Goal: Transaction & Acquisition: Purchase product/service

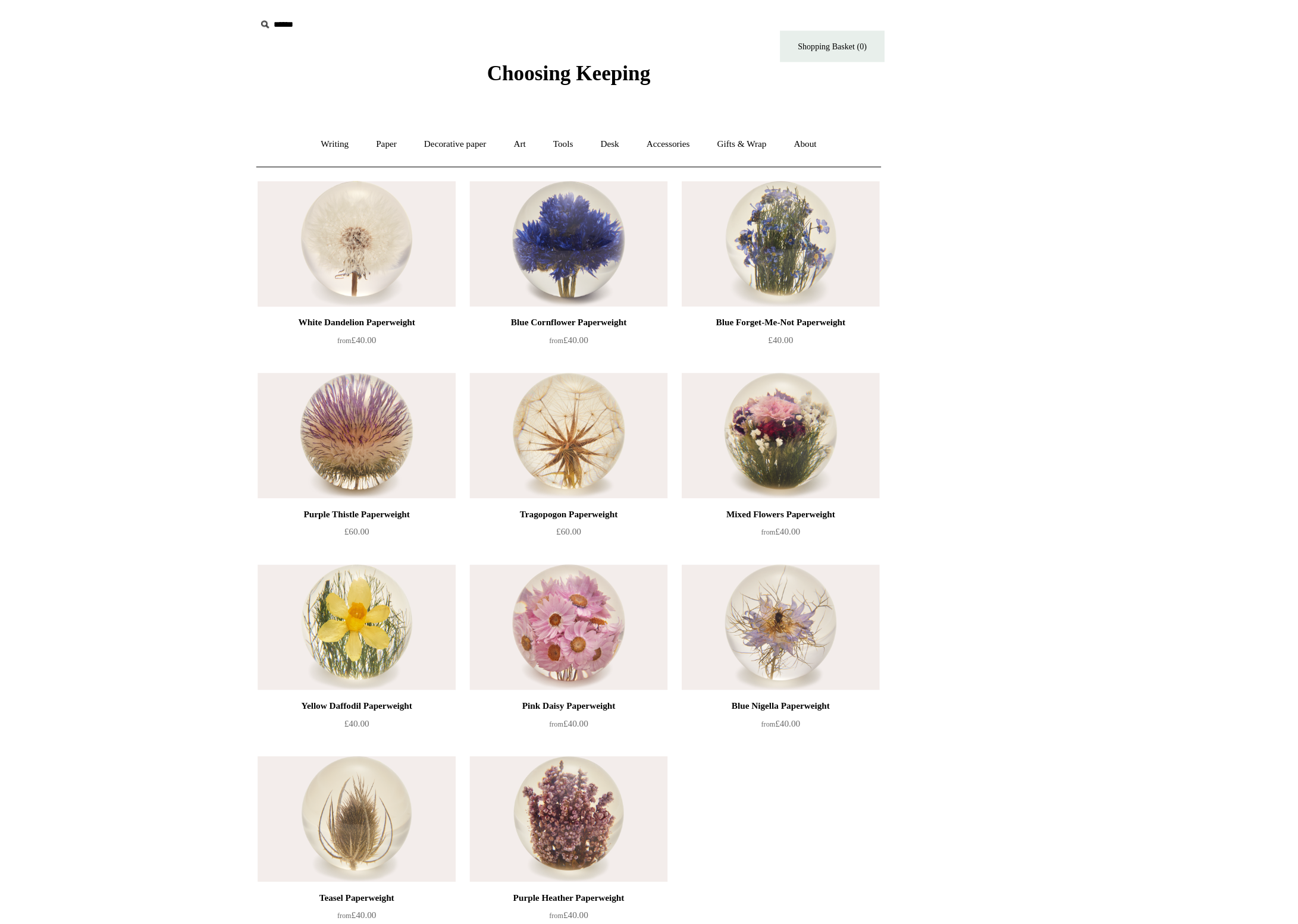
click at [383, 196] on img at bounding box center [467, 208] width 169 height 107
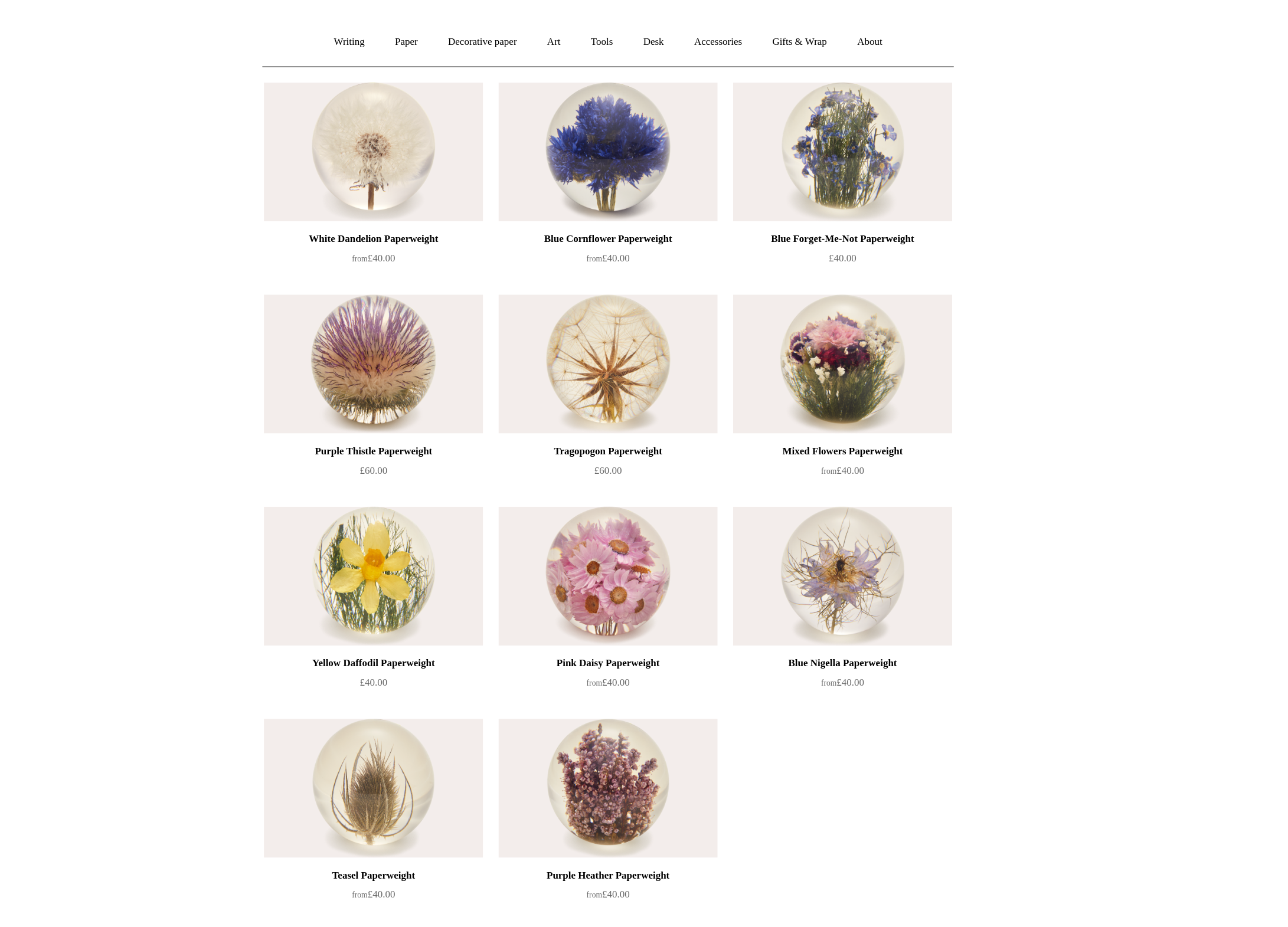
scroll to position [2, 0]
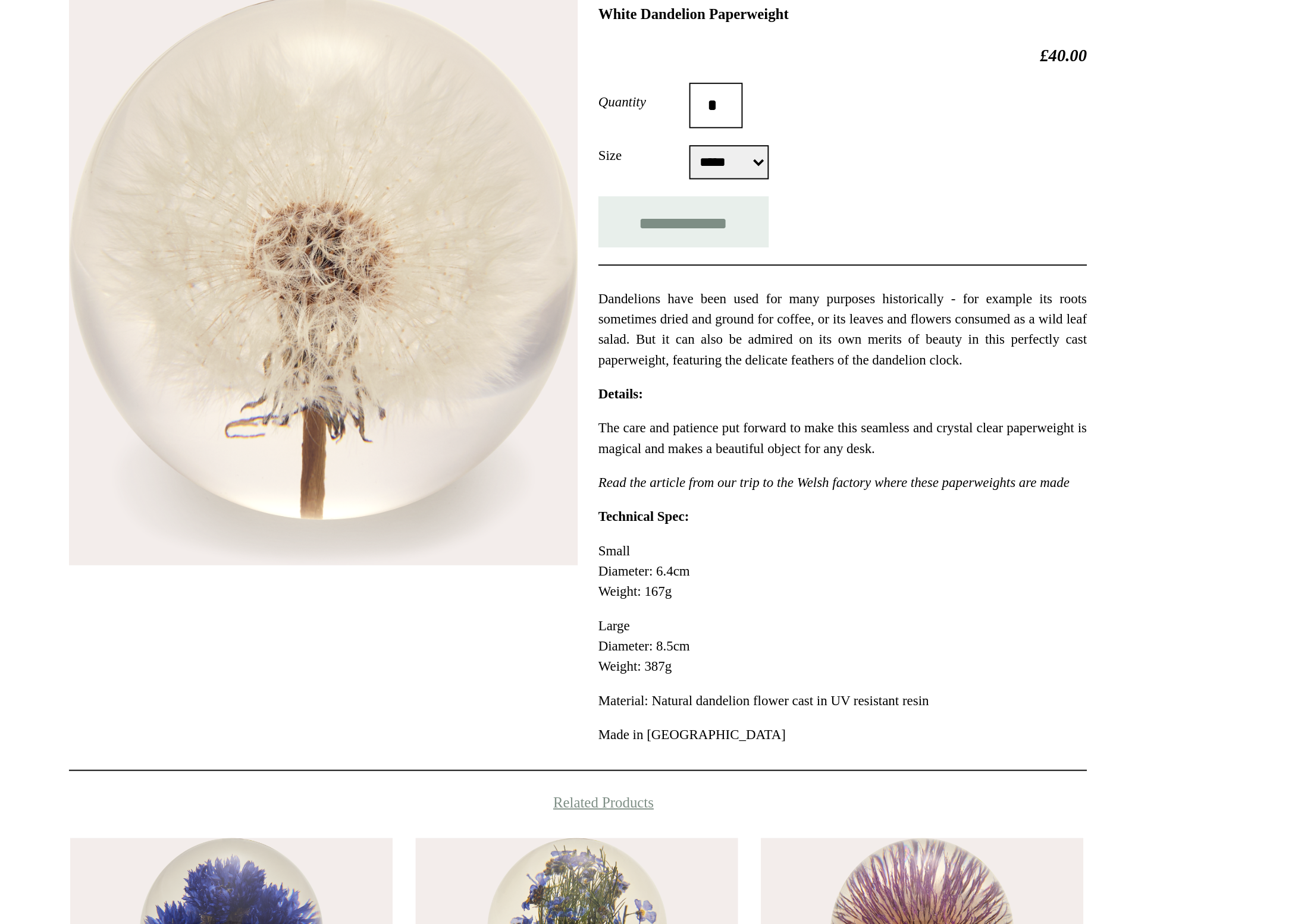
select select "*****"
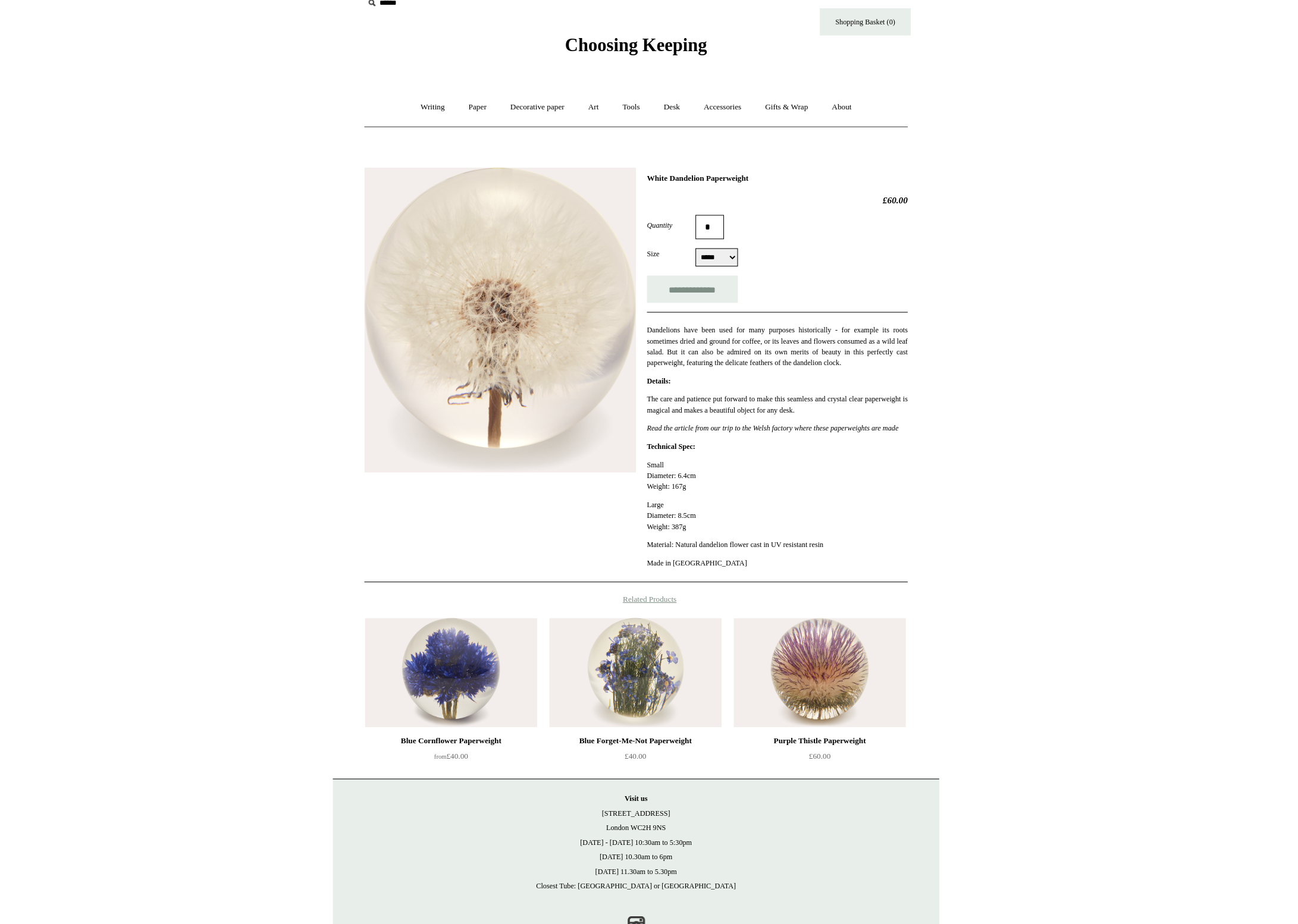
scroll to position [18, 0]
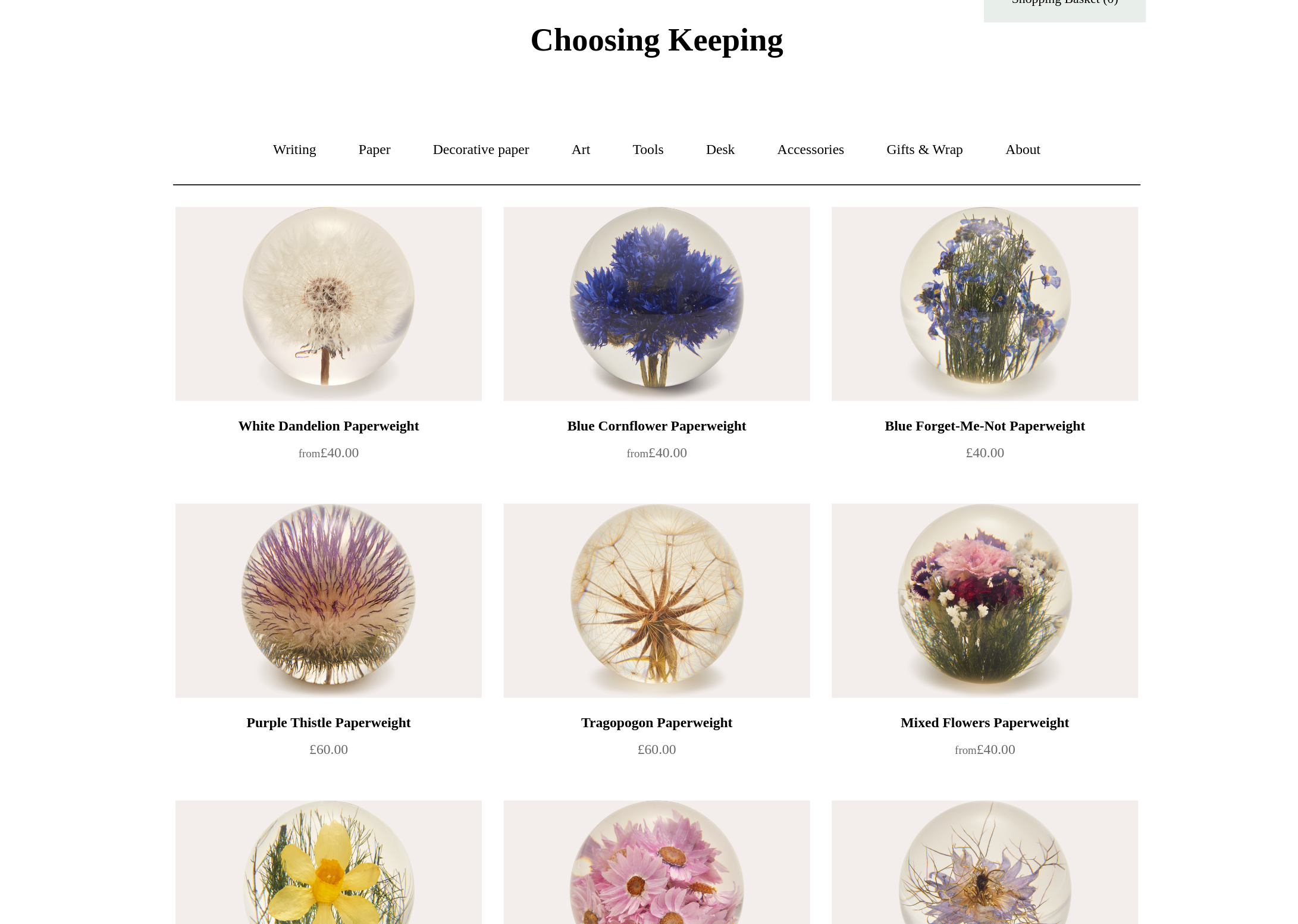
scroll to position [1, 0]
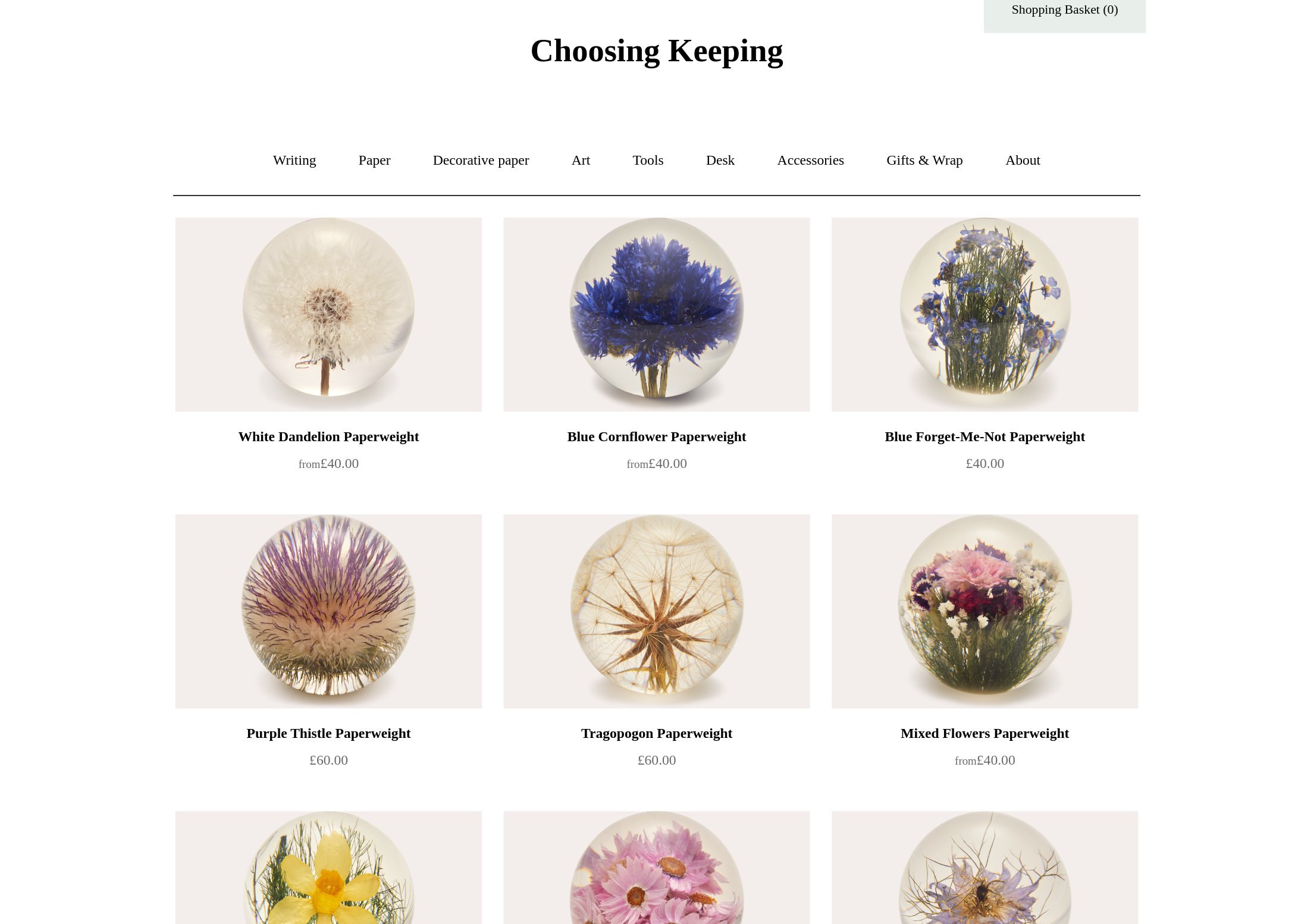
click at [745, 183] on img at bounding box center [829, 207] width 169 height 107
click at [474, 108] on link "Paper +" at bounding box center [494, 123] width 40 height 31
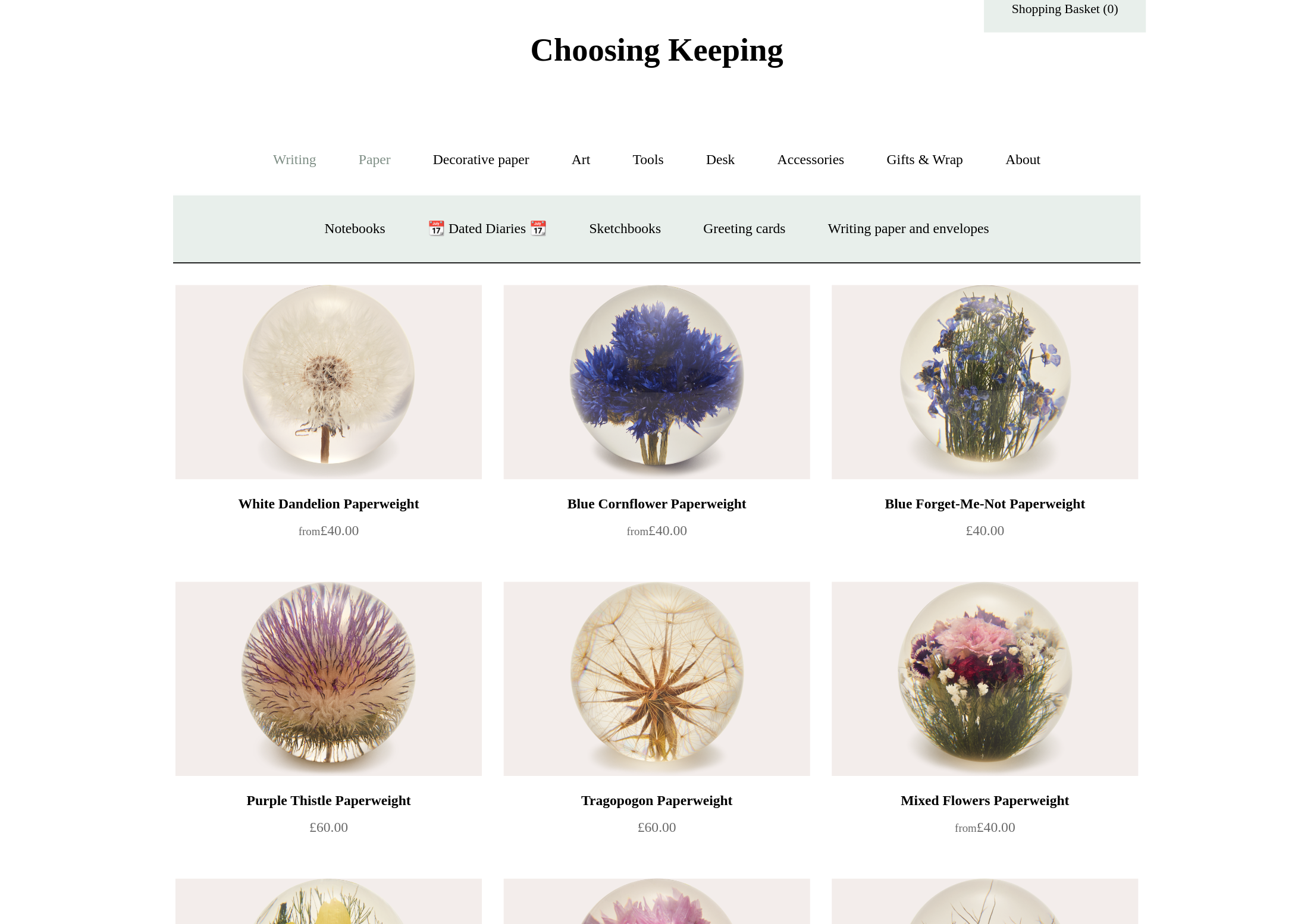
click at [427, 108] on link "Writing +" at bounding box center [449, 123] width 45 height 31
click at [606, 146] on link "Mechanical pencils +" at bounding box center [647, 161] width 81 height 31
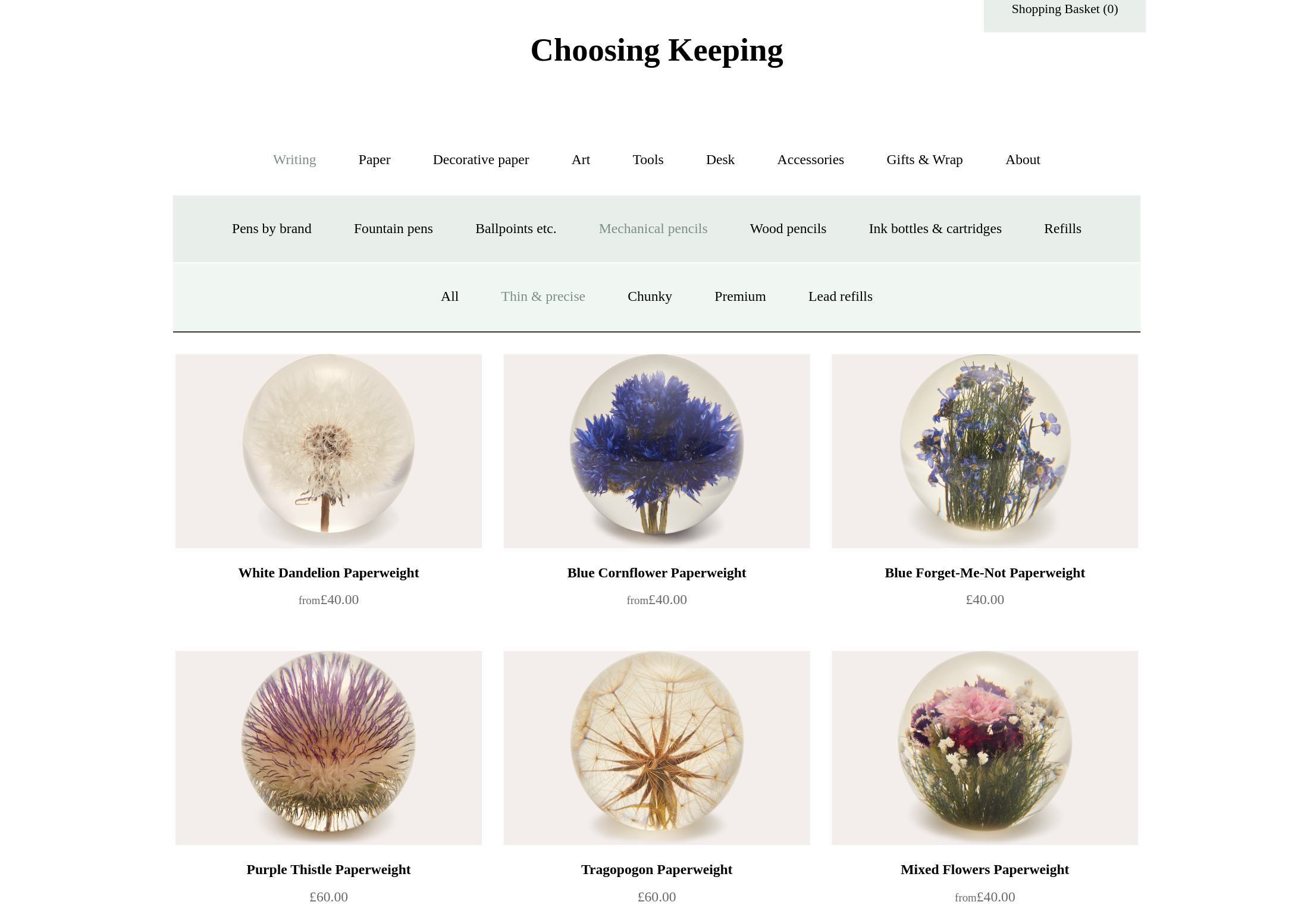
click at [553, 183] on link "Thin & precise" at bounding box center [587, 199] width 68 height 31
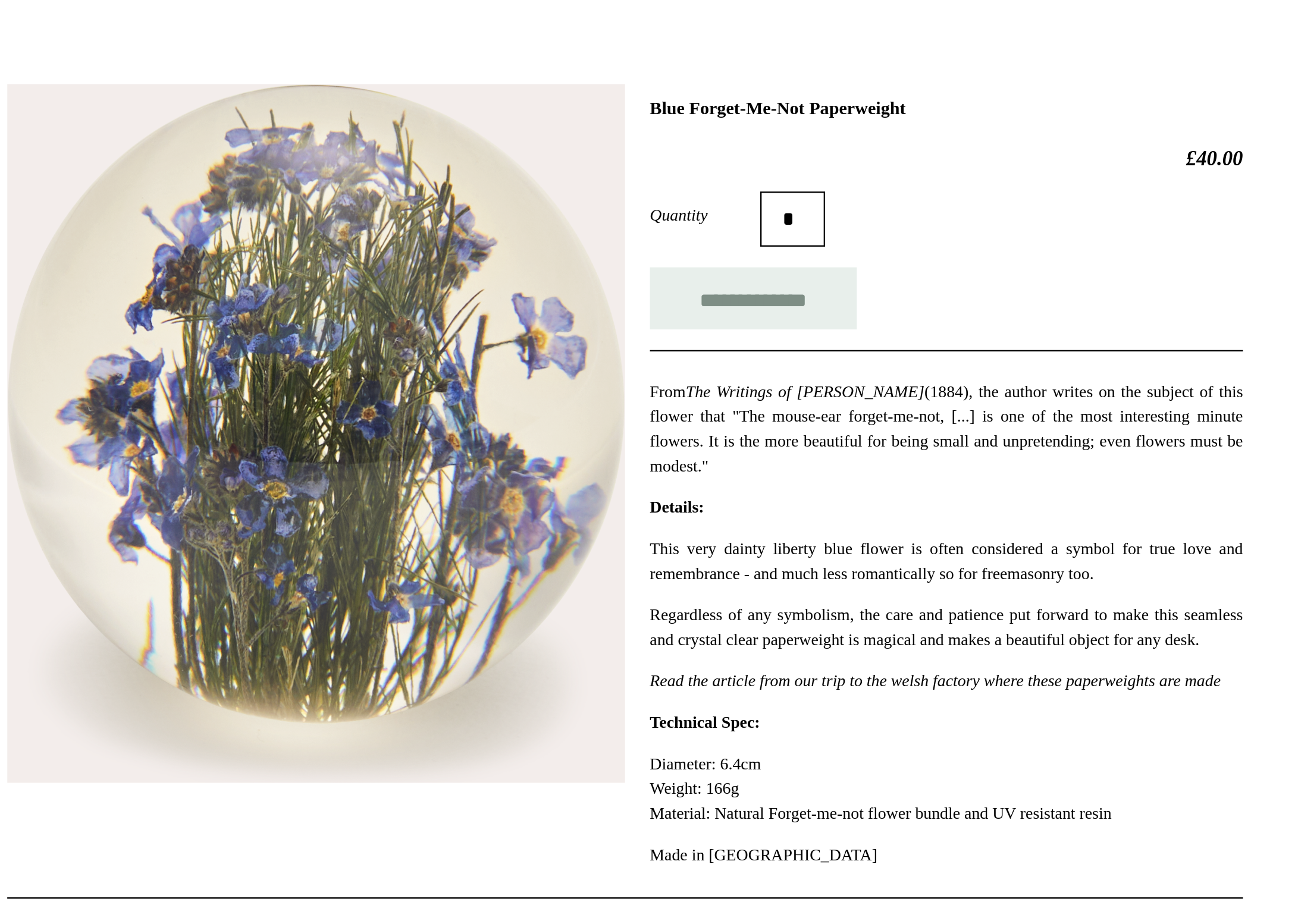
click at [660, 310] on p "From The Writings of Henry David Thoreau (1884), the author writes on the subje…" at bounding box center [788, 331] width 256 height 43
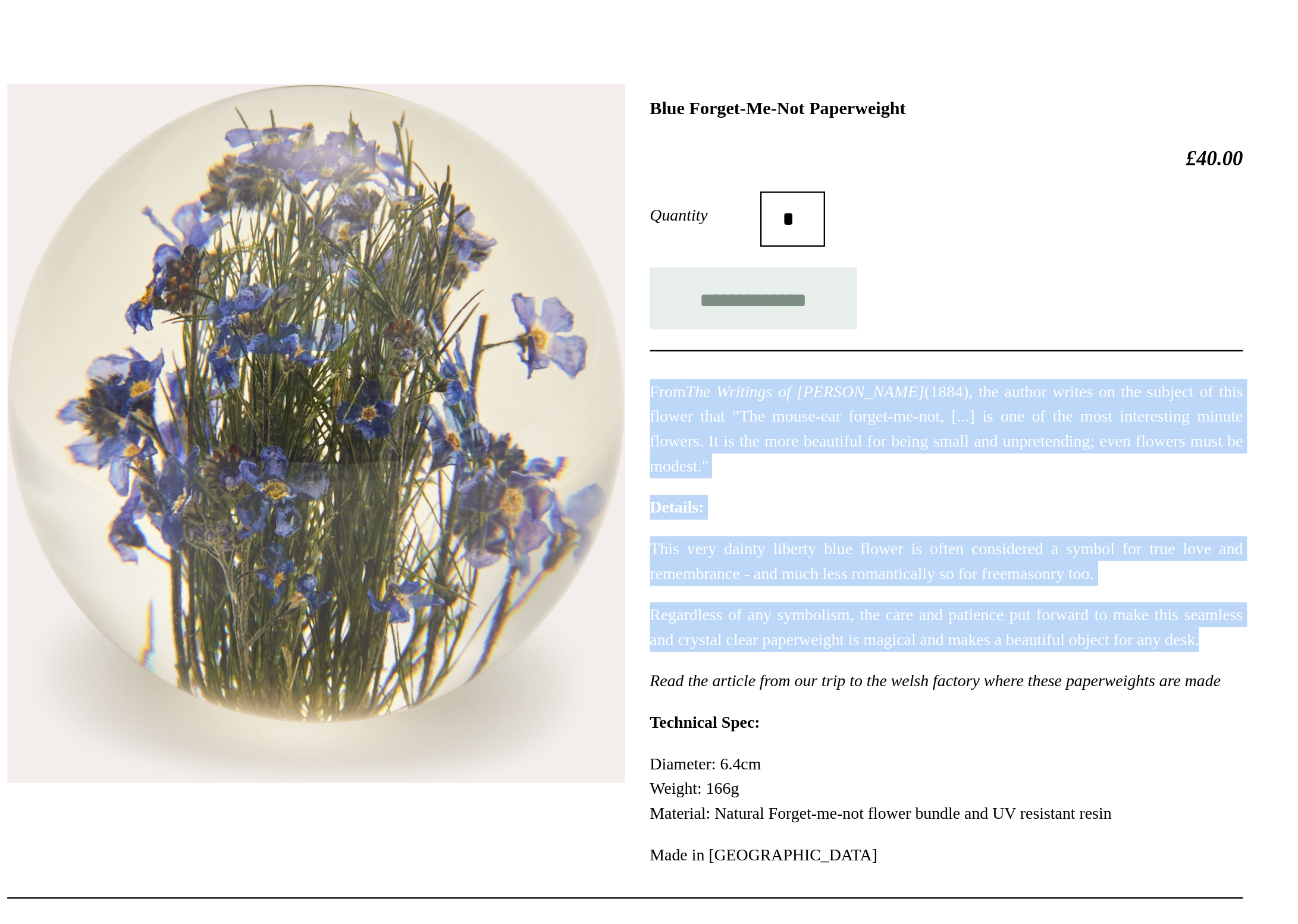
drag, startPoint x: 394, startPoint y: 174, endPoint x: 381, endPoint y: 283, distance: 109.8
click at [660, 283] on div "**********" at bounding box center [788, 358] width 256 height 339
click at [660, 406] on p "Regardless of any symbolism, the care and patience put forward to make this sea…" at bounding box center [788, 417] width 256 height 22
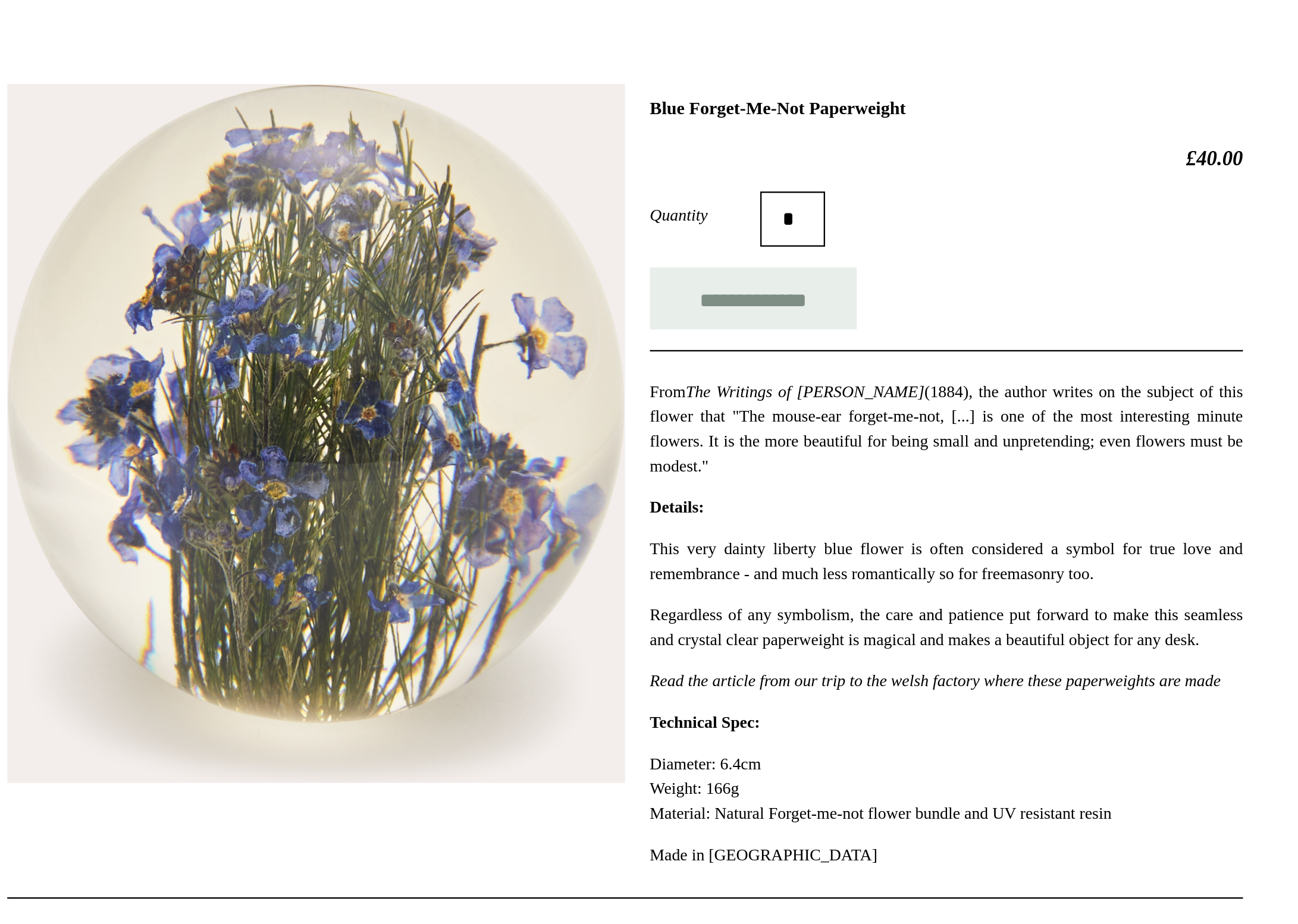
click at [660, 378] on p "This very dainty liberty blue flower is often considered a symbol for true love…" at bounding box center [788, 388] width 256 height 22
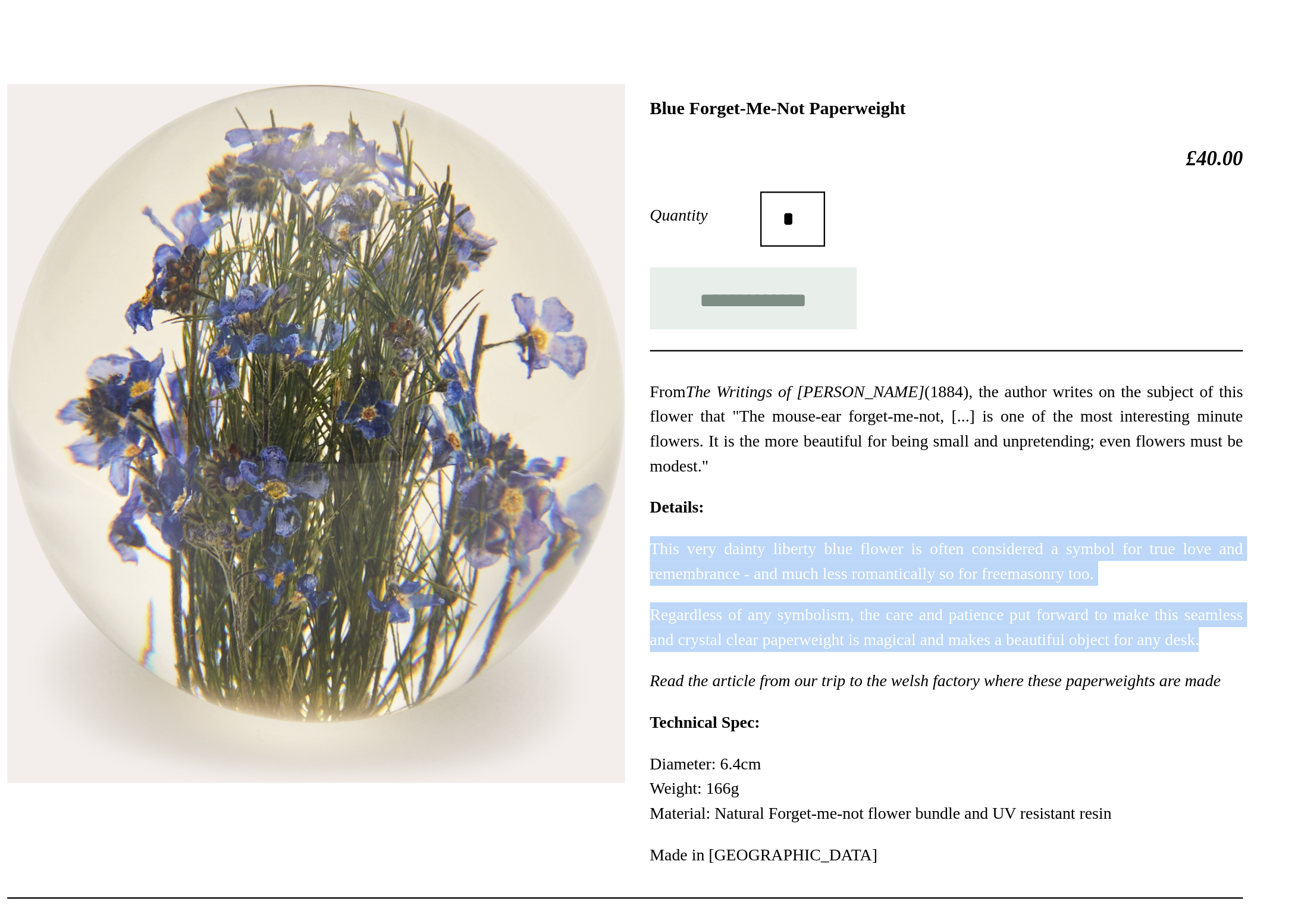
drag, startPoint x: 356, startPoint y: 240, endPoint x: 387, endPoint y: 280, distance: 50.6
click at [660, 378] on div "This very dainty liberty blue flower is often considered a symbol for true love…" at bounding box center [788, 412] width 256 height 68
click at [660, 406] on p "Regardless of any symbolism, the care and patience put forward to make this sea…" at bounding box center [788, 417] width 256 height 22
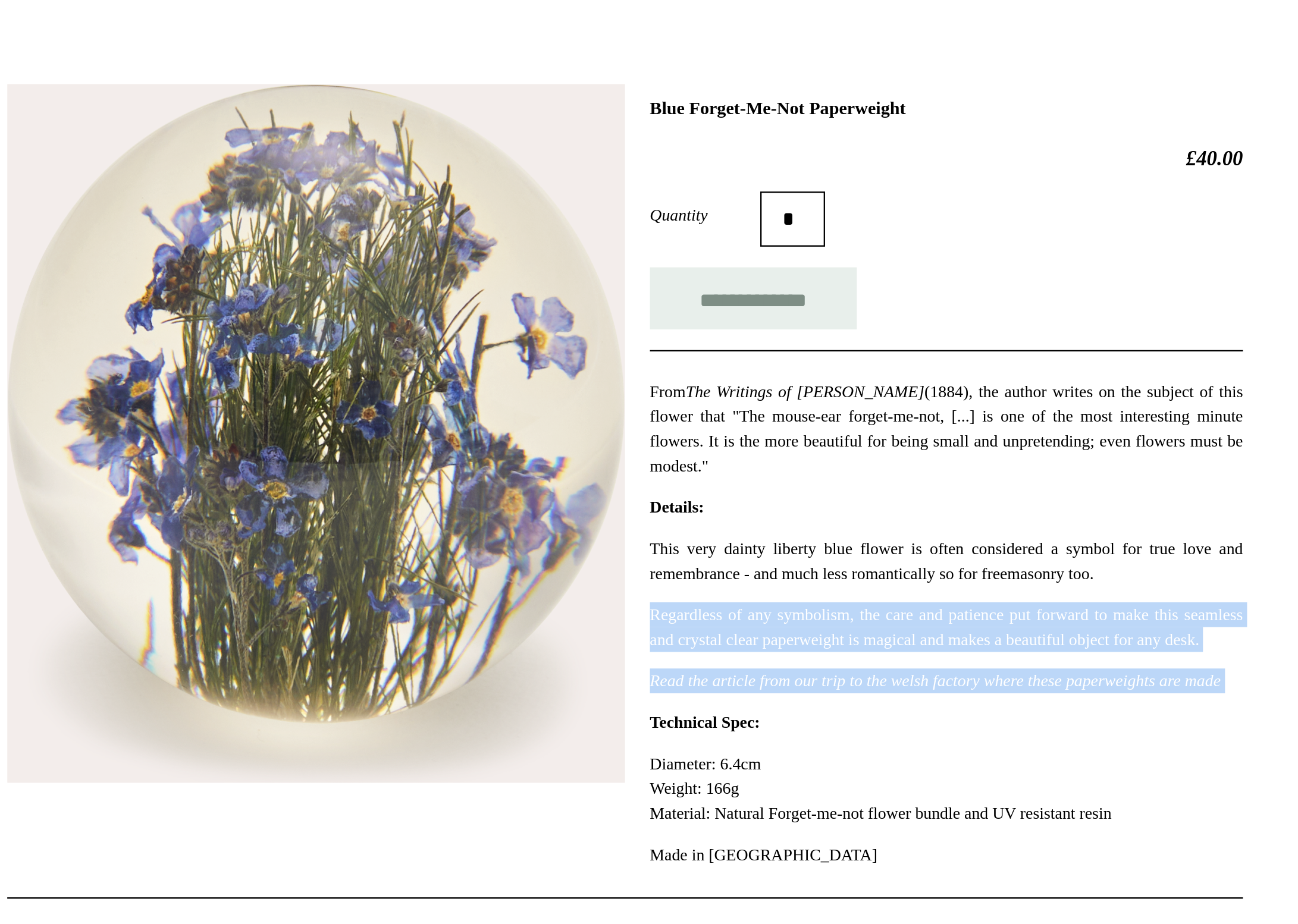
drag, startPoint x: 350, startPoint y: 253, endPoint x: 379, endPoint y: 319, distance: 72.1
click at [660, 319] on div "**********" at bounding box center [788, 358] width 256 height 339
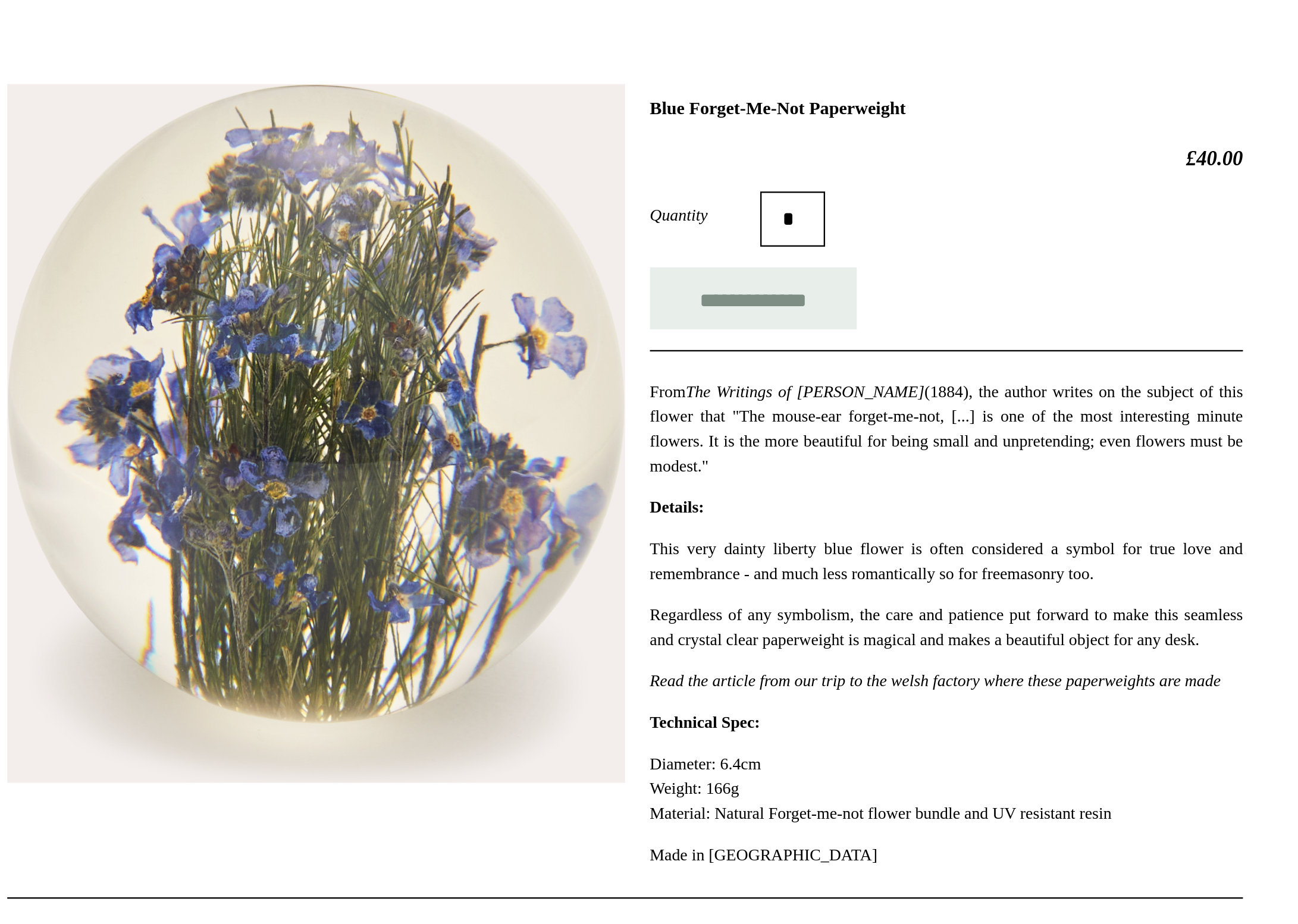
click at [660, 319] on div "**********" at bounding box center [788, 358] width 256 height 339
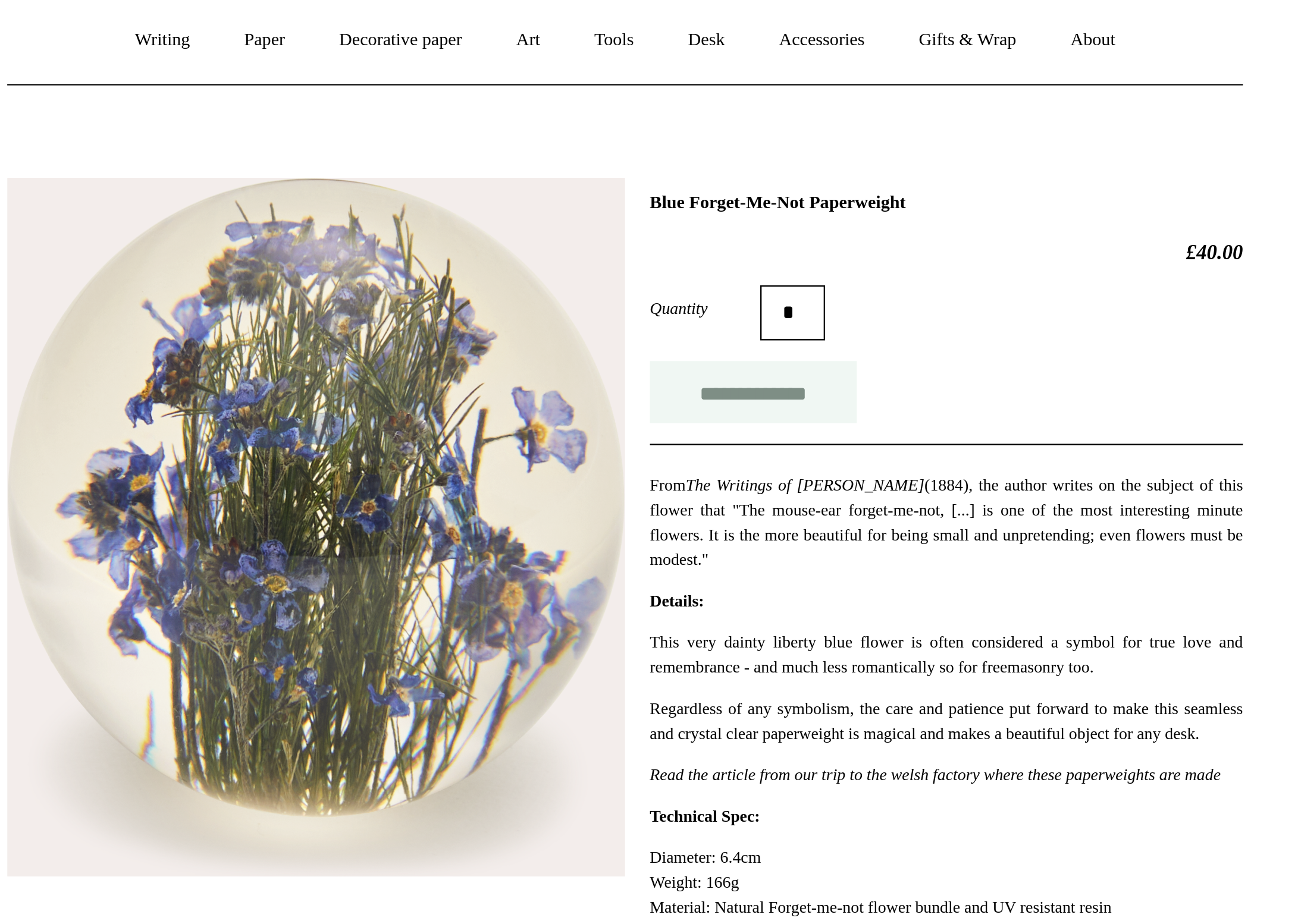
click at [660, 262] on input "**********" at bounding box center [704, 275] width 89 height 27
type input "**********"
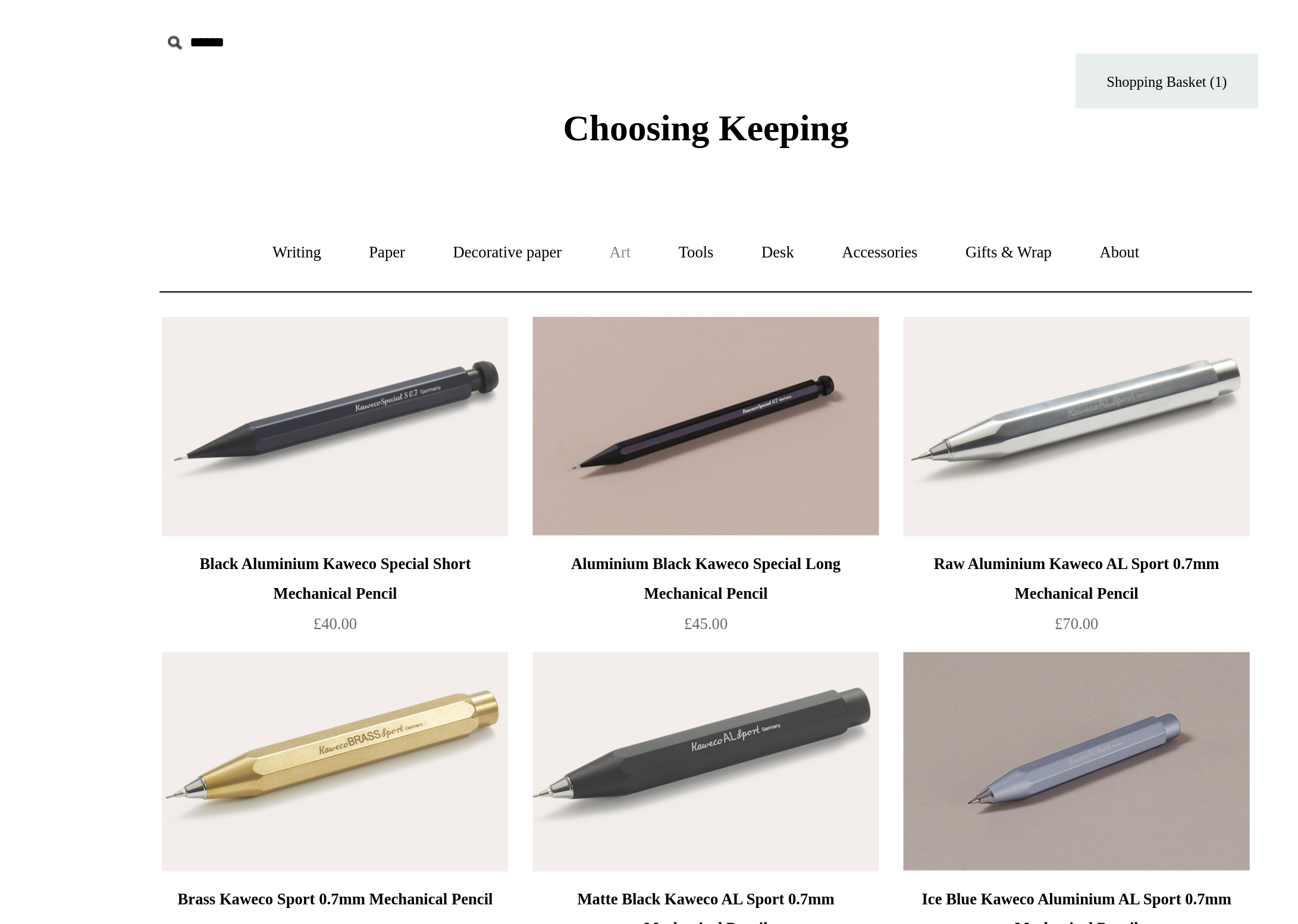
click at [591, 124] on link "Art +" at bounding box center [606, 123] width 31 height 31
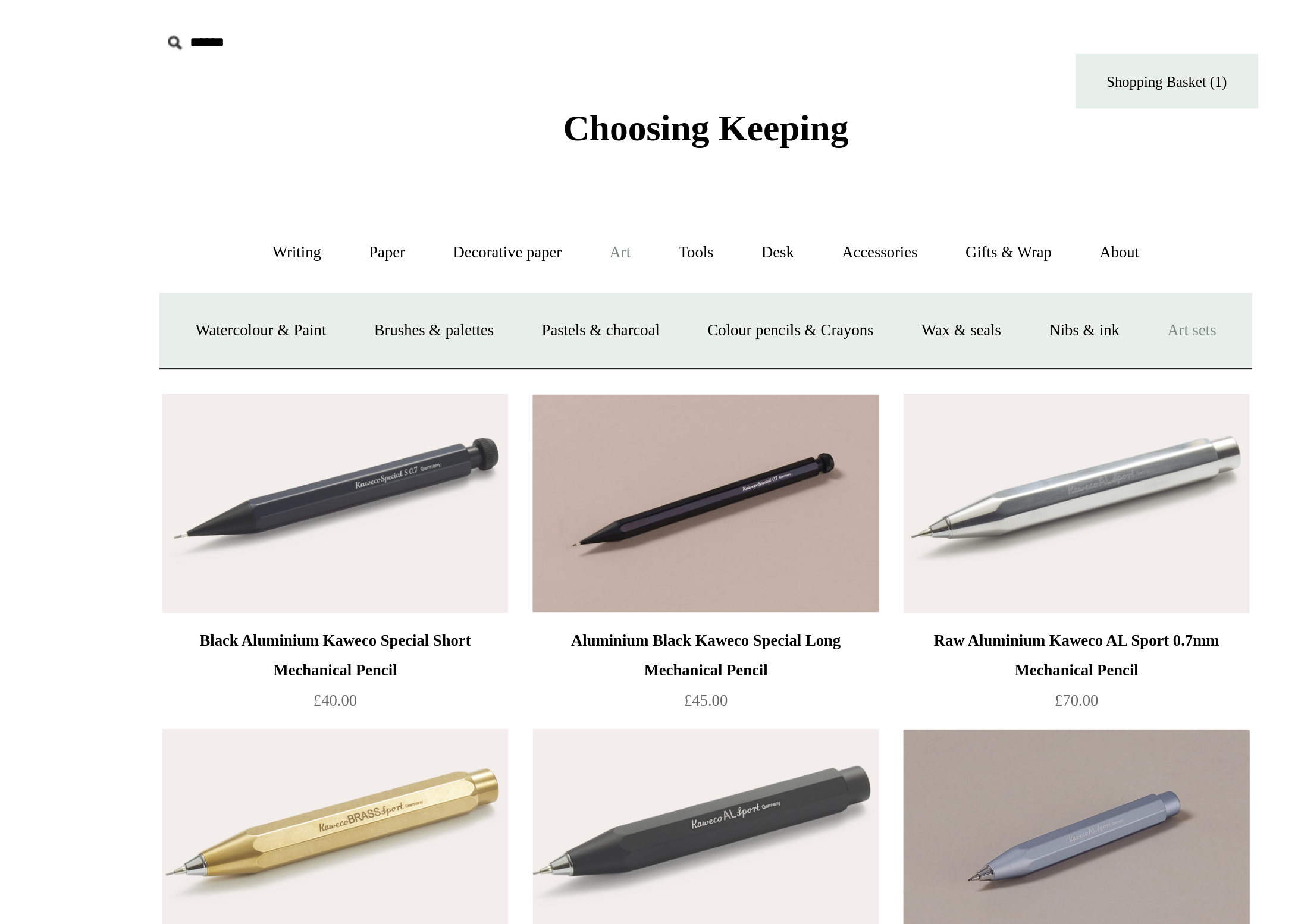
click at [863, 177] on link "Art sets" at bounding box center [885, 161] width 45 height 31
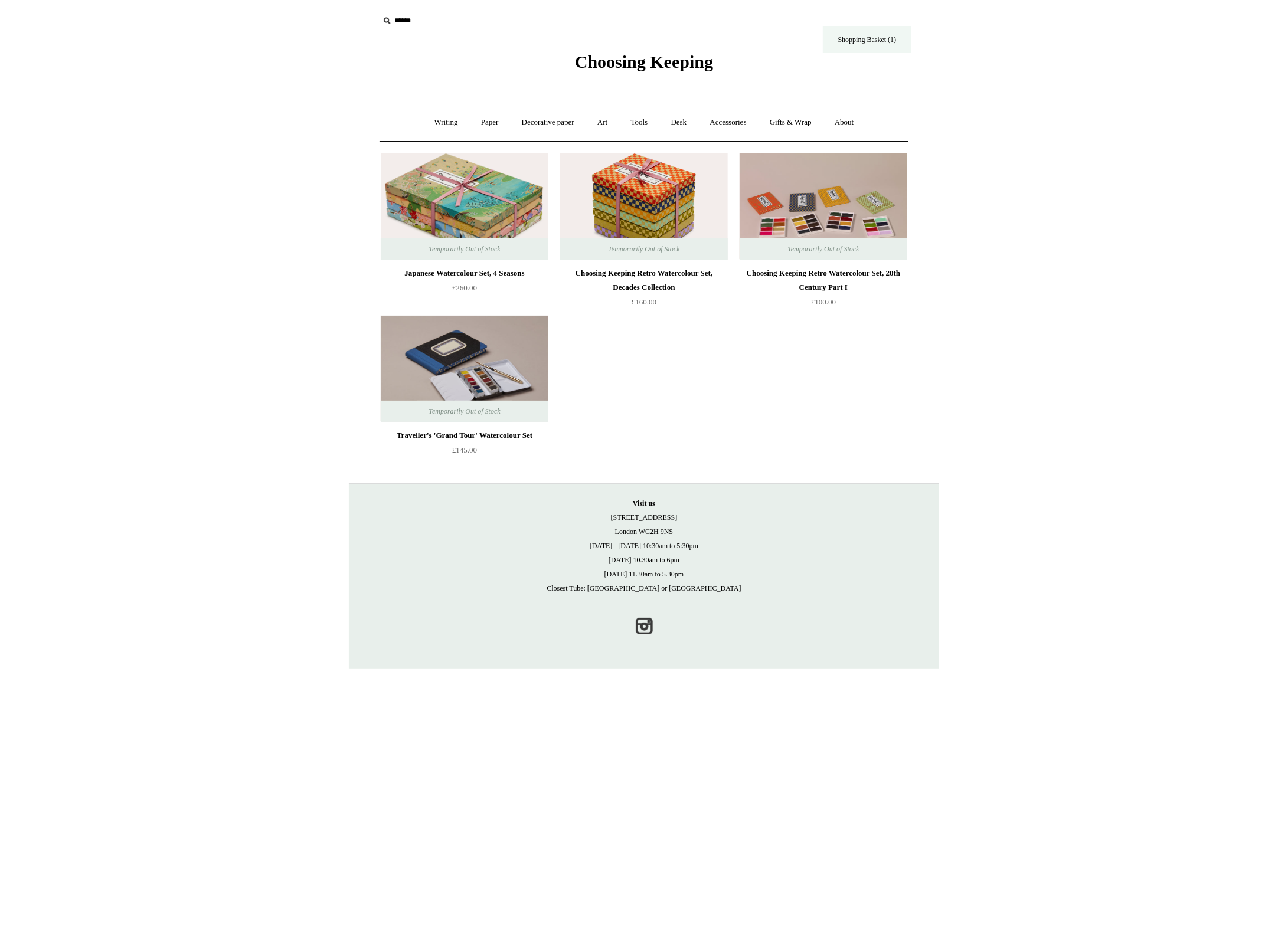
click at [831, 44] on link "Shopping Basket (1)" at bounding box center [867, 39] width 88 height 27
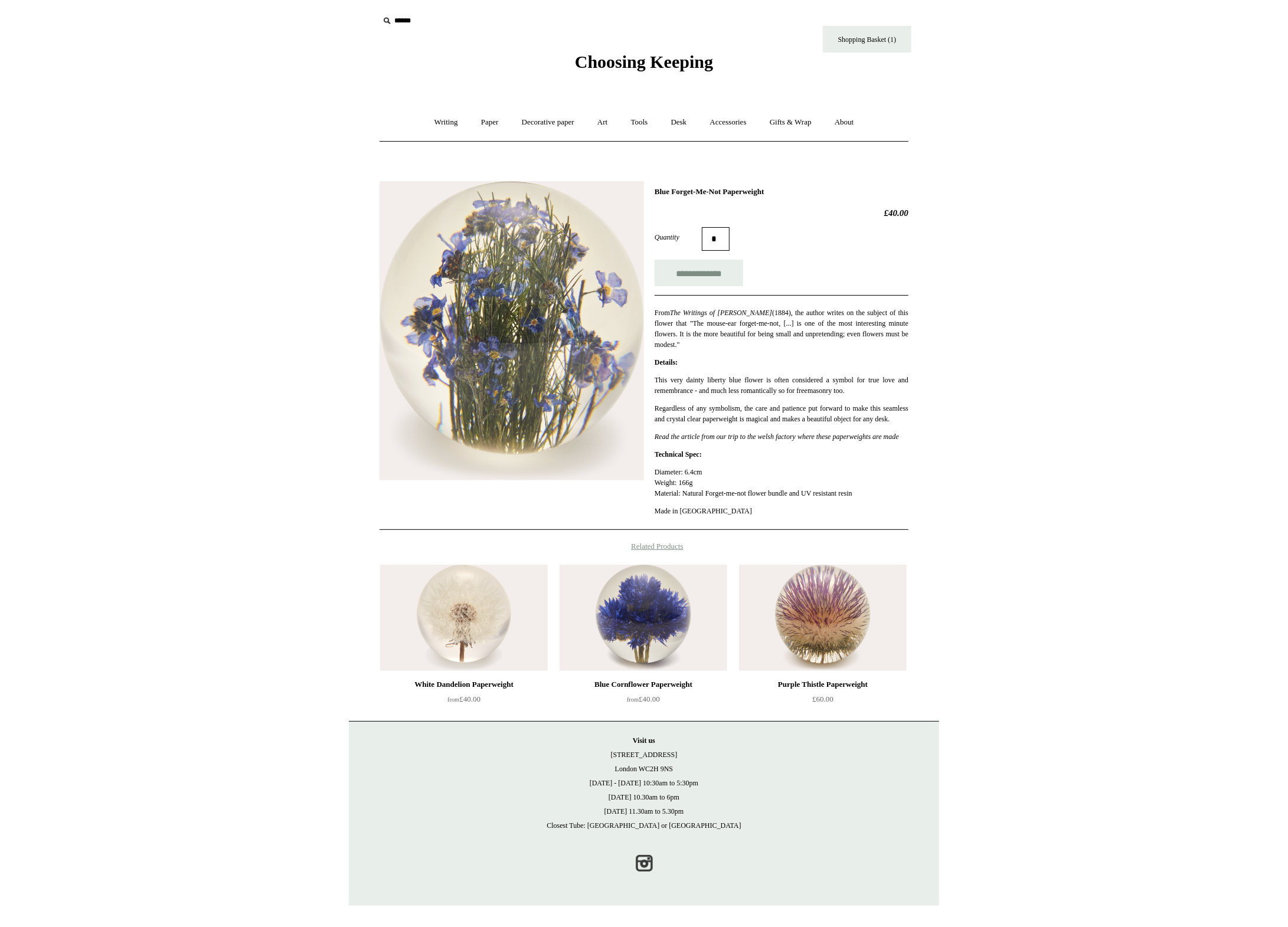
click at [522, 261] on img at bounding box center [512, 331] width 265 height 299
click at [683, 119] on link "Desk +" at bounding box center [679, 122] width 37 height 31
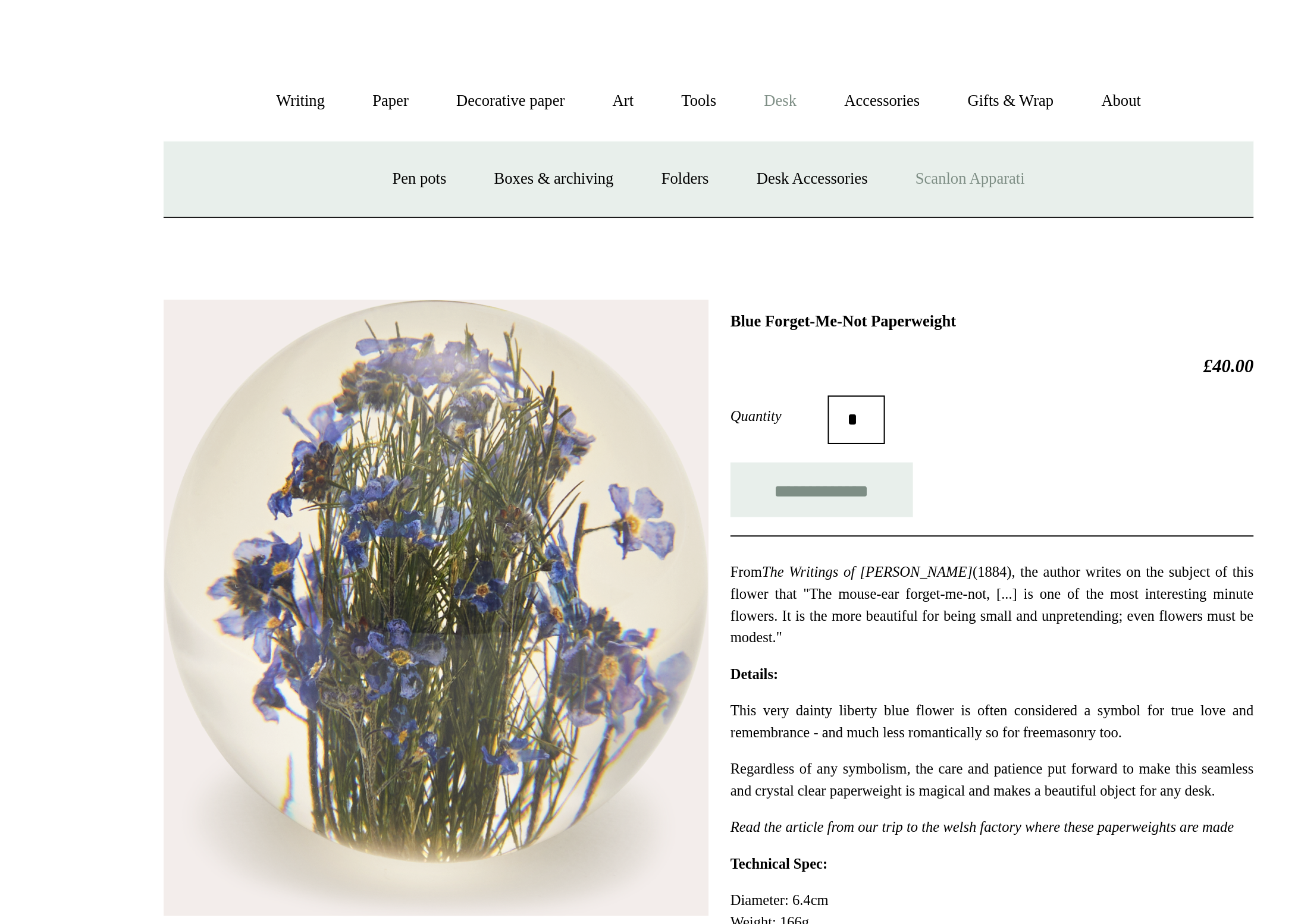
click at [740, 146] on link "Scanlon Apparati" at bounding box center [777, 161] width 75 height 31
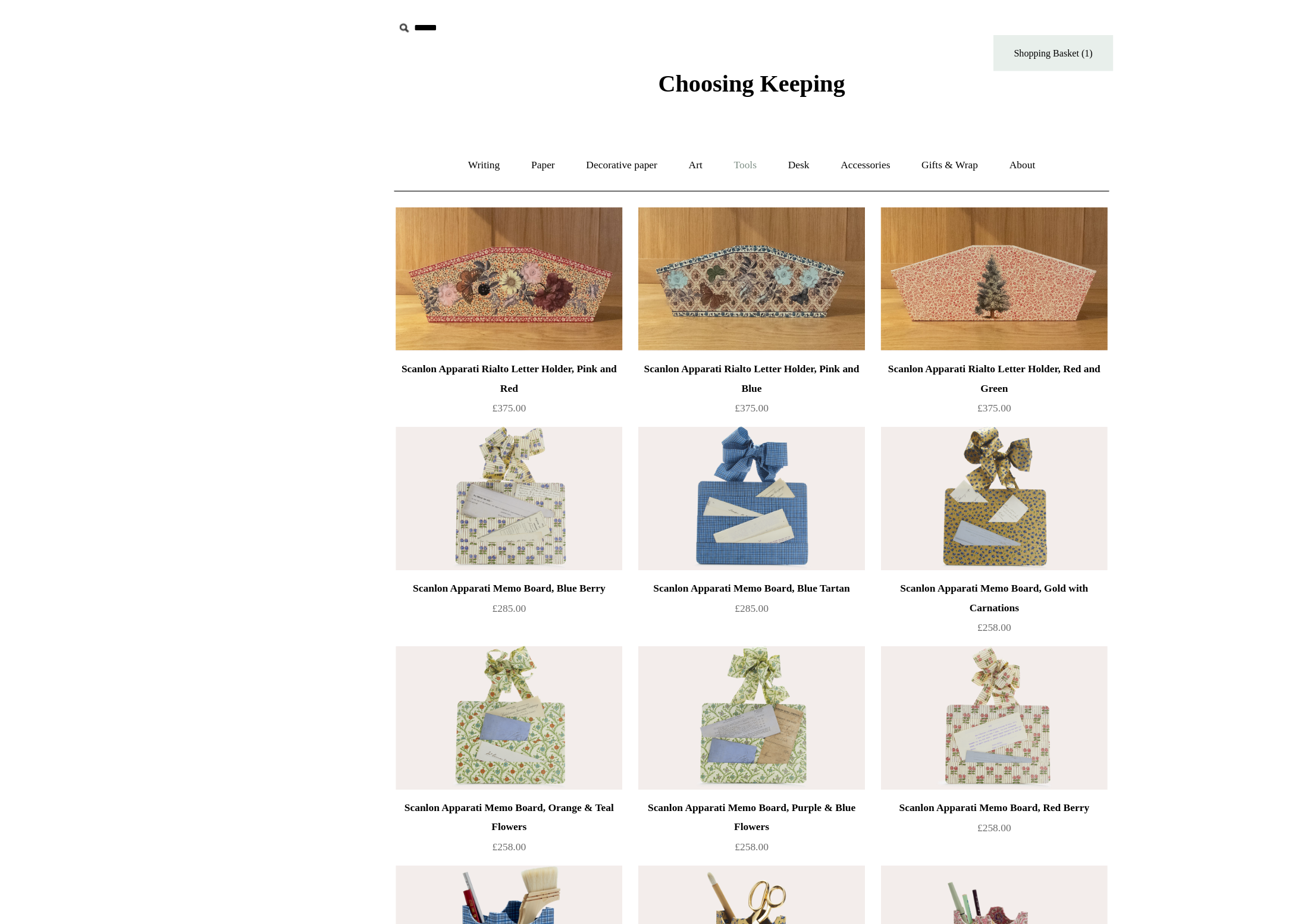
click at [625, 122] on link "Tools +" at bounding box center [644, 123] width 39 height 31
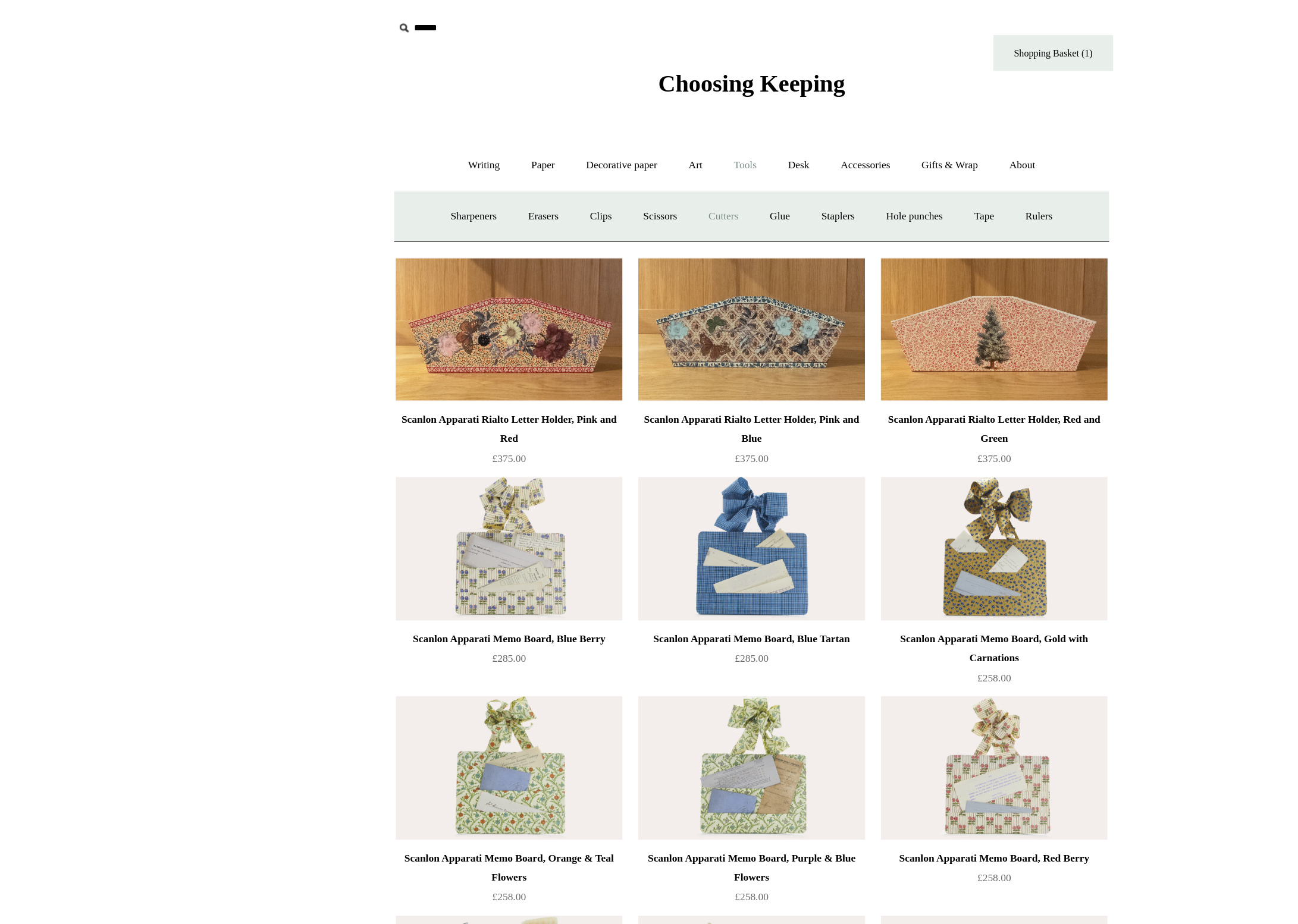
click at [606, 163] on link "Cutters" at bounding box center [628, 161] width 44 height 31
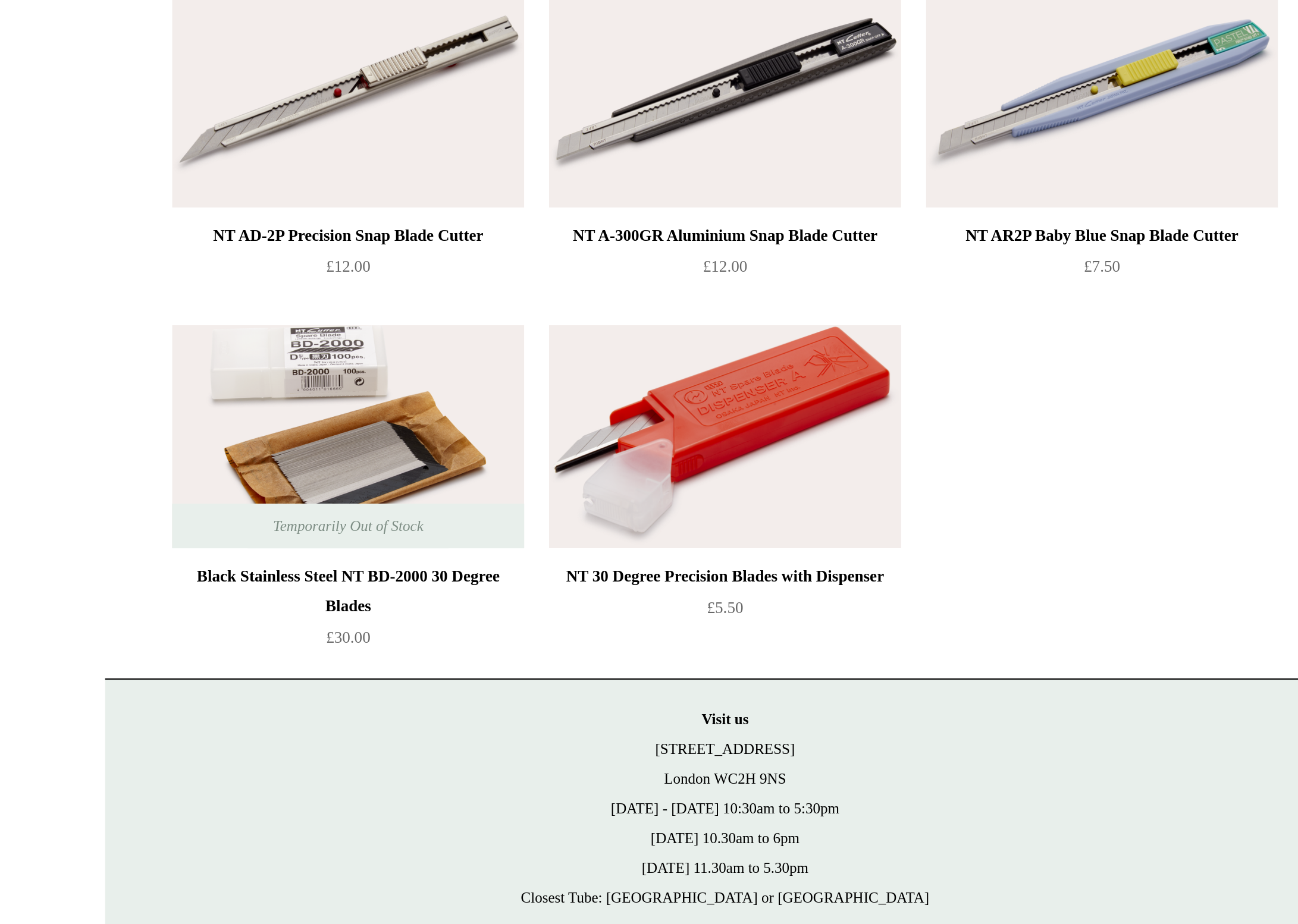
click at [565, 318] on img at bounding box center [649, 371] width 169 height 107
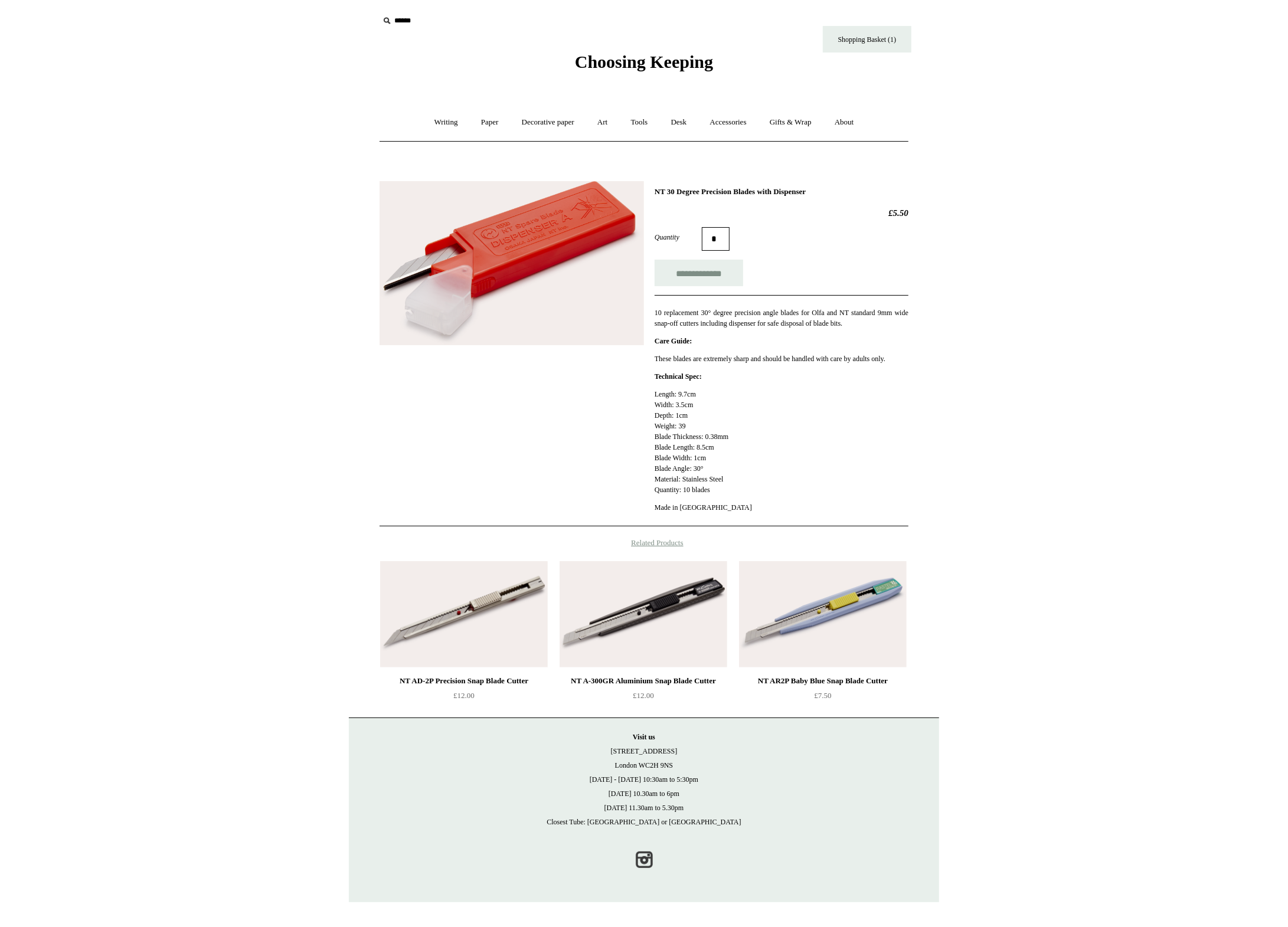
click at [668, 364] on p "These blades are extremely sharp and should be handled with care by adults only." at bounding box center [781, 358] width 254 height 10
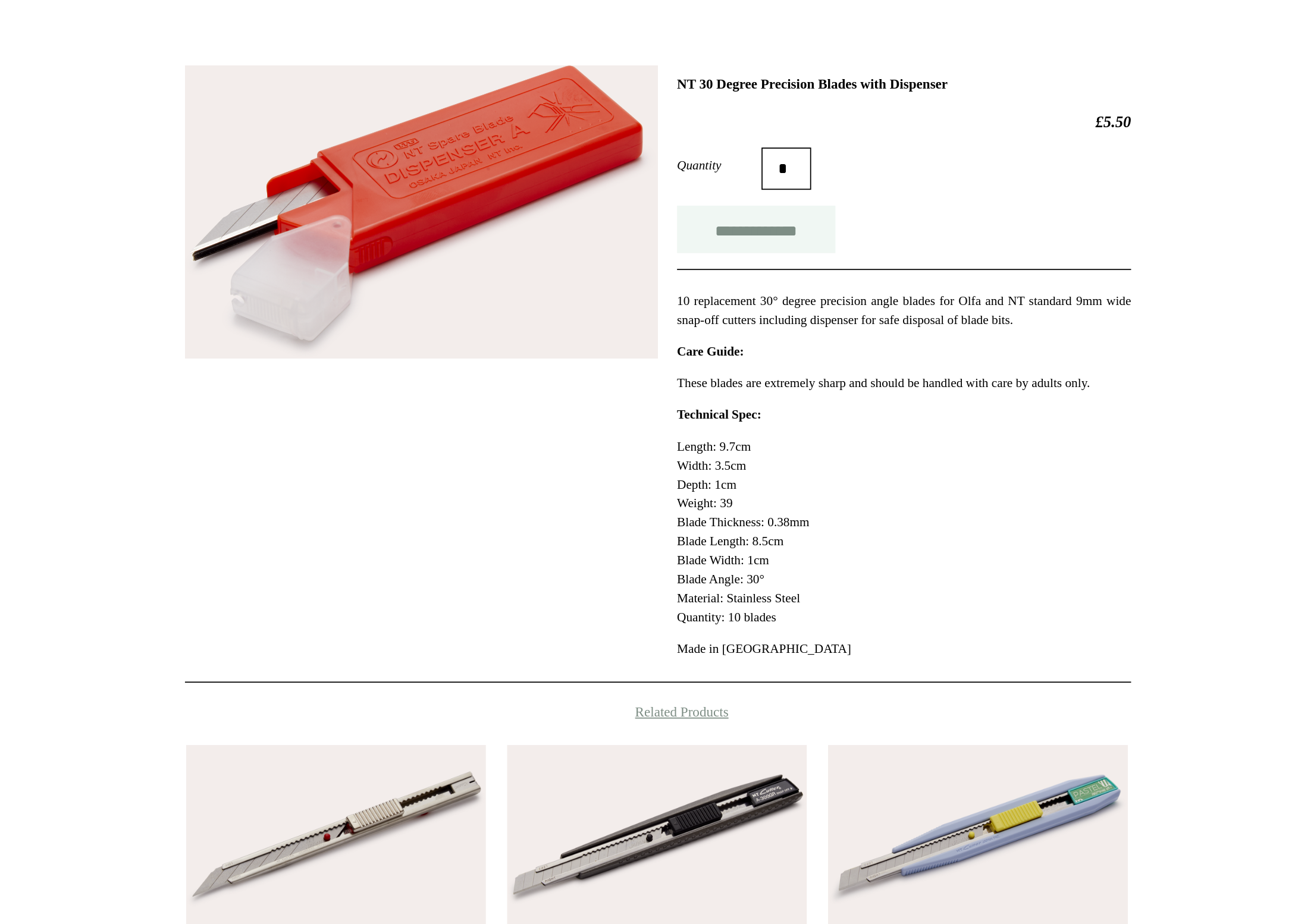
click at [660, 262] on input "**********" at bounding box center [704, 275] width 89 height 27
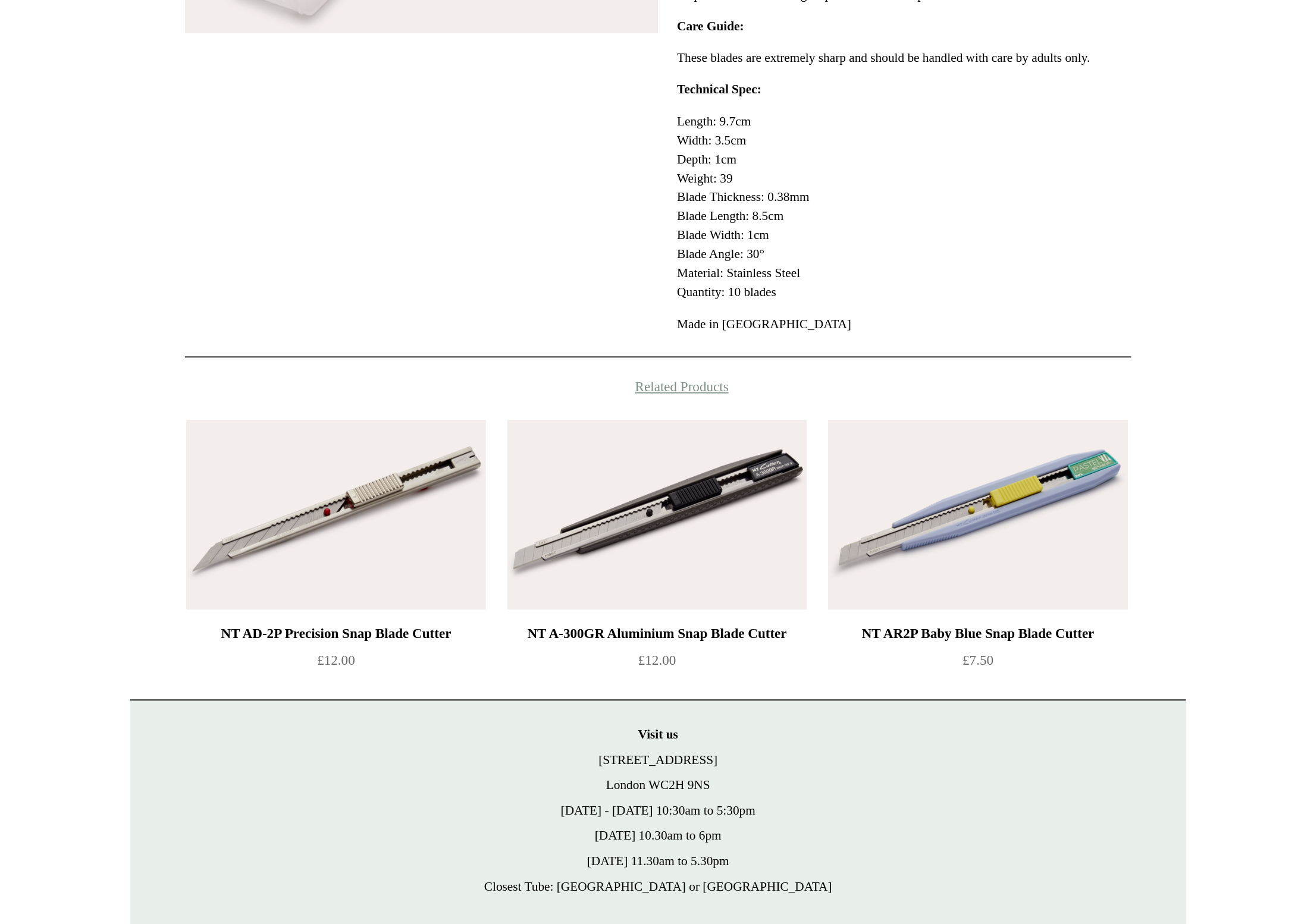
type input "**********"
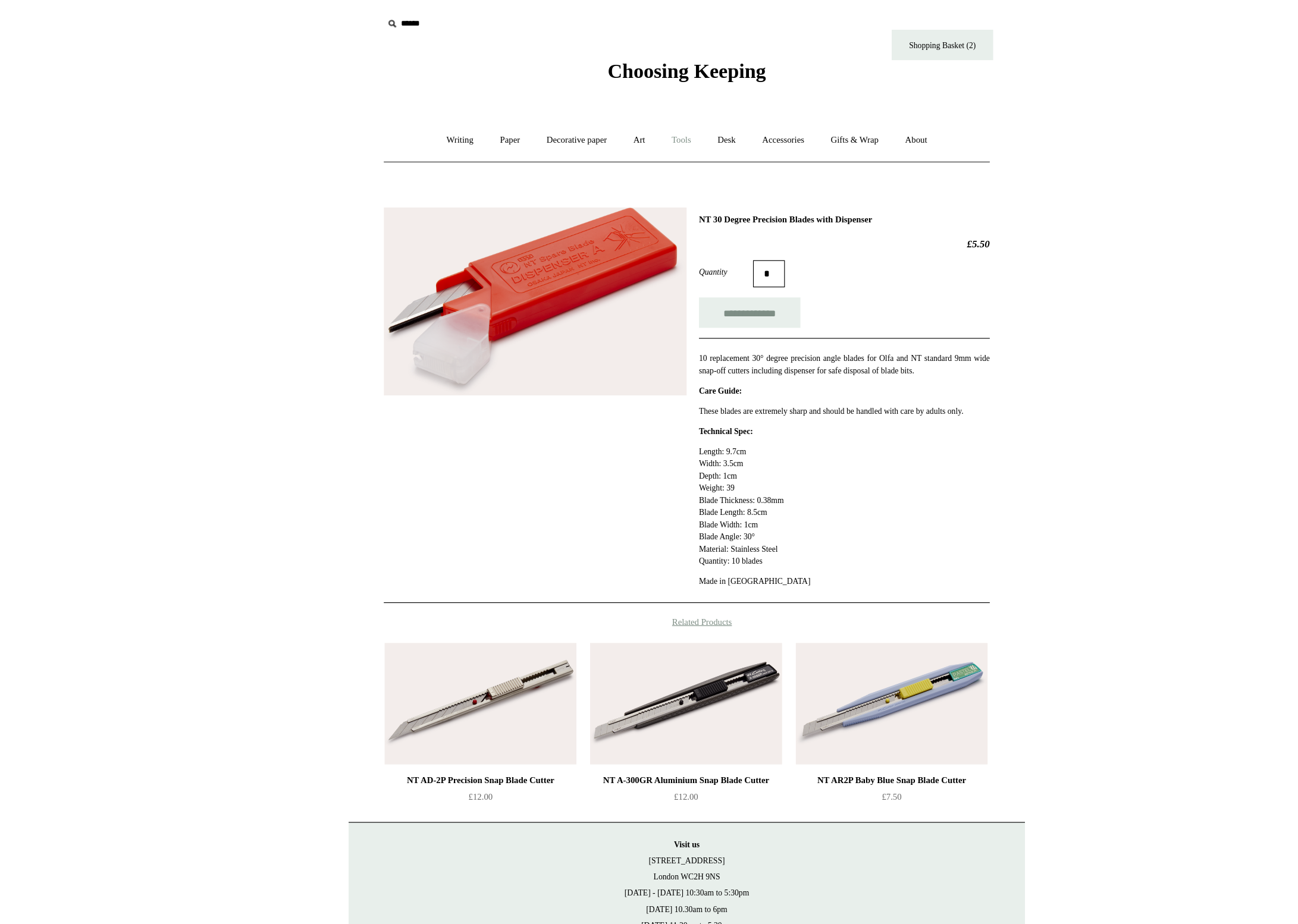
click at [625, 127] on link "Tools +" at bounding box center [644, 123] width 39 height 31
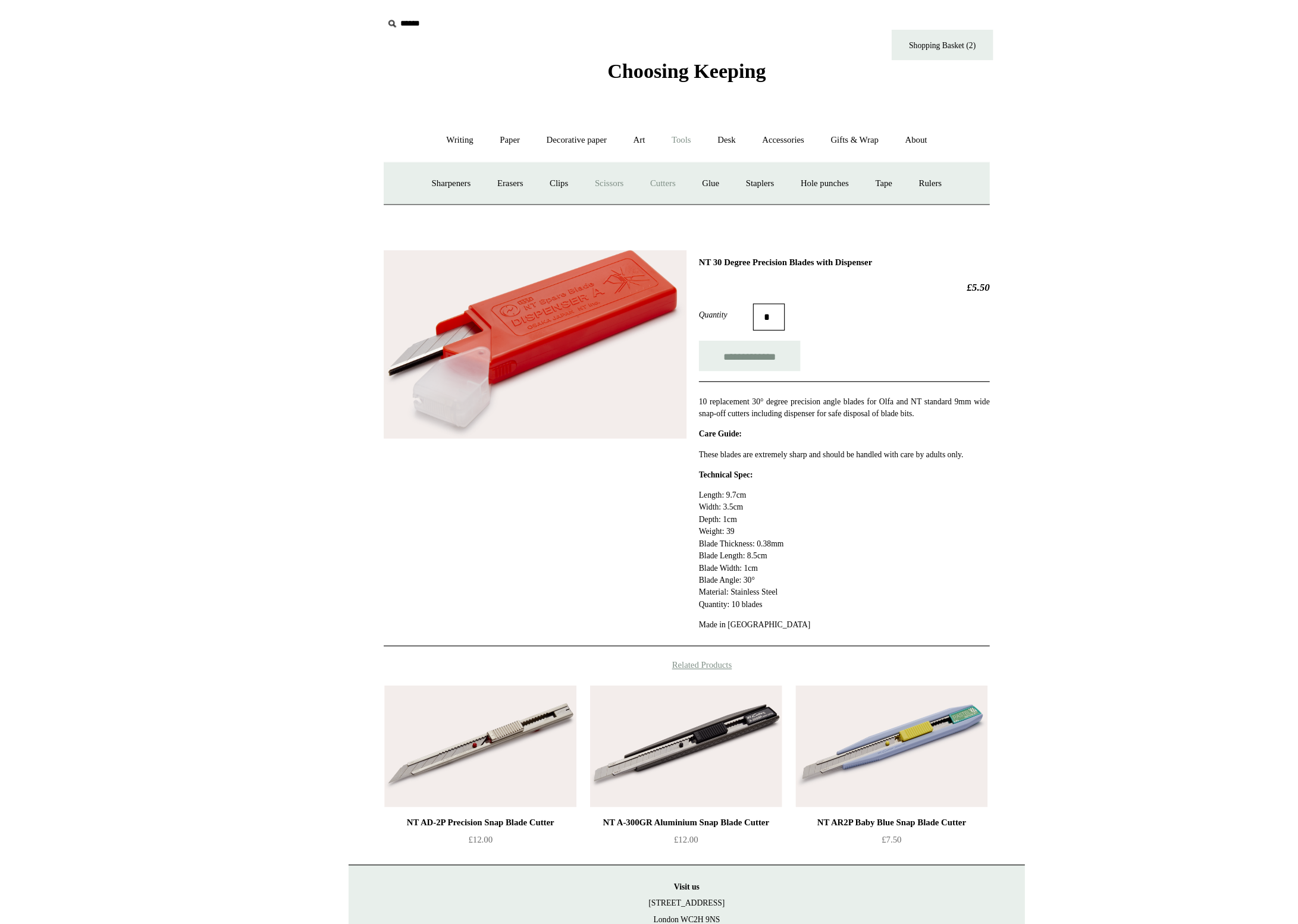
click at [557, 164] on link "Scissors" at bounding box center [581, 161] width 47 height 31
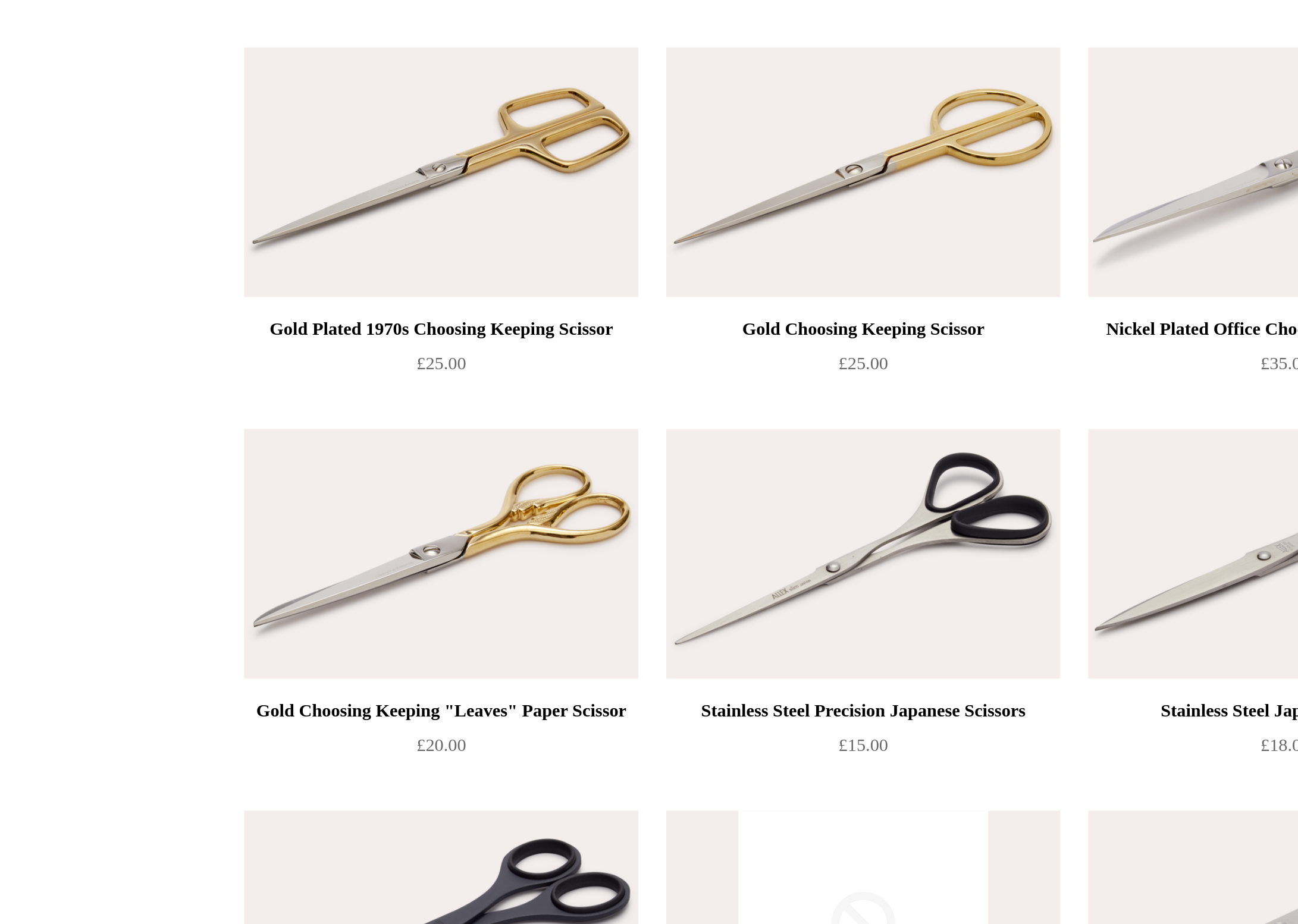
click at [383, 482] on img at bounding box center [467, 535] width 169 height 107
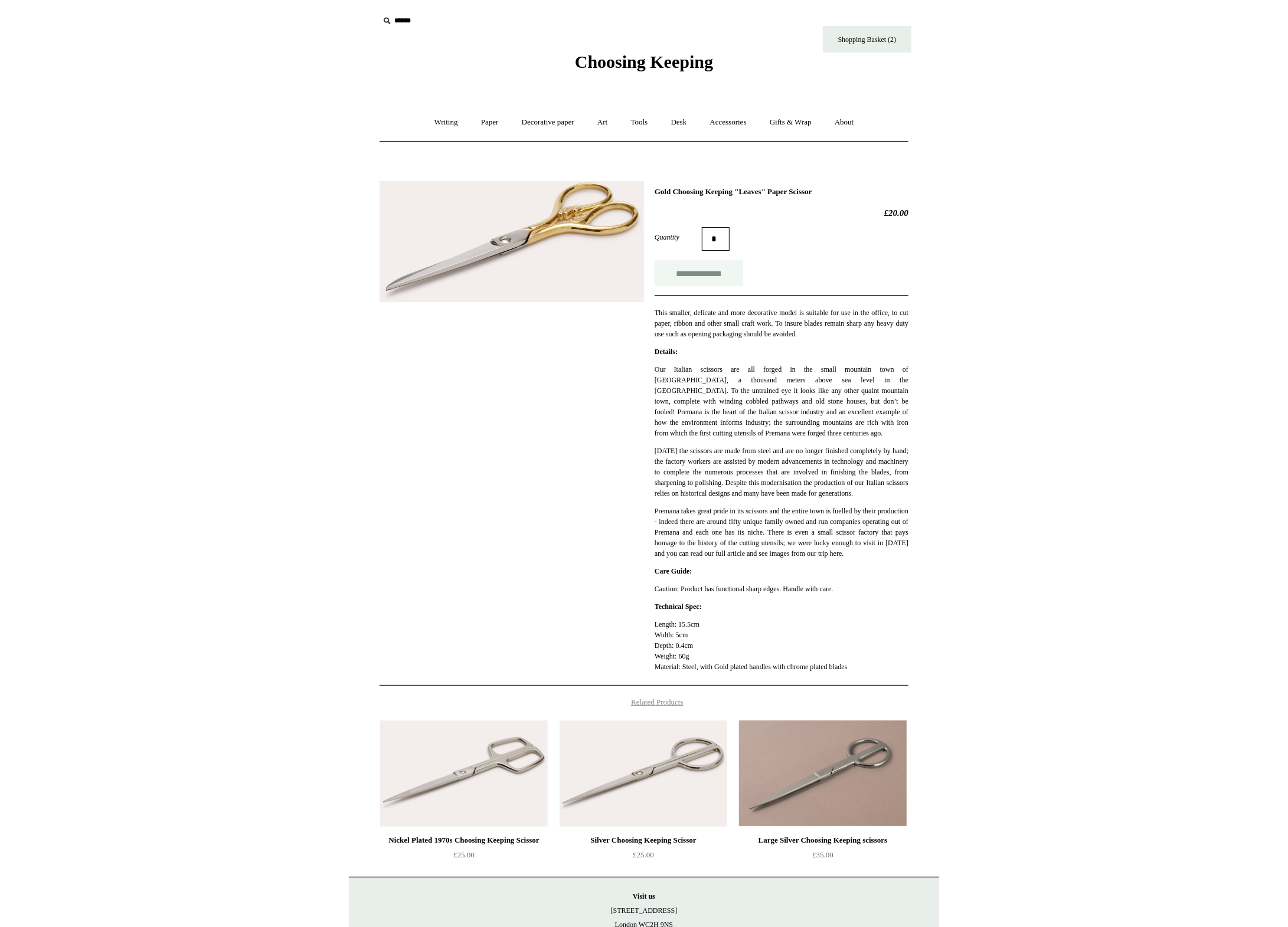
click at [699, 274] on input "**********" at bounding box center [699, 273] width 88 height 27
type input "**********"
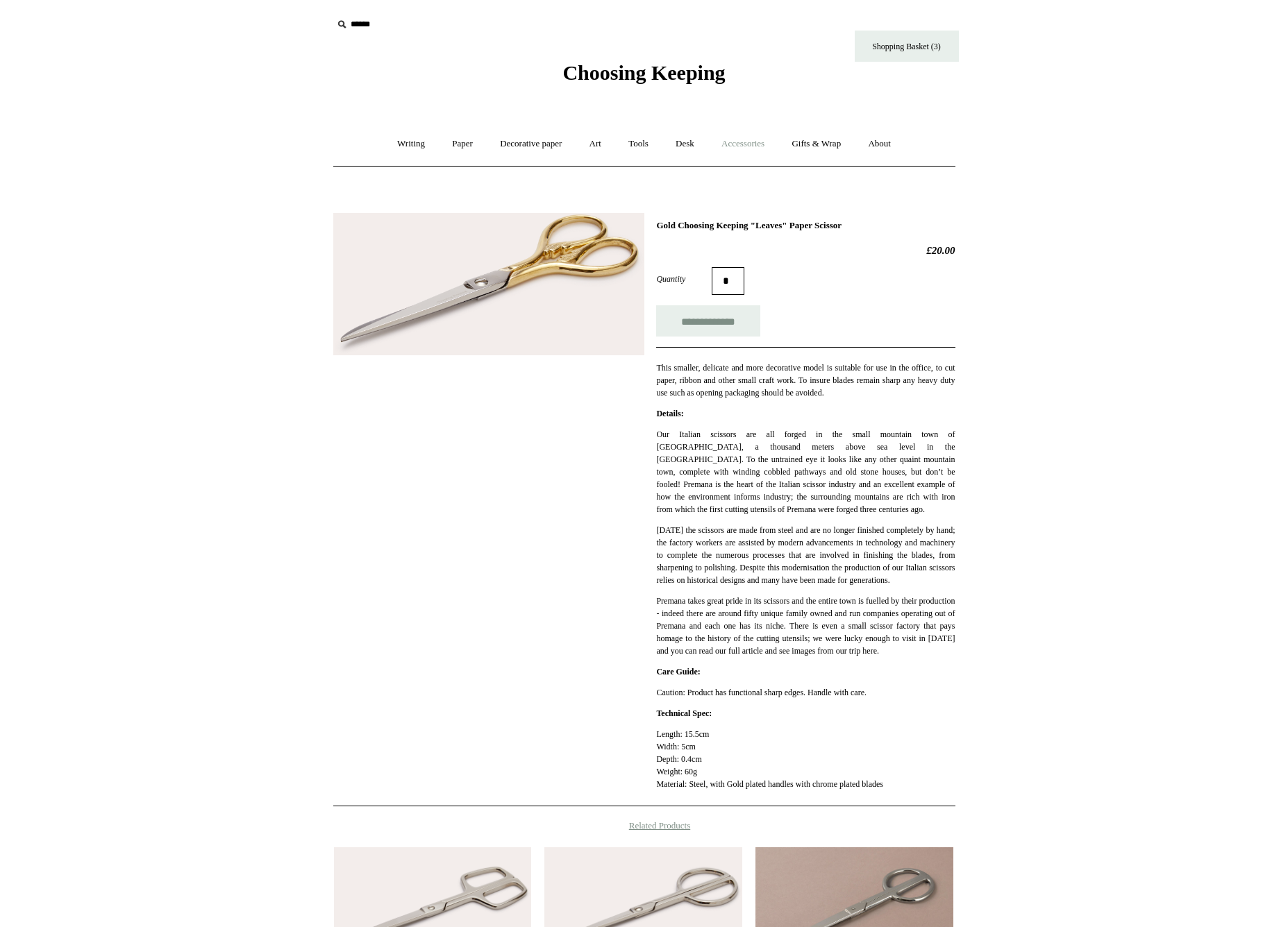
click at [764, 140] on link "Accessories +" at bounding box center [742, 143] width 68 height 36
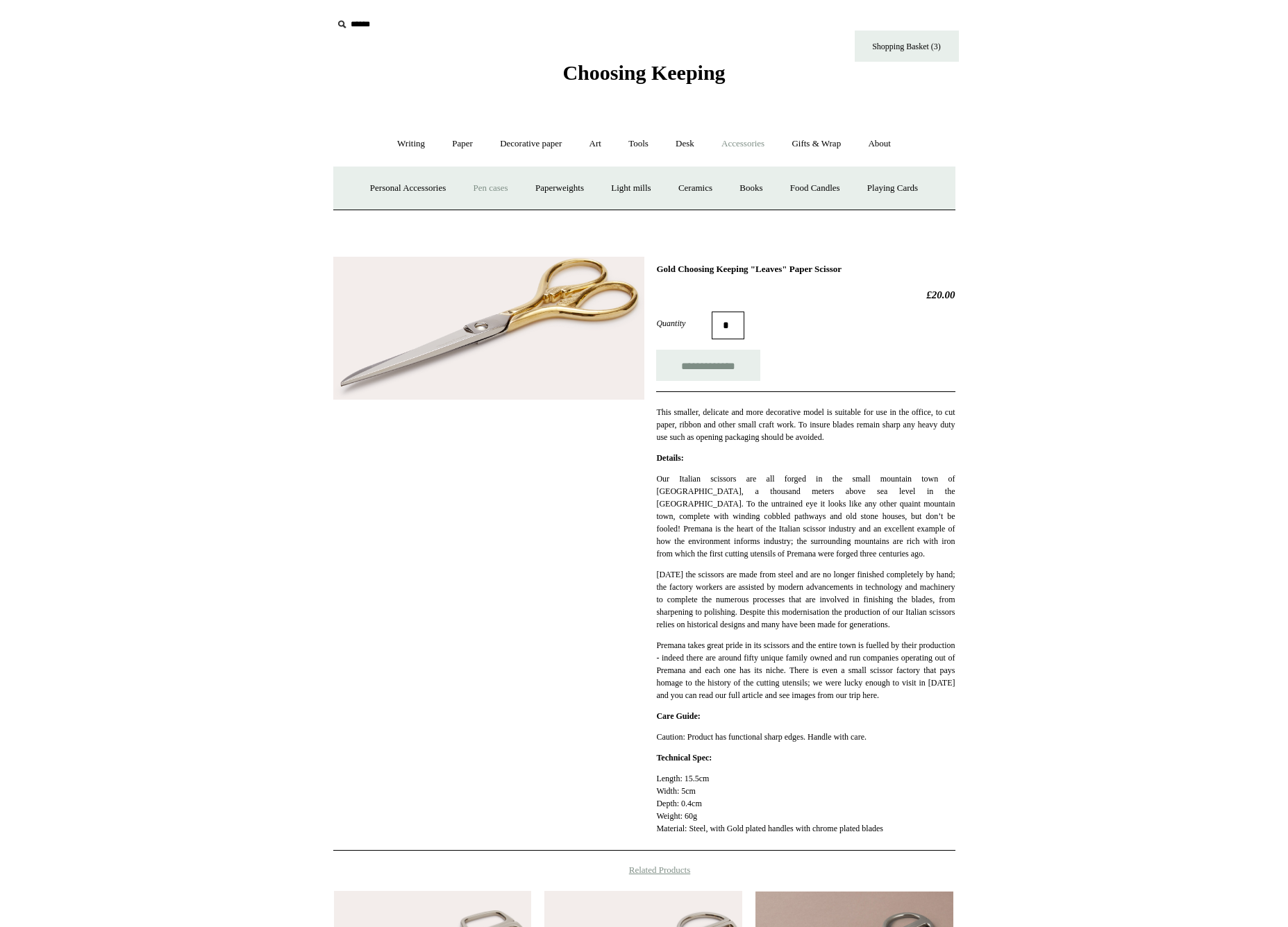
click at [489, 186] on link "Pen cases" at bounding box center [490, 188] width 60 height 36
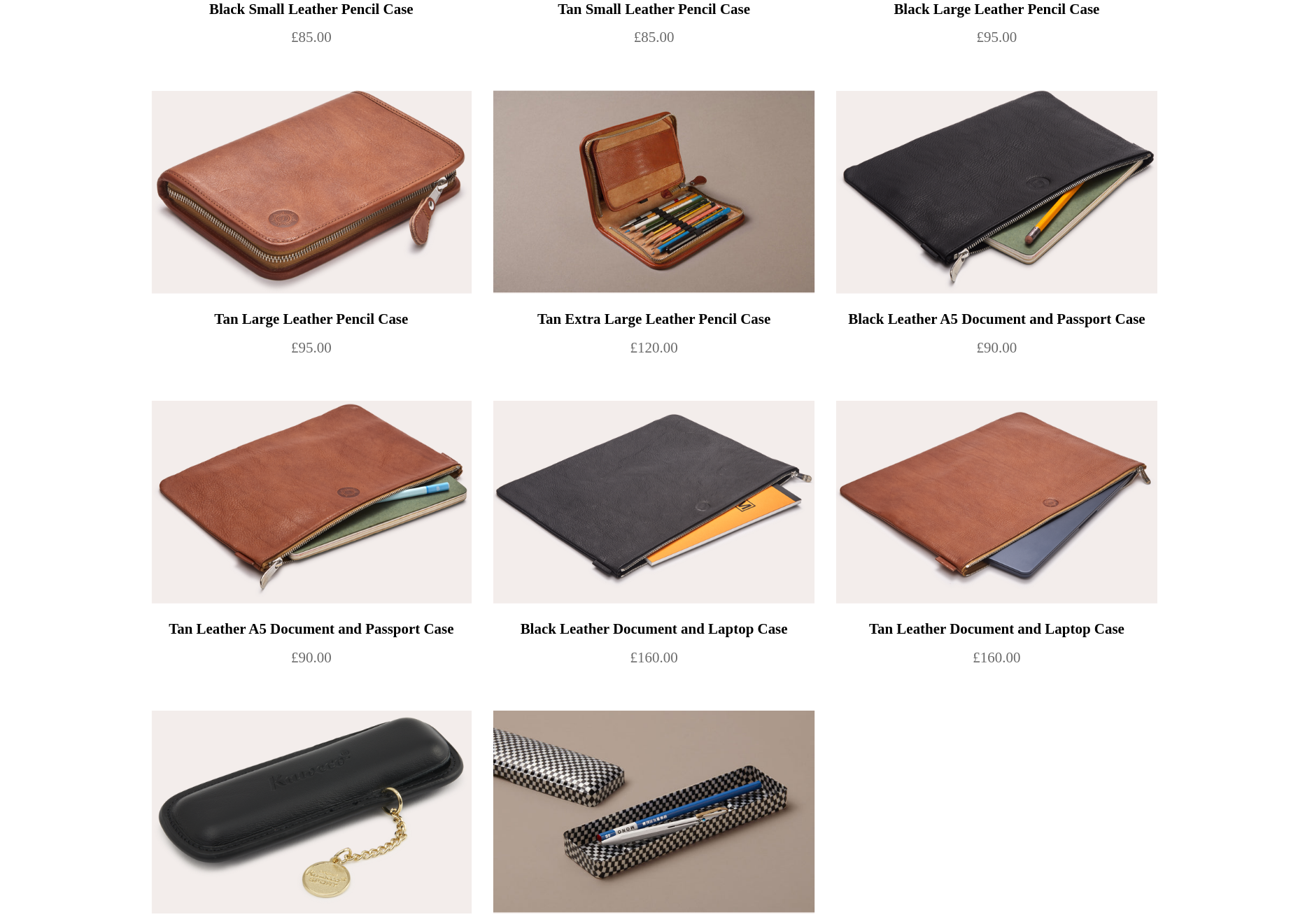
scroll to position [1007, 0]
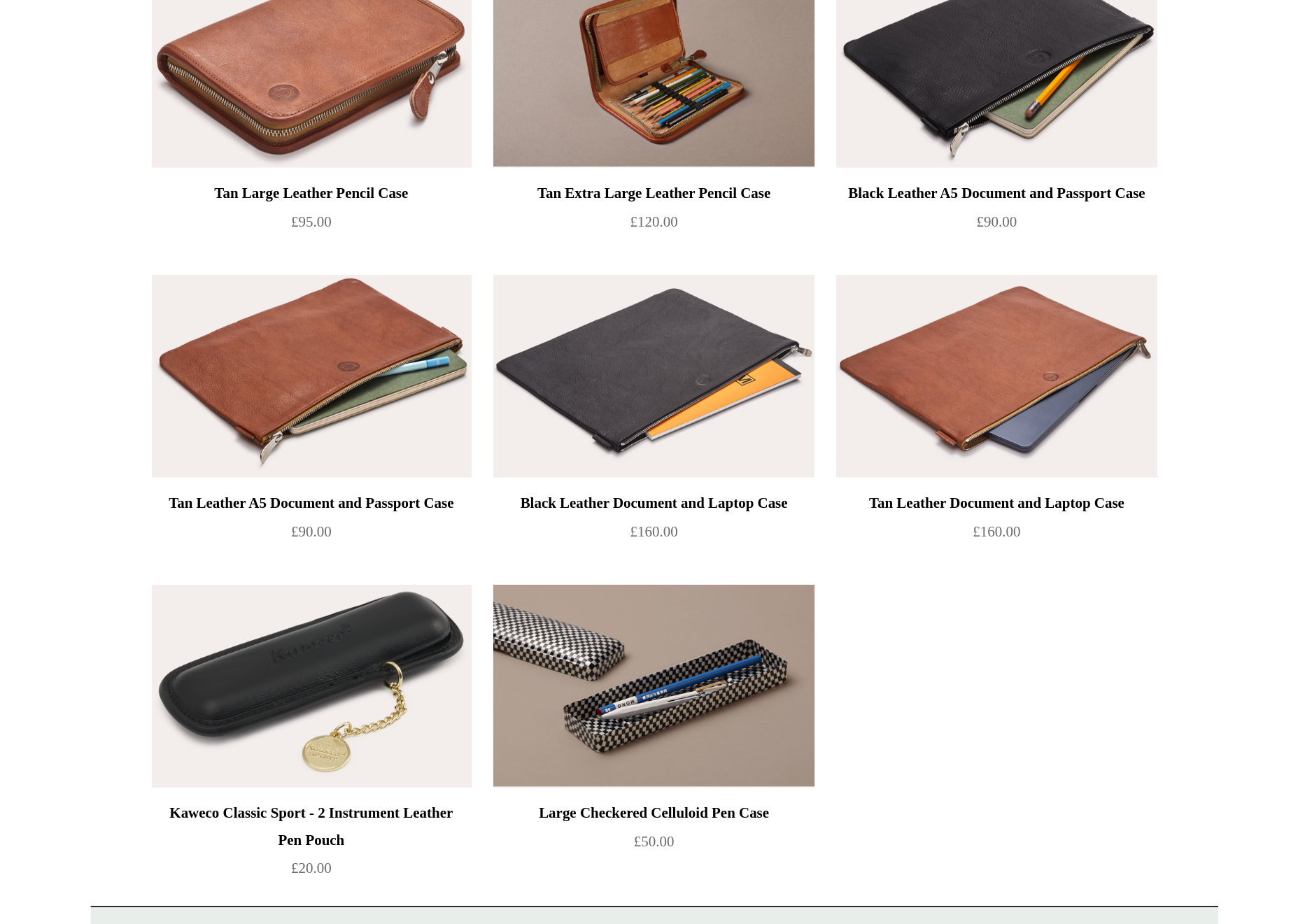
click at [337, 714] on img at bounding box center [436, 777] width 198 height 126
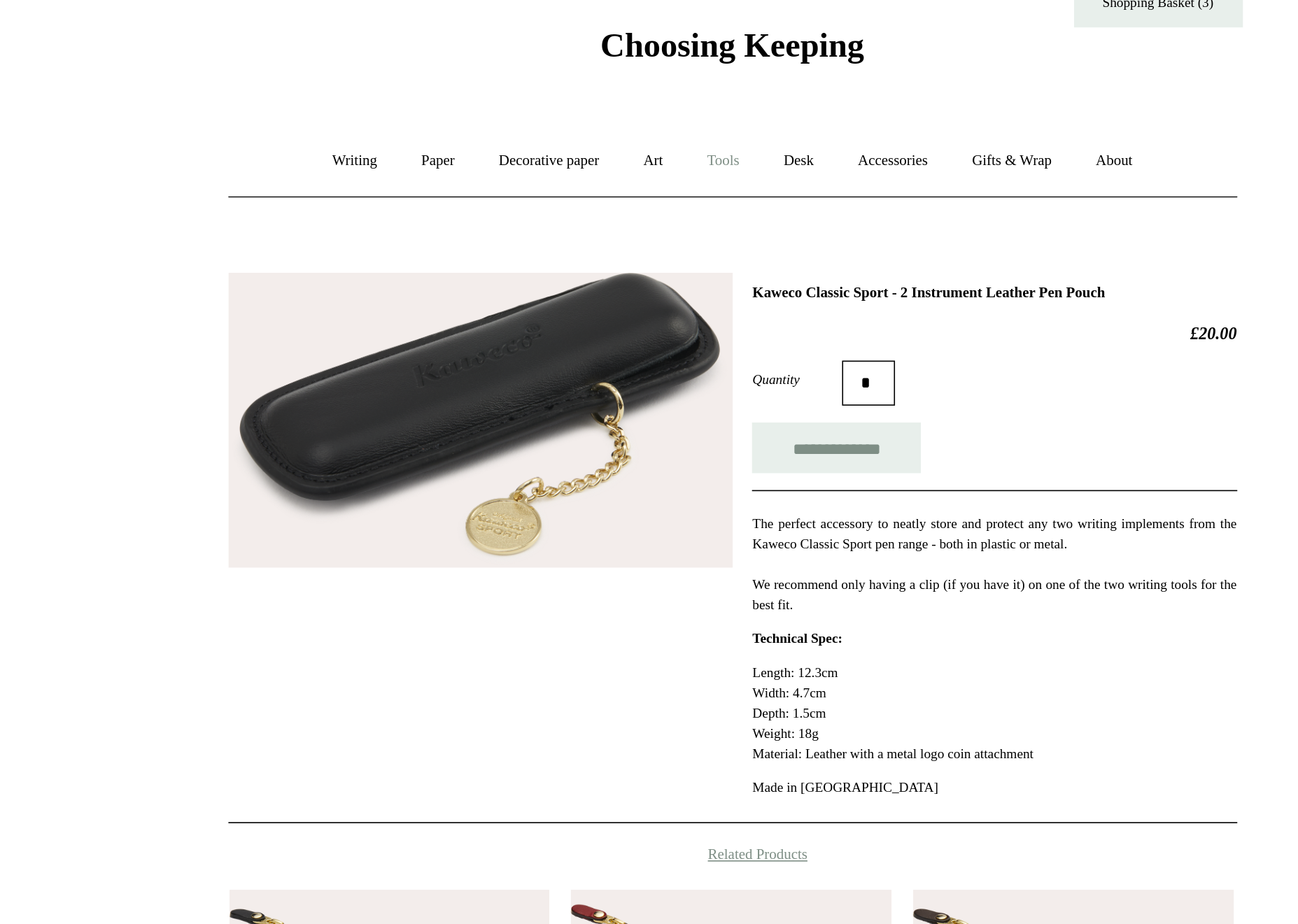
click at [621, 127] on link "Tools +" at bounding box center [644, 145] width 46 height 37
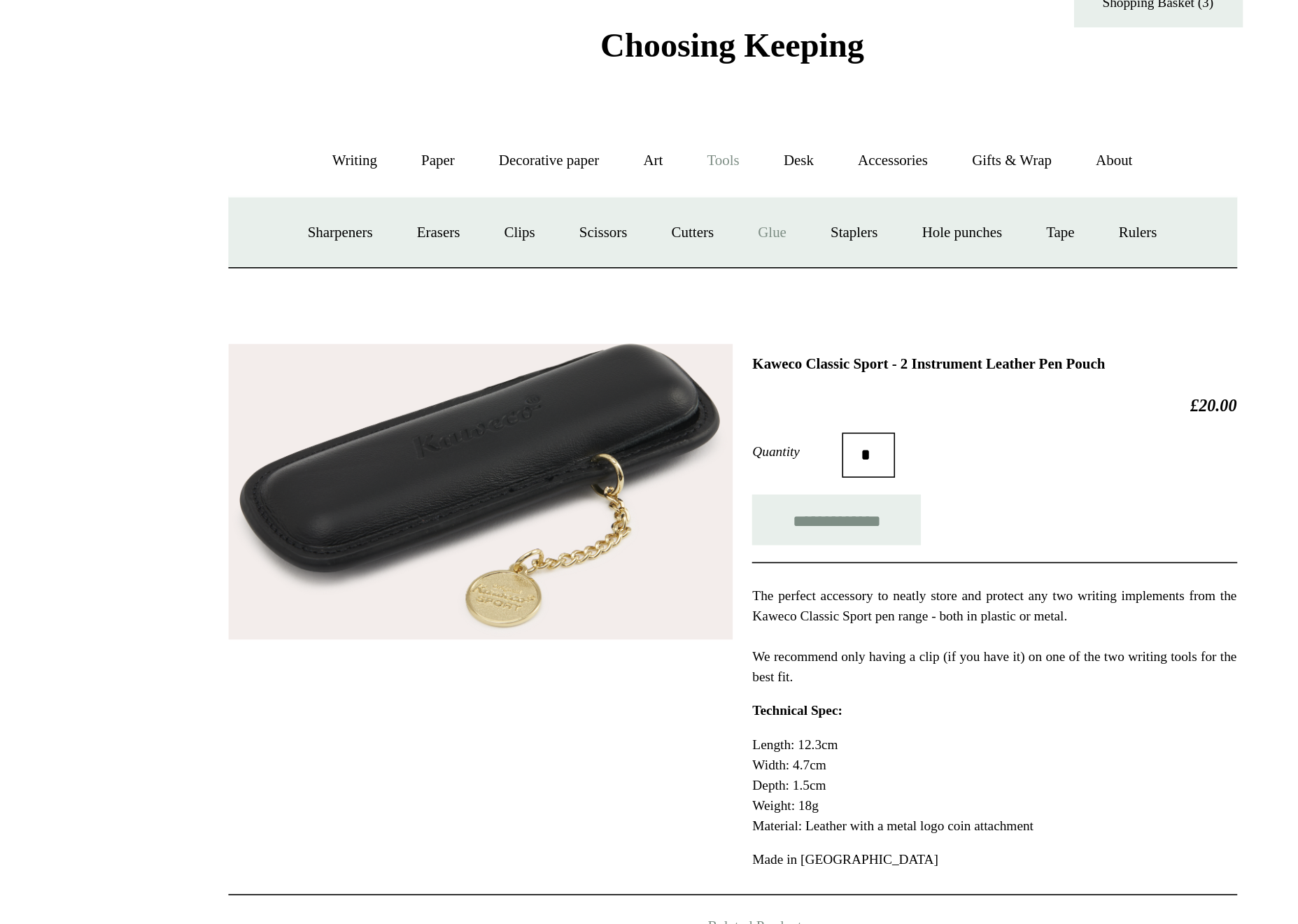
click at [652, 172] on link "Glue" at bounding box center [673, 190] width 42 height 37
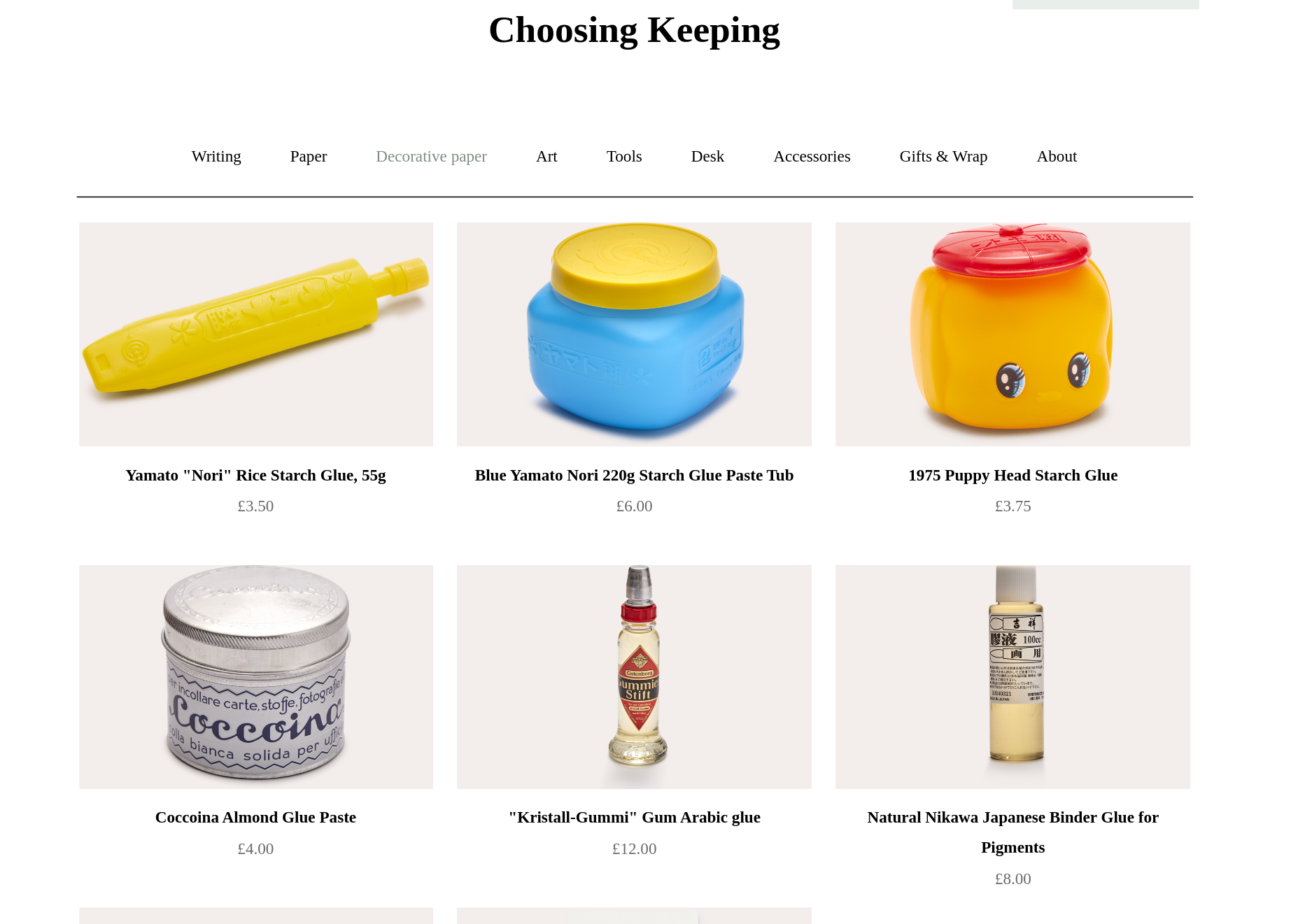
click at [491, 127] on link "Decorative paper +" at bounding box center [534, 145] width 87 height 37
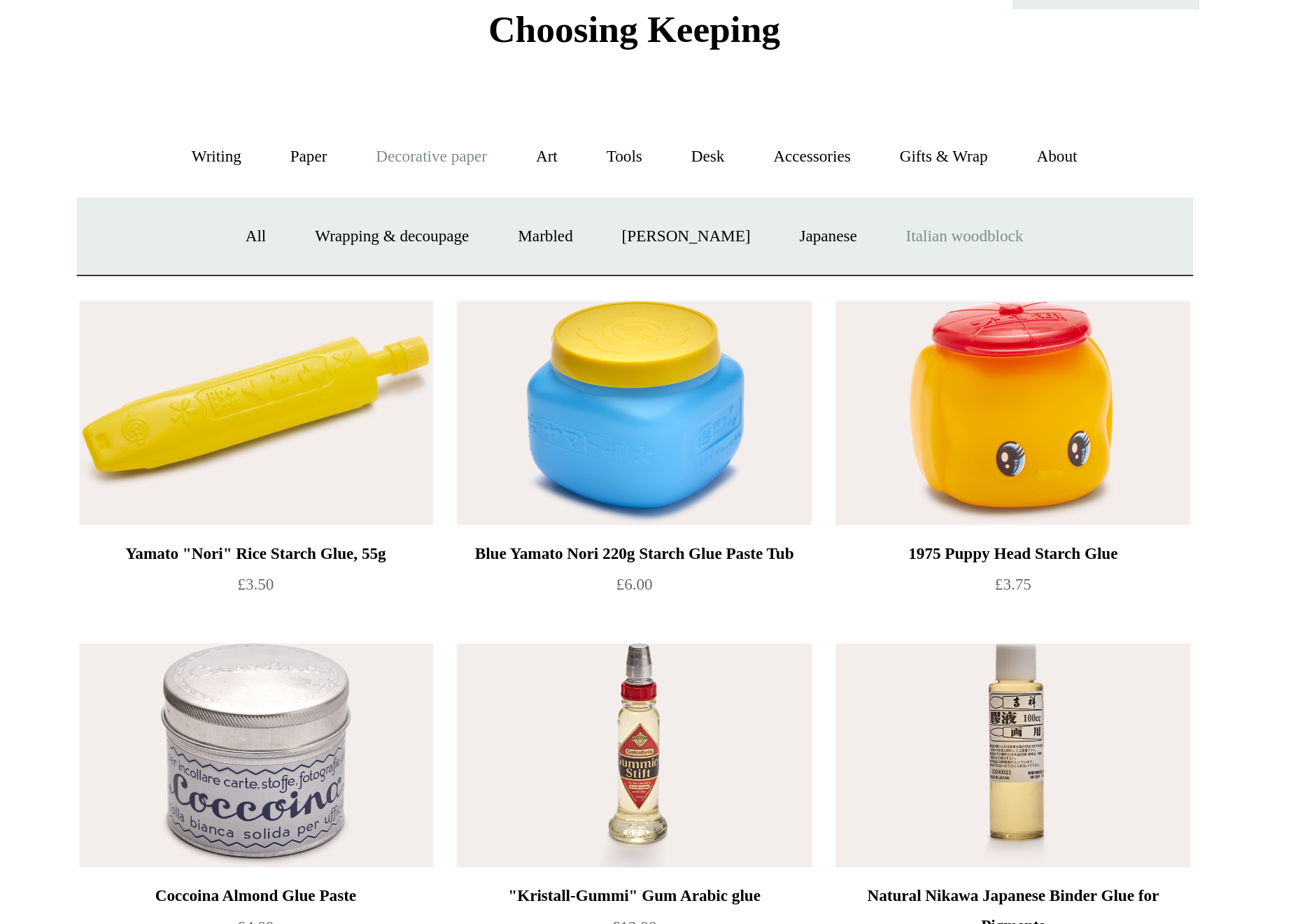
click at [788, 172] on link "Italian woodblock" at bounding box center [833, 190] width 91 height 37
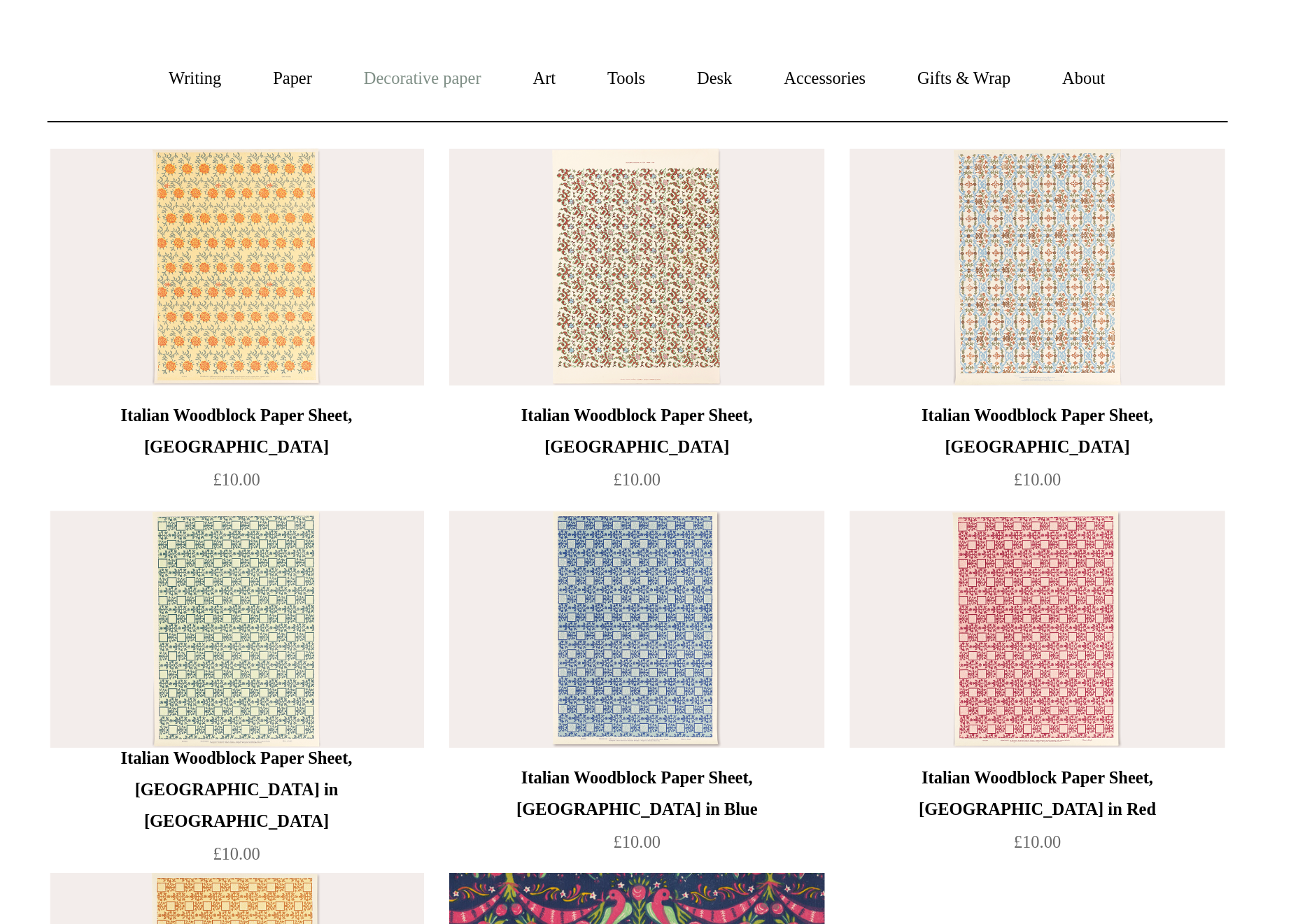
click at [491, 127] on link "Decorative paper +" at bounding box center [534, 145] width 87 height 37
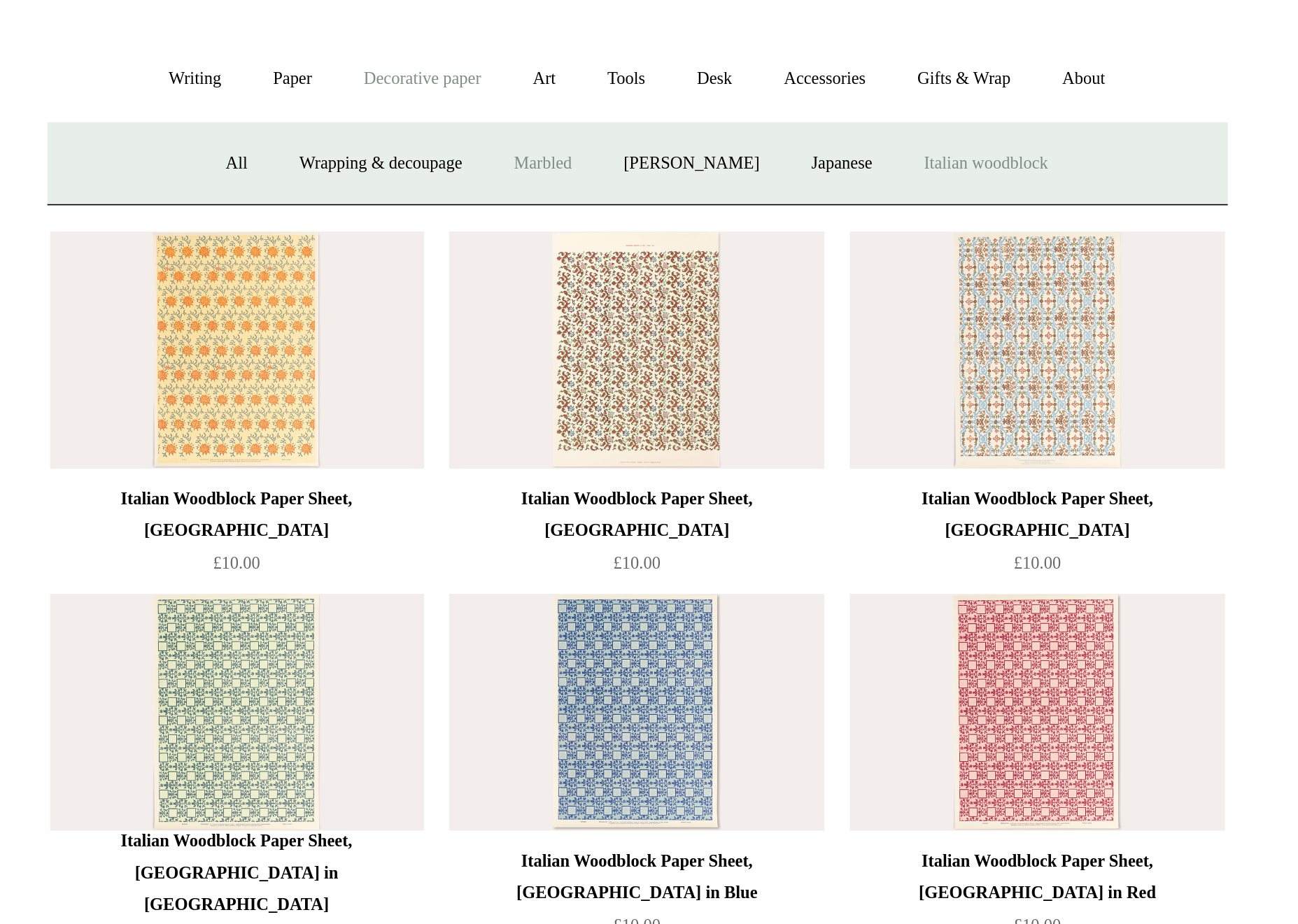
click at [571, 172] on link "Marbled" at bounding box center [599, 190] width 56 height 37
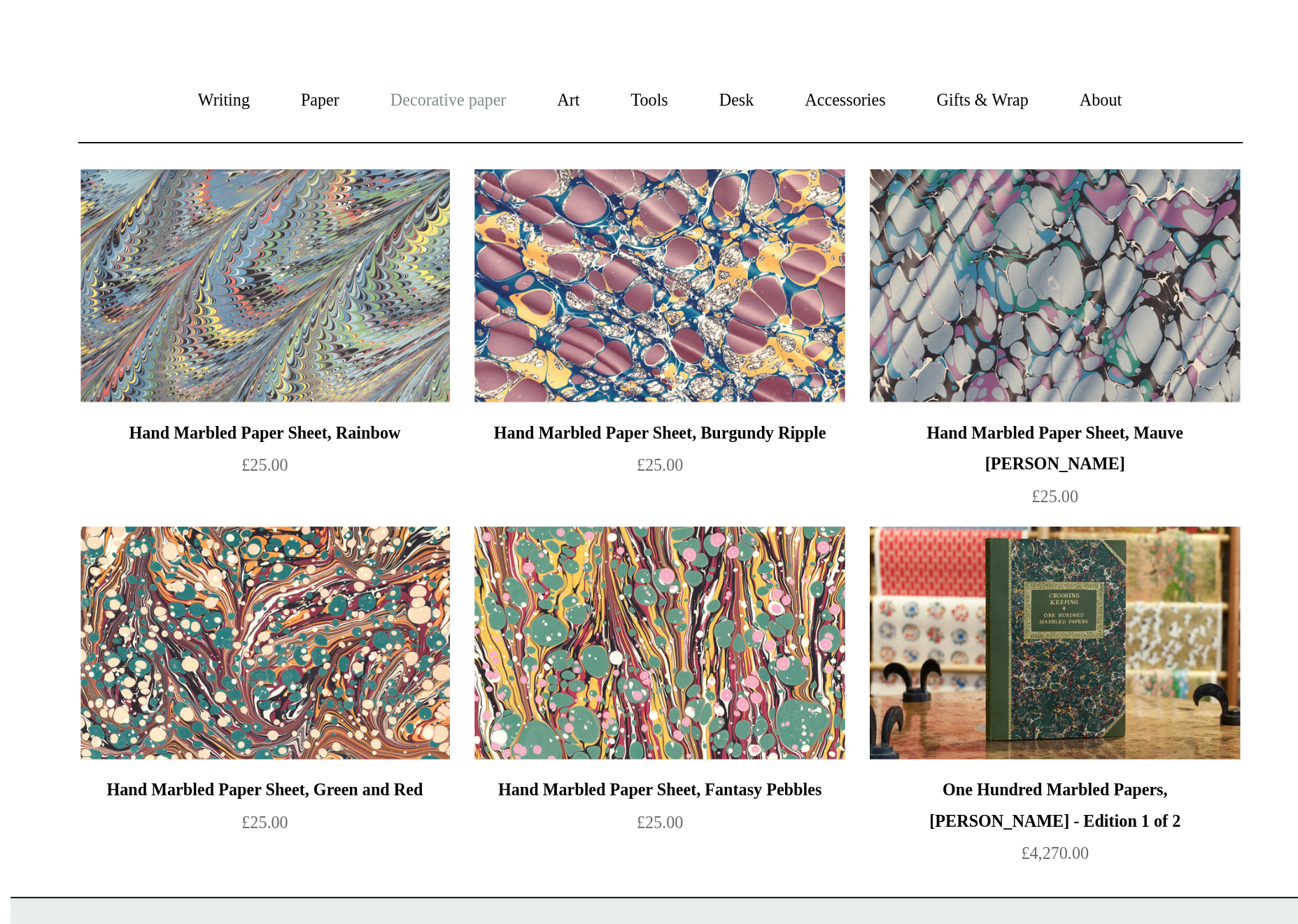
click at [491, 127] on link "Decorative paper +" at bounding box center [534, 145] width 87 height 37
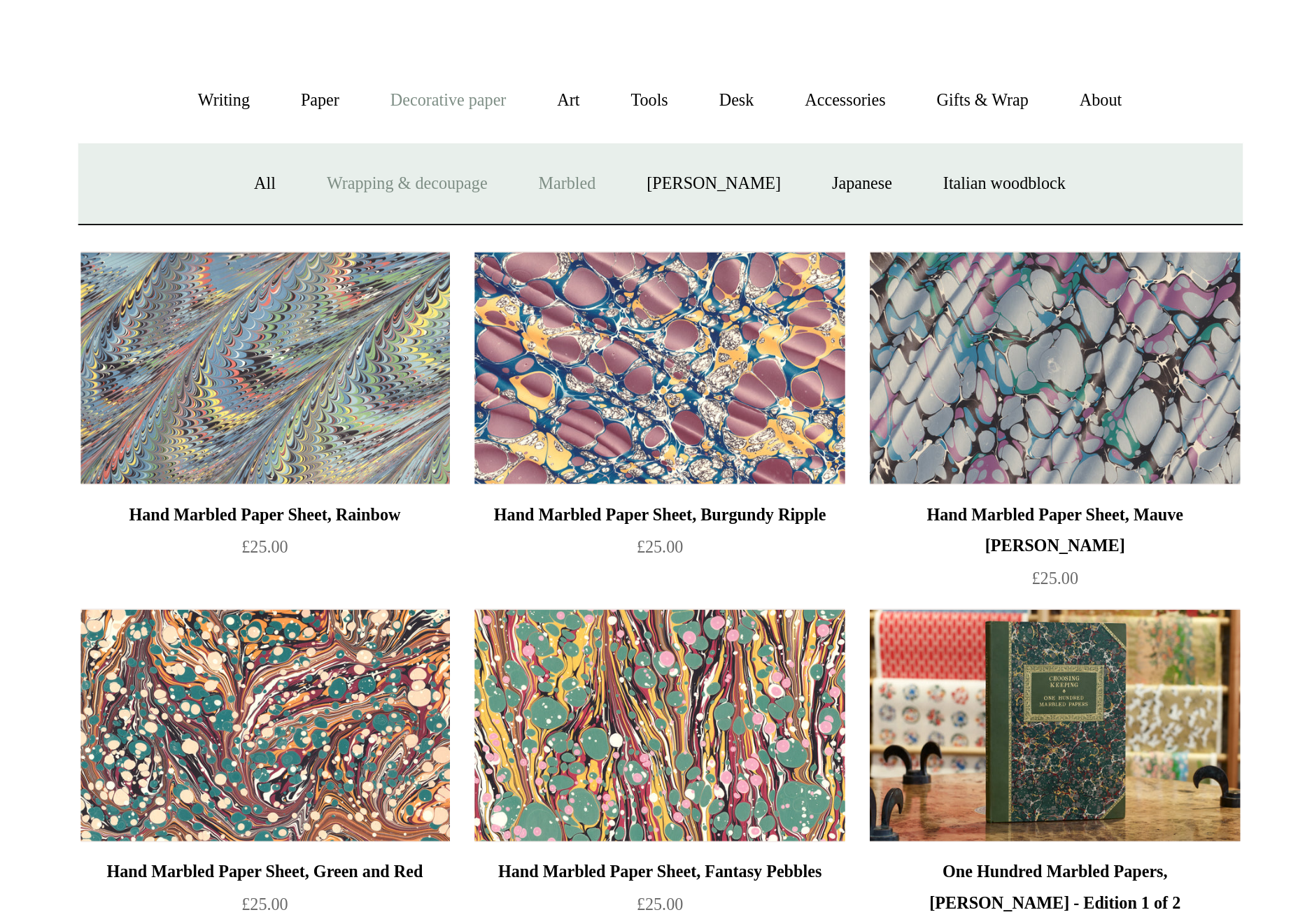
click at [457, 172] on link "Wrapping & decoupage" at bounding box center [512, 190] width 112 height 37
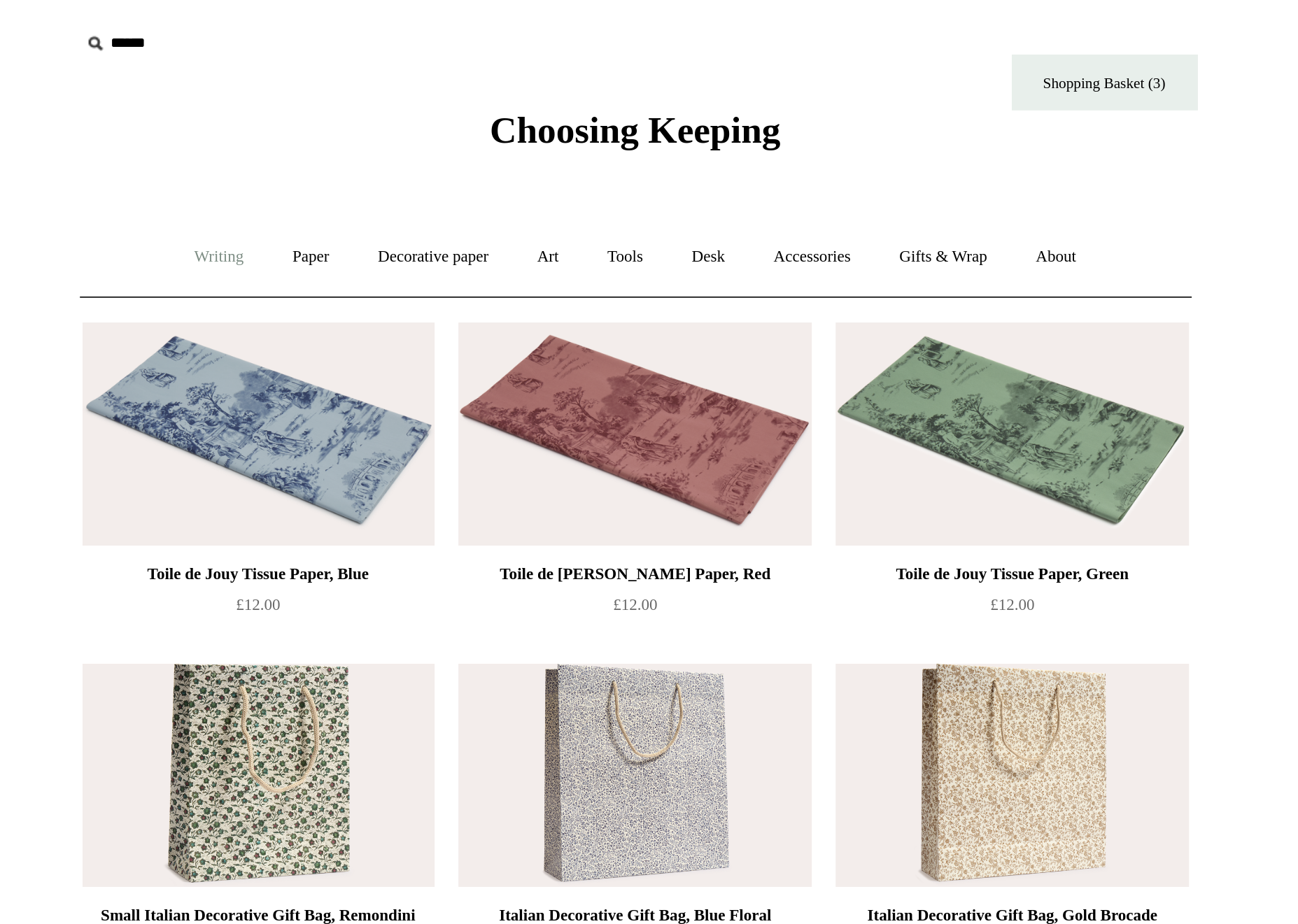
click at [387, 146] on link "Writing +" at bounding box center [413, 145] width 53 height 37
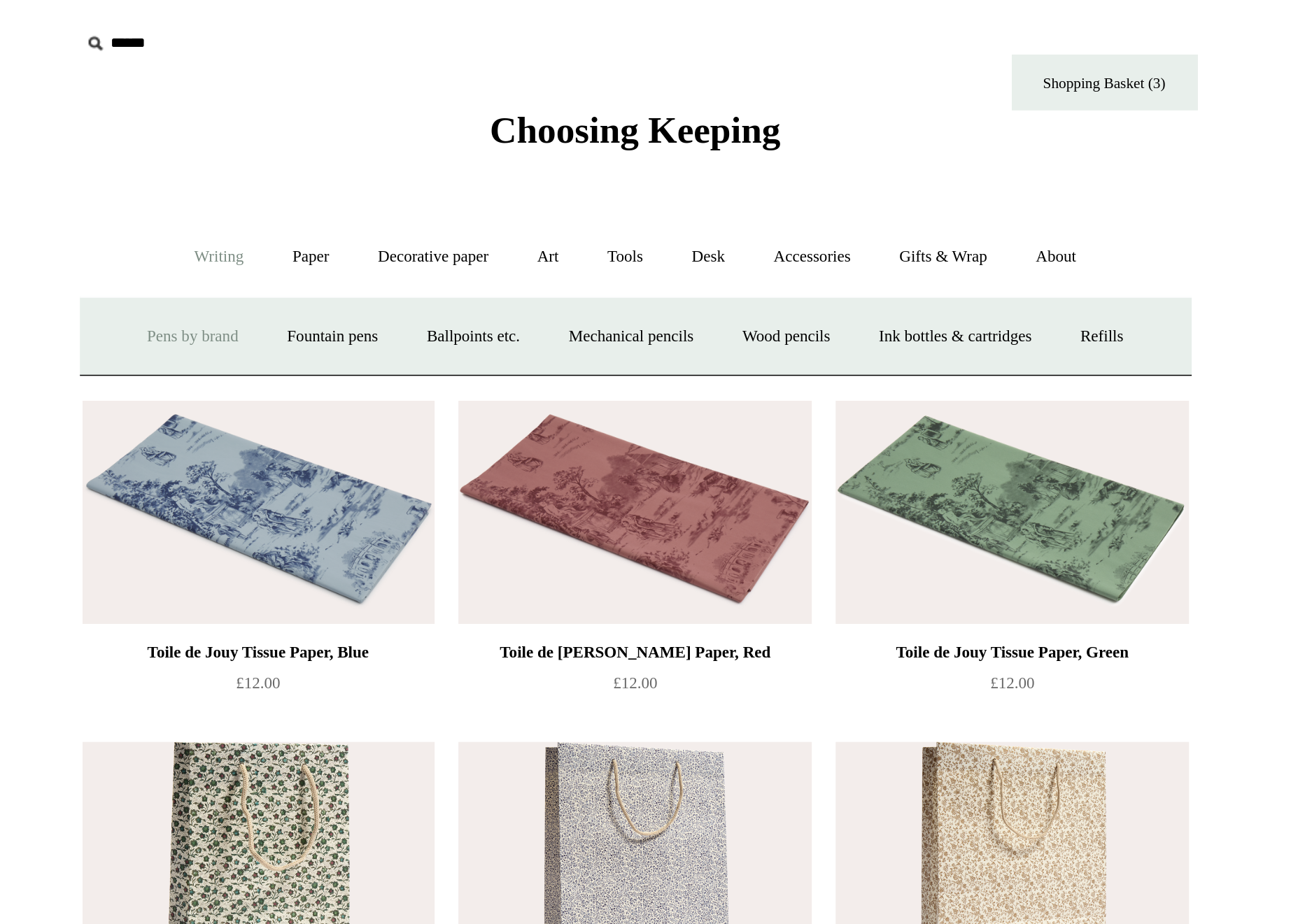
click at [361, 190] on link "Pens by brand +" at bounding box center [399, 190] width 77 height 37
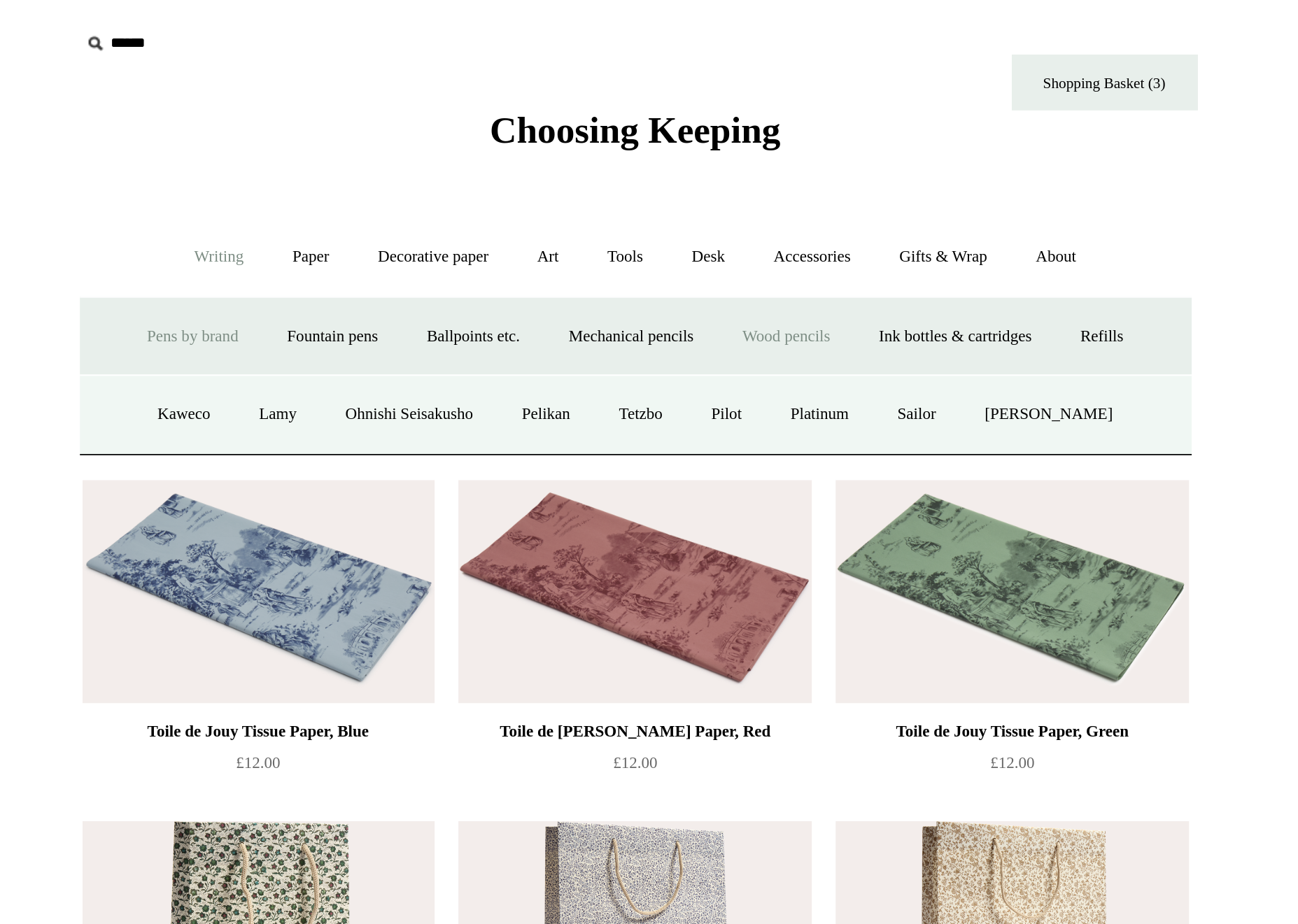
click at [697, 193] on link "Wood pencils +" at bounding box center [734, 190] width 75 height 37
click at [426, 234] on link "All" at bounding box center [444, 234] width 37 height 37
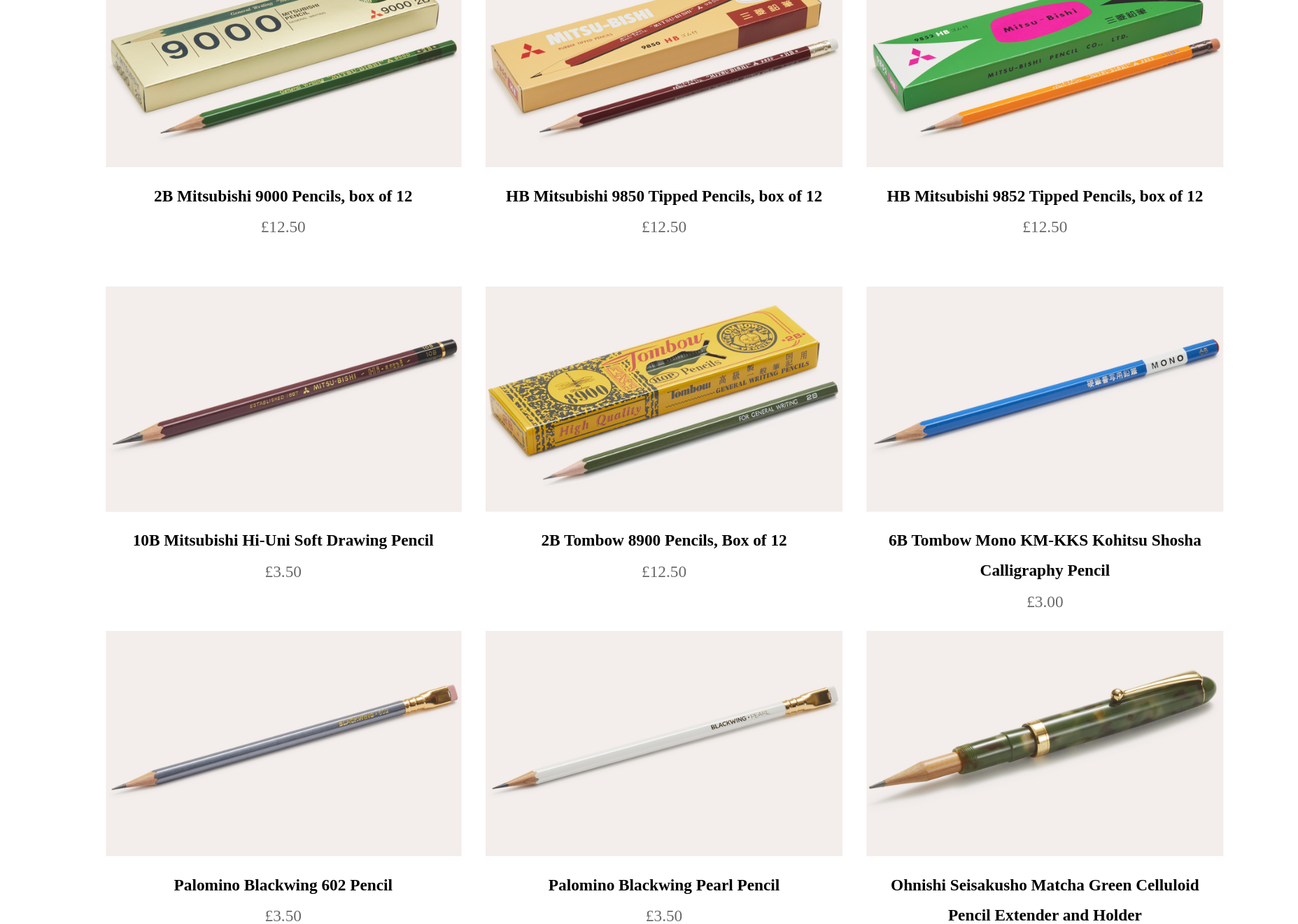
scroll to position [1269, 0]
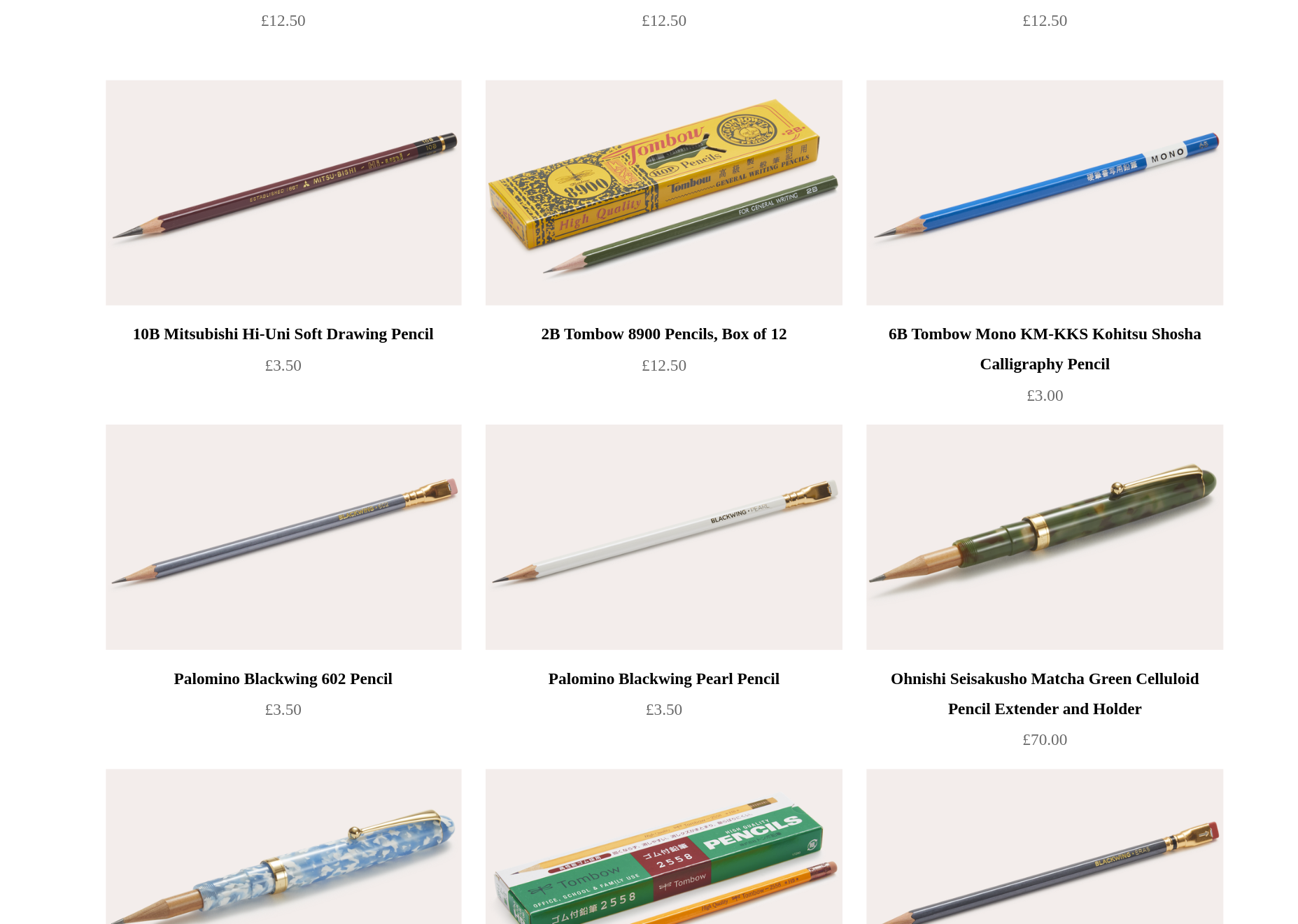
click at [549, 645] on img at bounding box center [648, 708] width 198 height 126
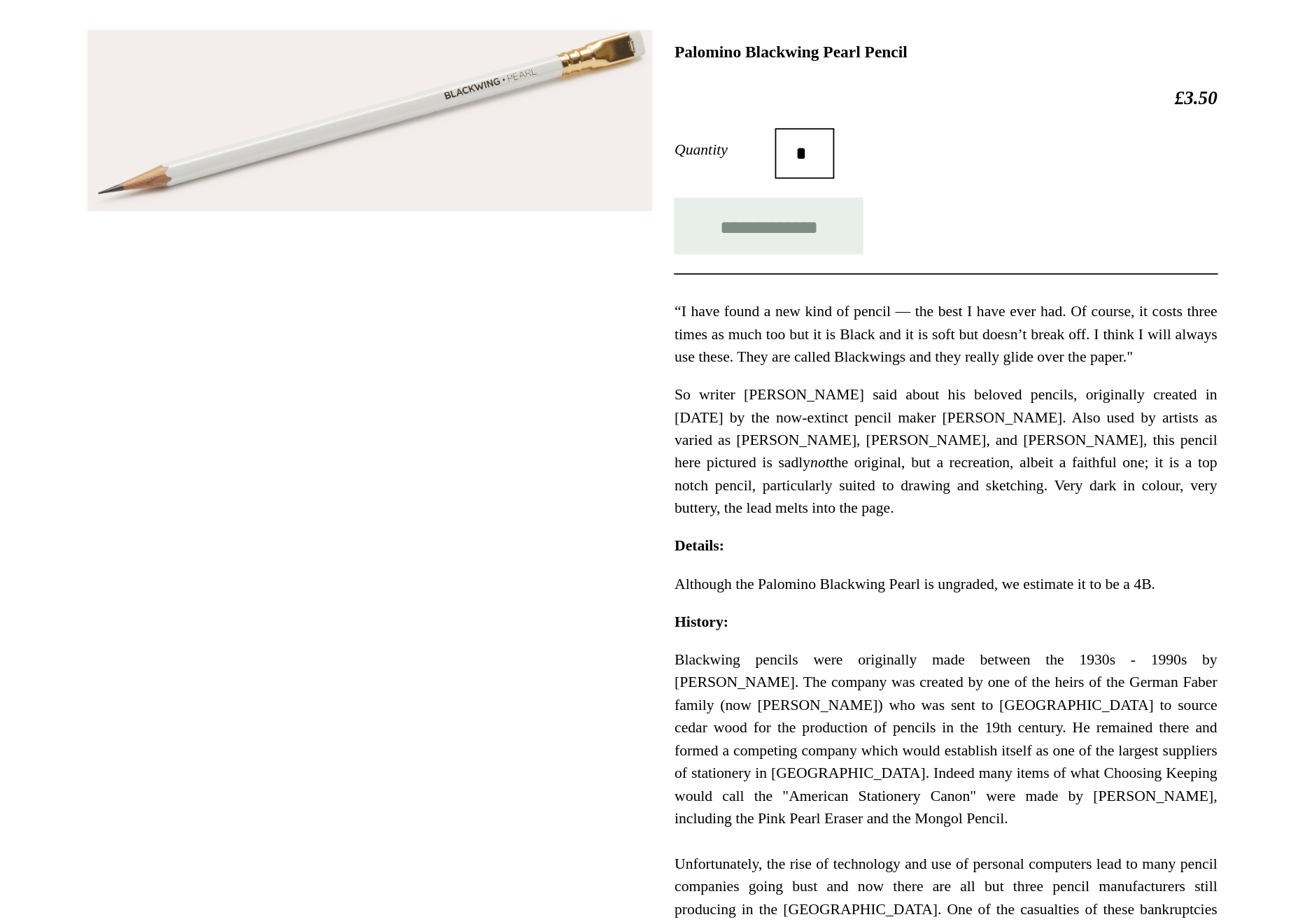
click at [661, 364] on p "“I have found a new kind of pencil — the best I have ever had. Of course, it co…" at bounding box center [811, 383] width 301 height 38
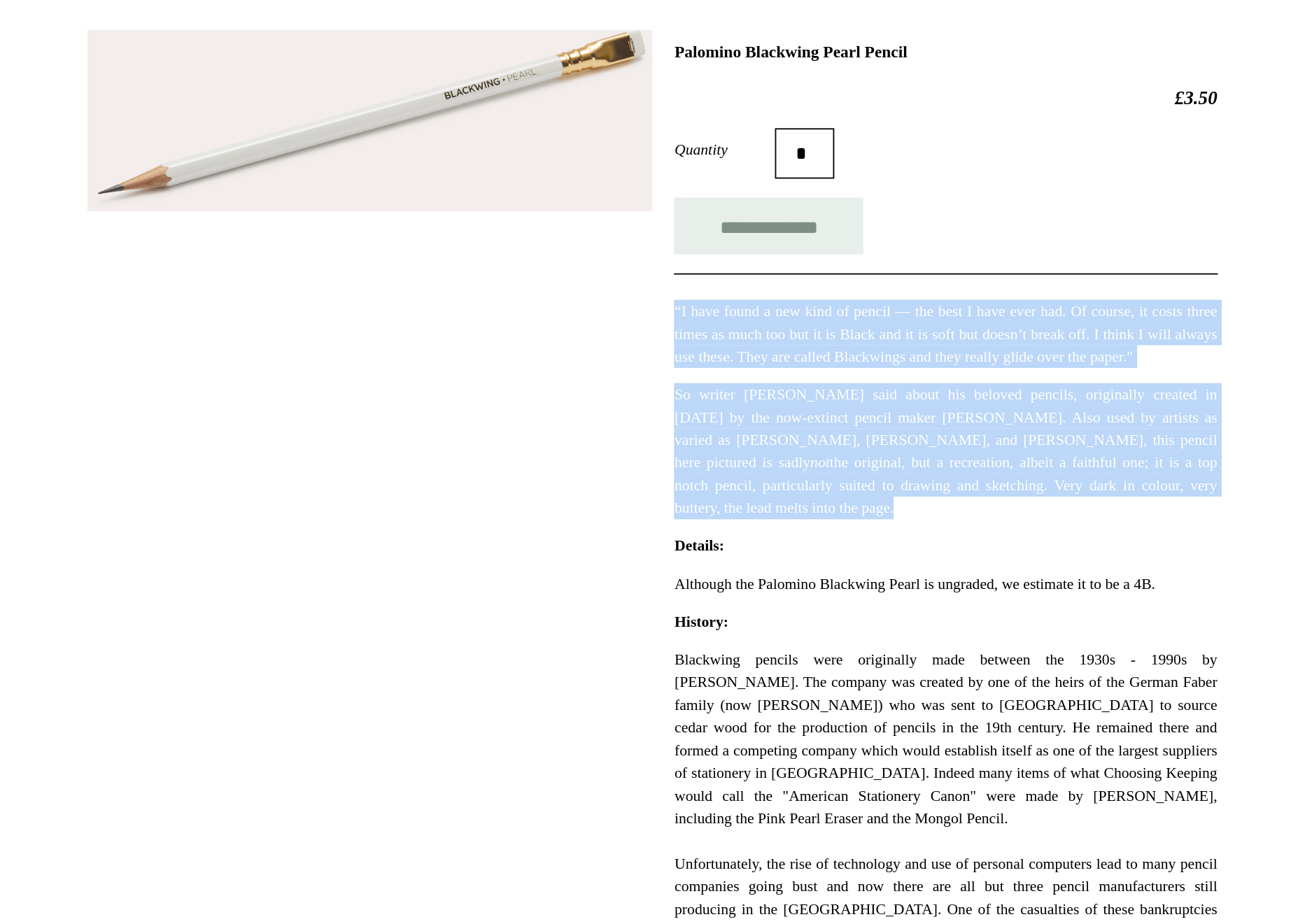
drag, startPoint x: 469, startPoint y: 182, endPoint x: 493, endPoint y: 250, distance: 72.1
click at [661, 350] on div "“I have found a new kind of pencil — the best I have ever had. Of course, it co…" at bounding box center [811, 417] width 301 height 136
click at [661, 411] on p "So writer John Steinbeck said about his beloved pencils, originally created in …" at bounding box center [811, 449] width 301 height 75
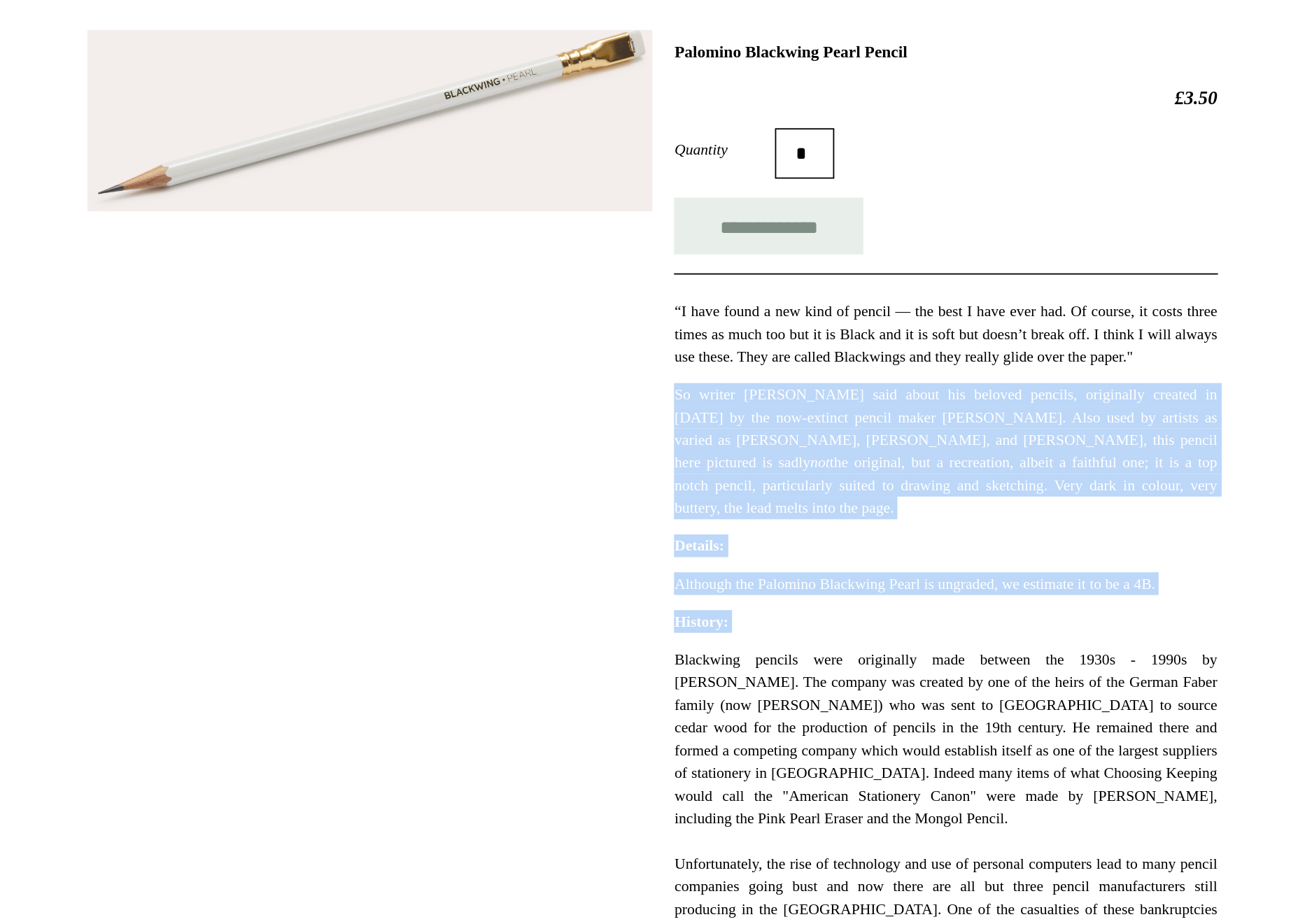
drag, startPoint x: 437, startPoint y: 222, endPoint x: 506, endPoint y: 368, distance: 161.5
click at [661, 368] on div "**********" at bounding box center [811, 585] width 301 height 727
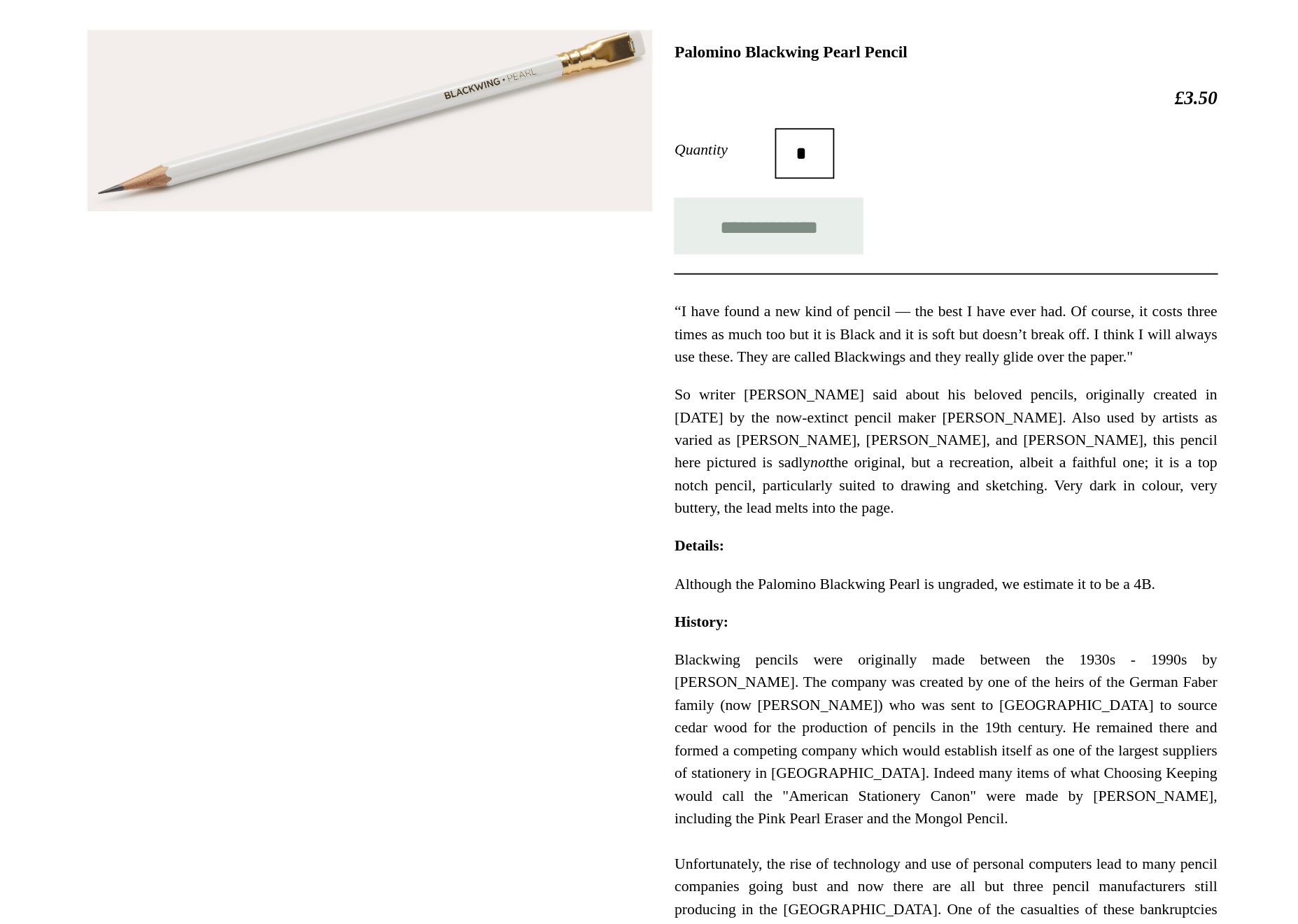
click at [661, 368] on div "**********" at bounding box center [811, 585] width 301 height 727
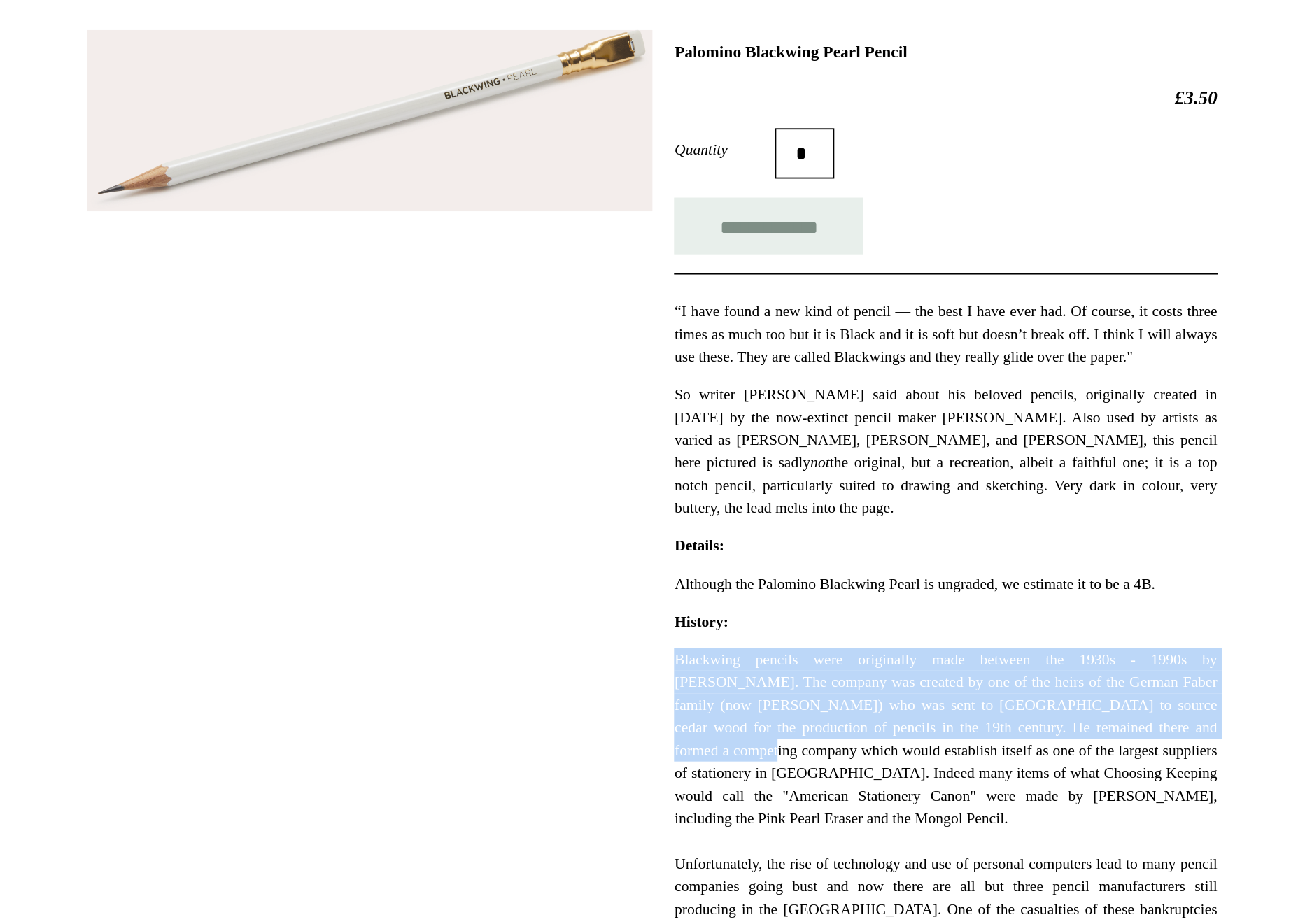
drag, startPoint x: 453, startPoint y: 368, endPoint x: 438, endPoint y: 422, distance: 56.0
click at [661, 422] on div "**********" at bounding box center [811, 585] width 301 height 727
click at [661, 558] on p "Blackwing pencils were originally made between the 1930s - 1990s by Eberhard Fa…" at bounding box center [811, 696] width 301 height 277
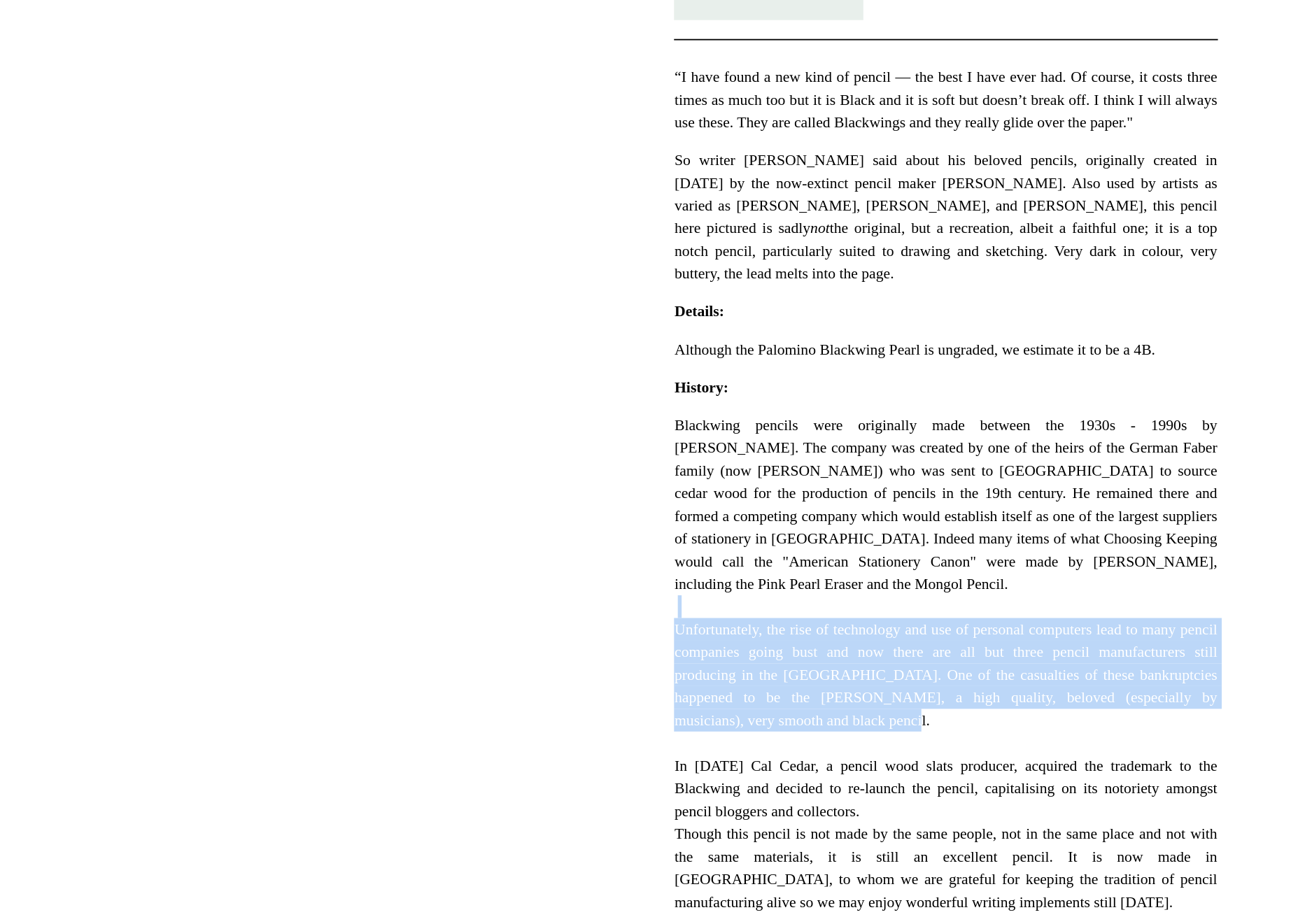
drag, startPoint x: 461, startPoint y: 345, endPoint x: 617, endPoint y: 413, distance: 170.2
click at [661, 558] on p "Blackwing pencils were originally made between the 1930s - 1990s by Eberhard Fa…" at bounding box center [811, 696] width 301 height 277
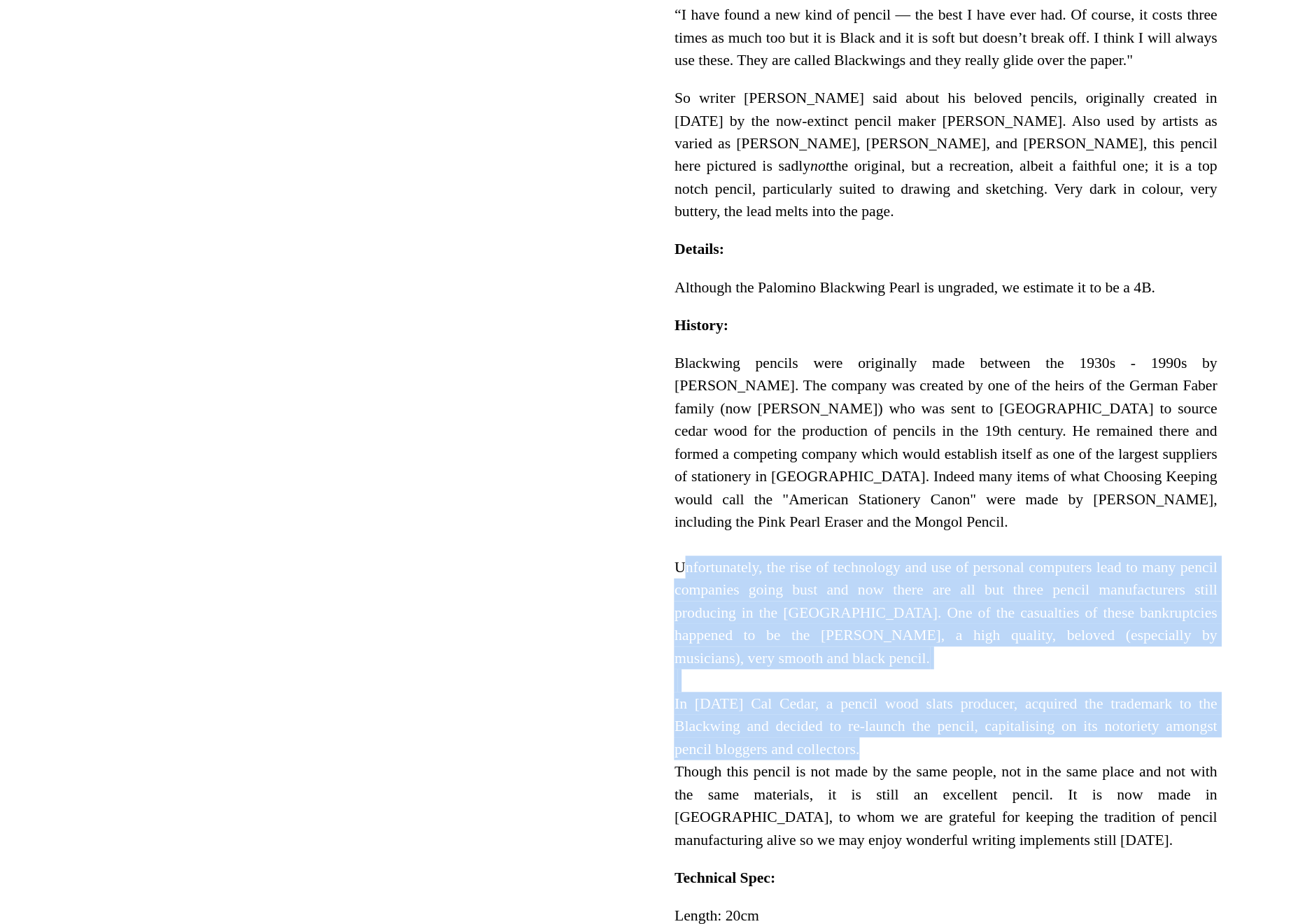
drag, startPoint x: 366, startPoint y: 355, endPoint x: 552, endPoint y: 431, distance: 200.9
click at [552, 431] on div "**********" at bounding box center [649, 580] width 627 height 752
click at [661, 558] on p "Blackwing pencils were originally made between the 1930s - 1990s by Eberhard Fa…" at bounding box center [811, 696] width 301 height 277
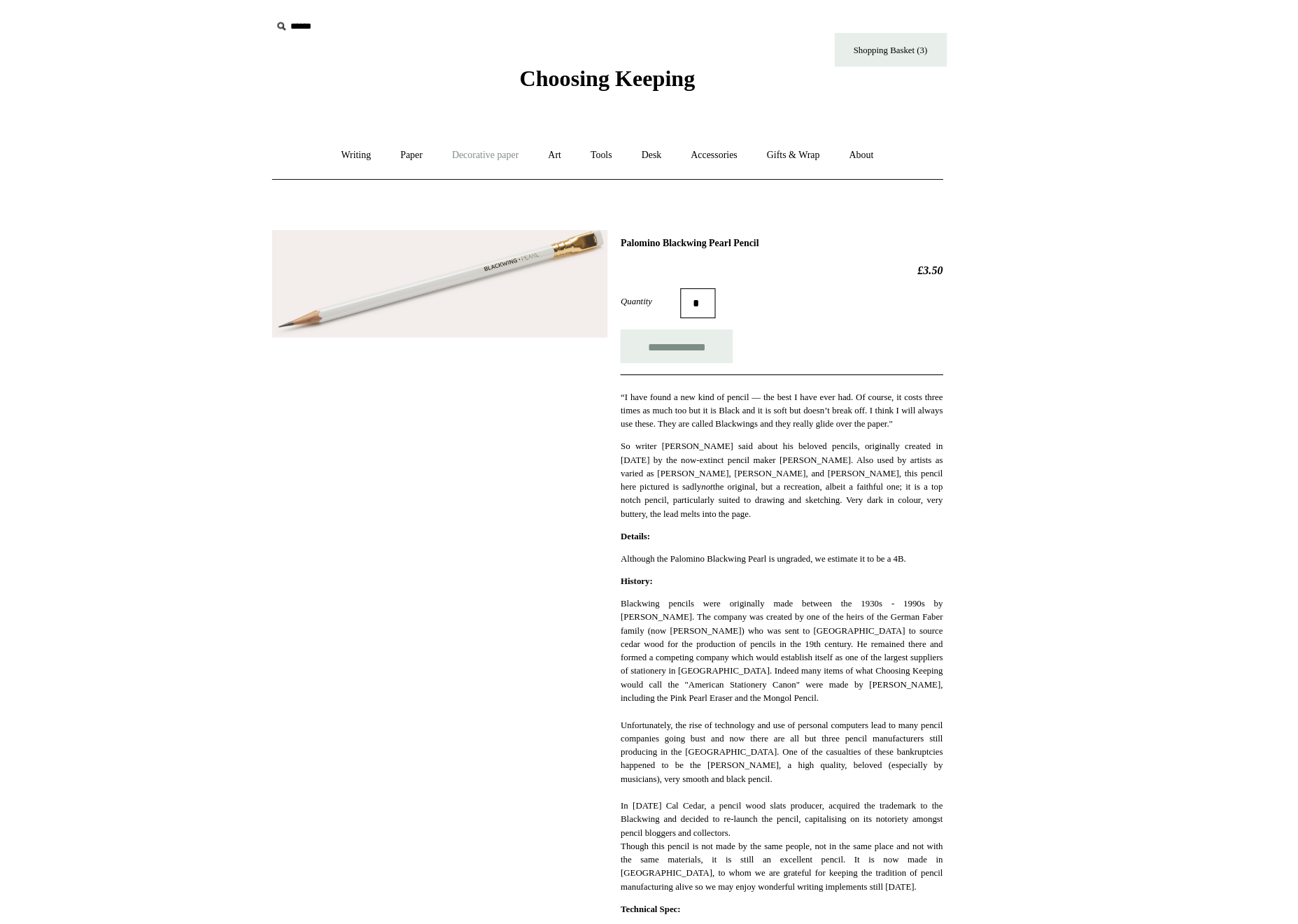
click at [491, 149] on link "Decorative paper +" at bounding box center [534, 145] width 87 height 37
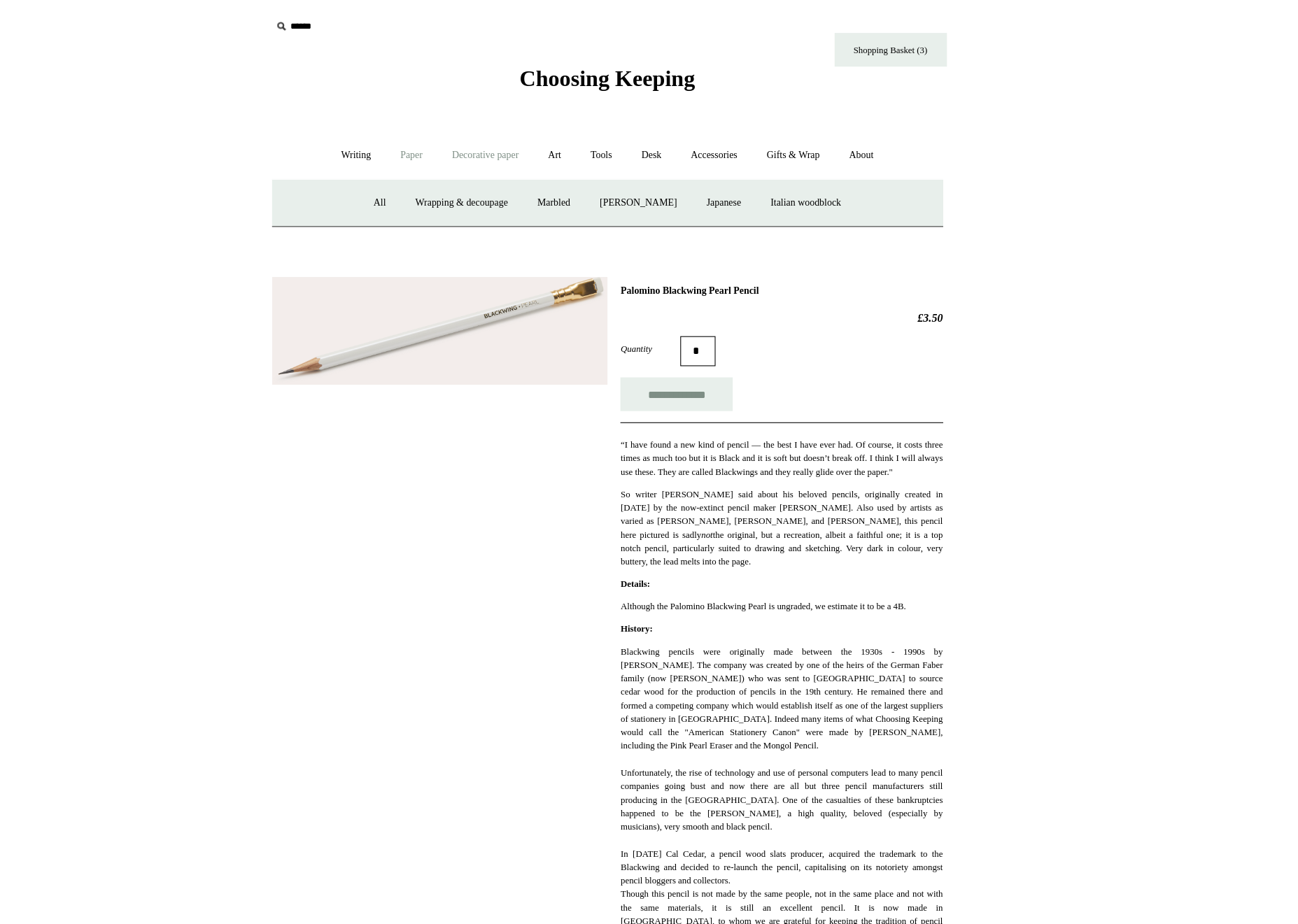
click at [443, 144] on link "Paper +" at bounding box center [466, 145] width 47 height 37
click at [747, 200] on link "Writing paper and envelopes +" at bounding box center [812, 190] width 129 height 37
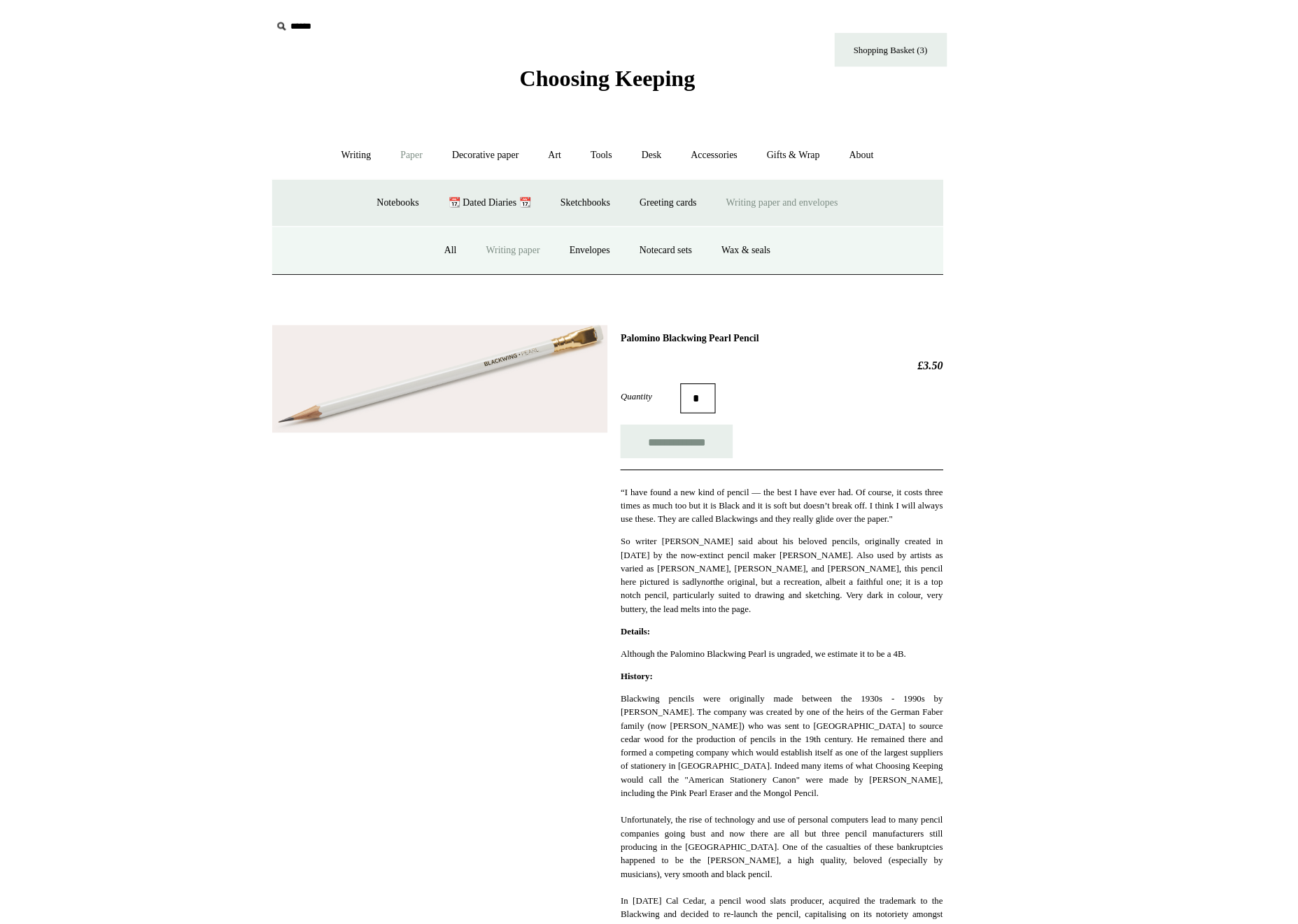
click at [524, 241] on link "Writing paper" at bounding box center [561, 234] width 75 height 37
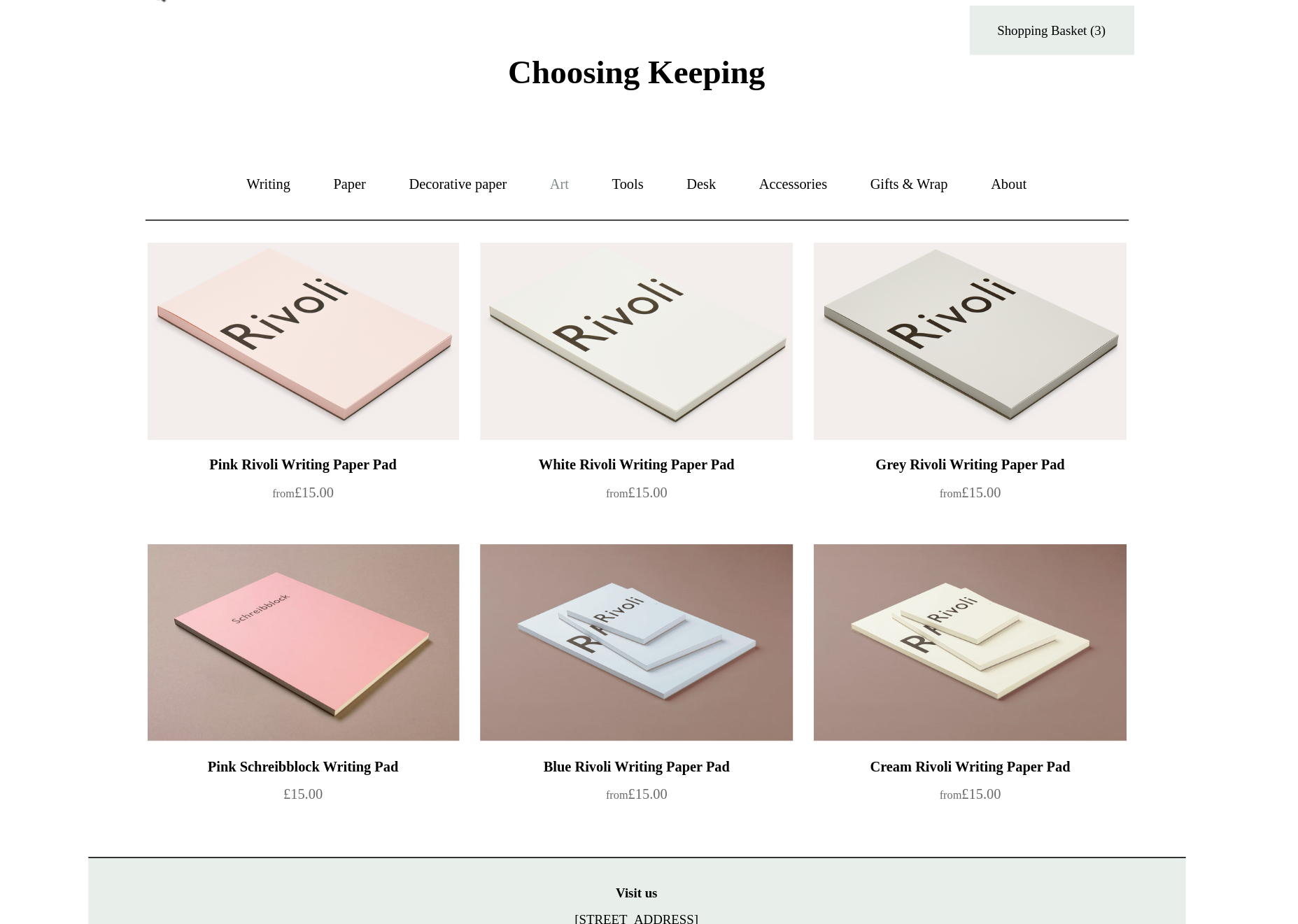
click at [582, 127] on link "Art +" at bounding box center [600, 145] width 37 height 37
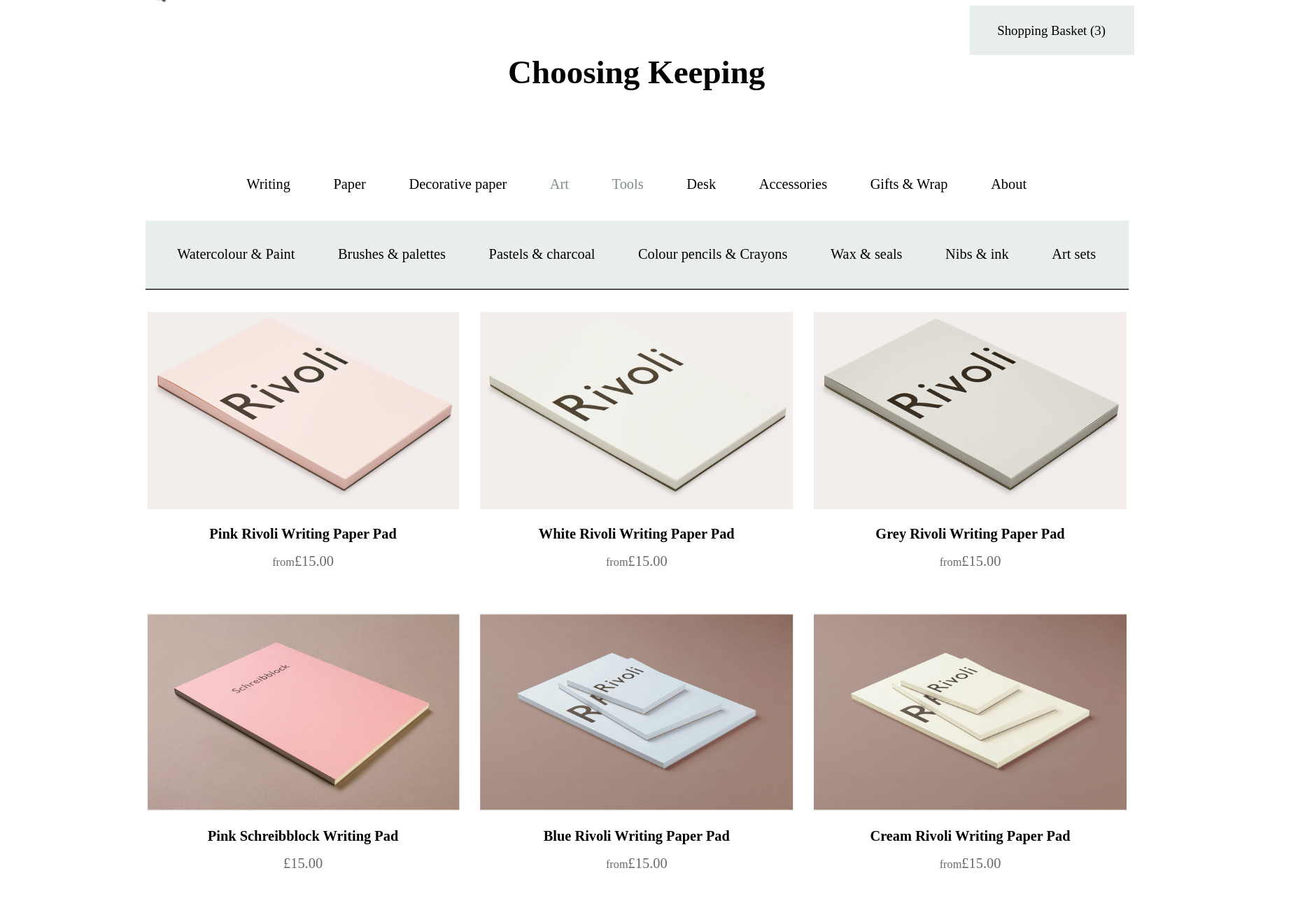
click at [621, 127] on link "Tools +" at bounding box center [644, 145] width 46 height 37
click at [582, 127] on link "Art +" at bounding box center [600, 145] width 37 height 37
click at [833, 172] on link "Nibs & ink" at bounding box center [866, 190] width 66 height 37
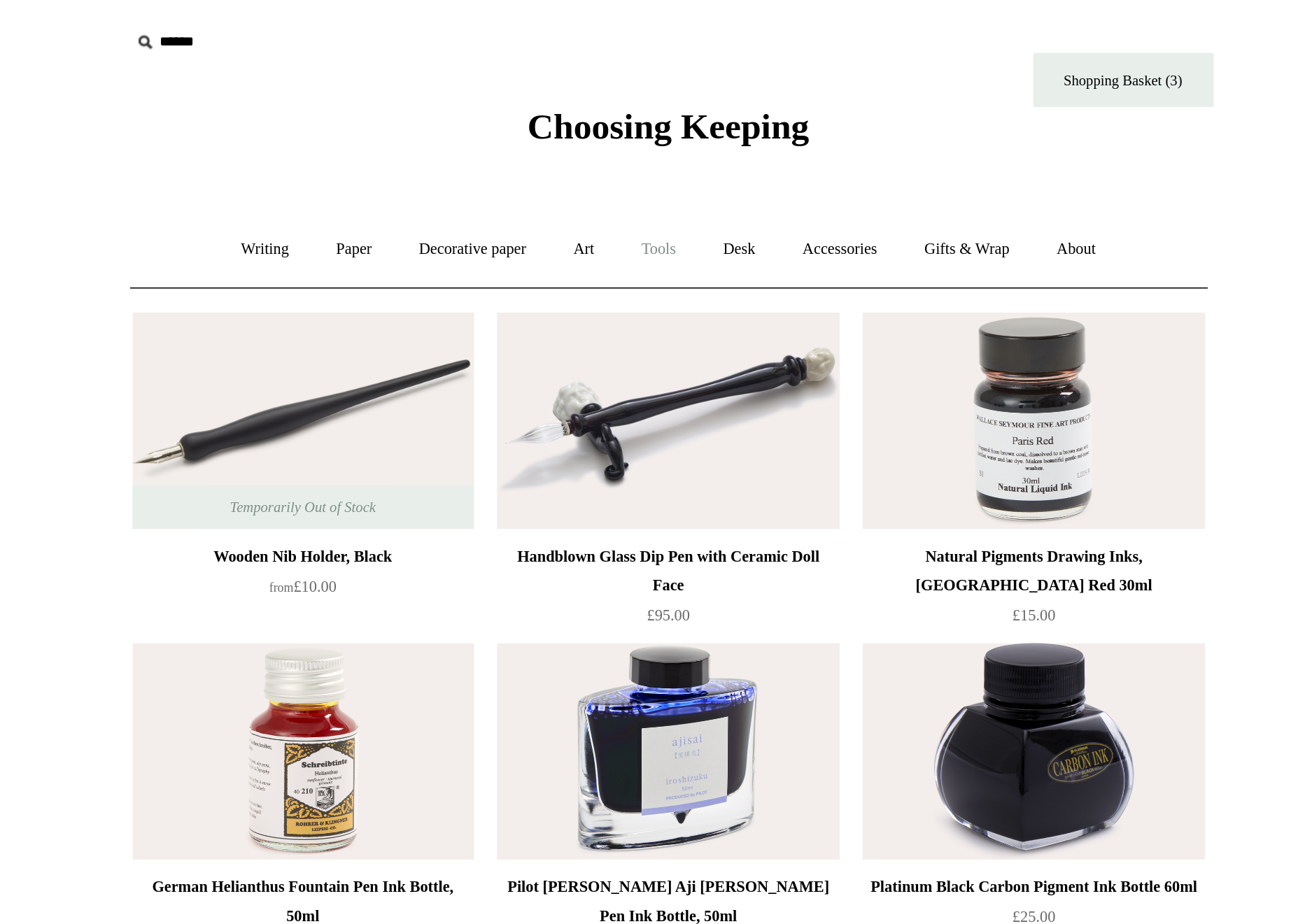
click at [621, 148] on link "Tools +" at bounding box center [644, 145] width 46 height 37
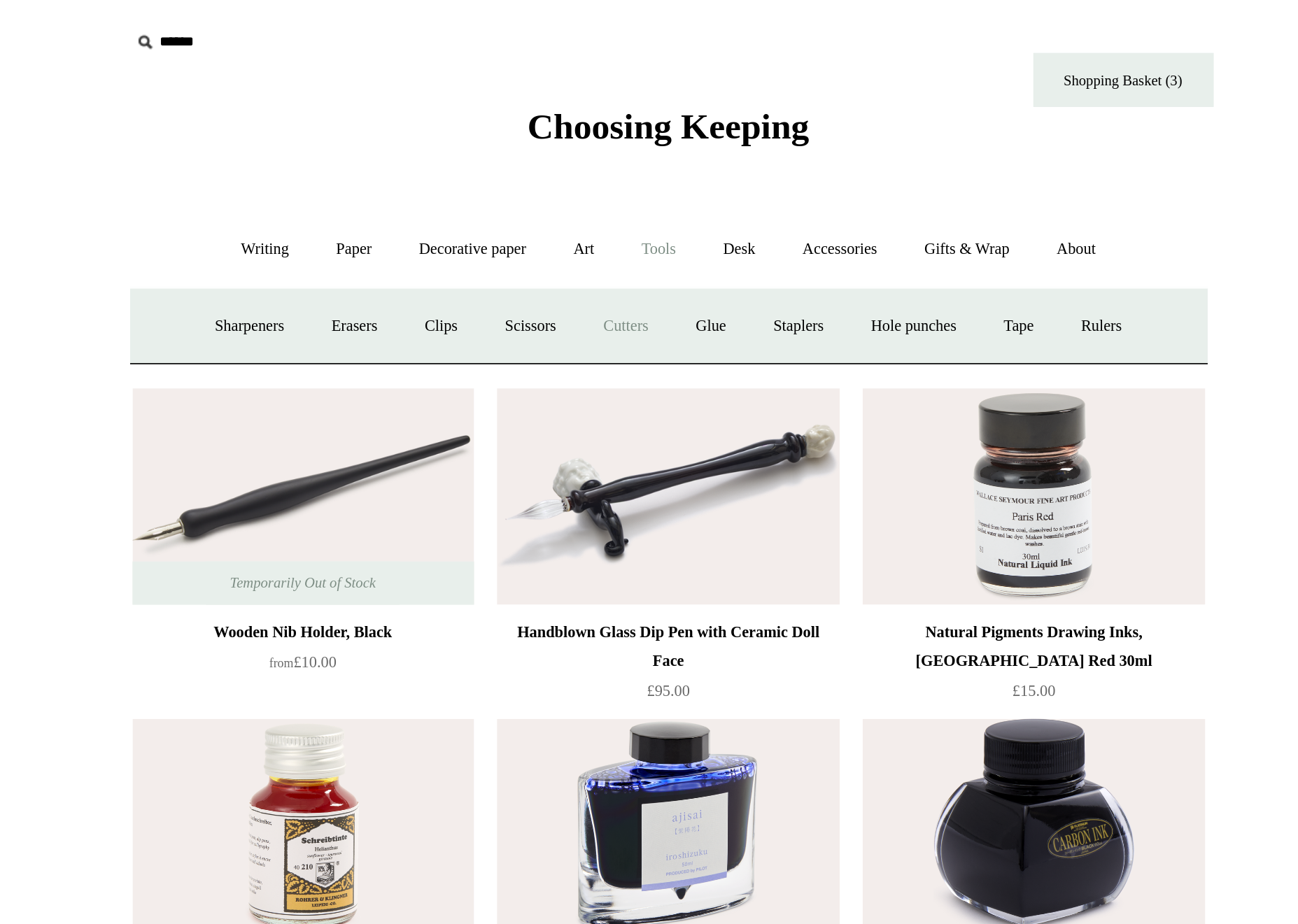
click at [598, 185] on link "Cutters" at bounding box center [623, 190] width 51 height 37
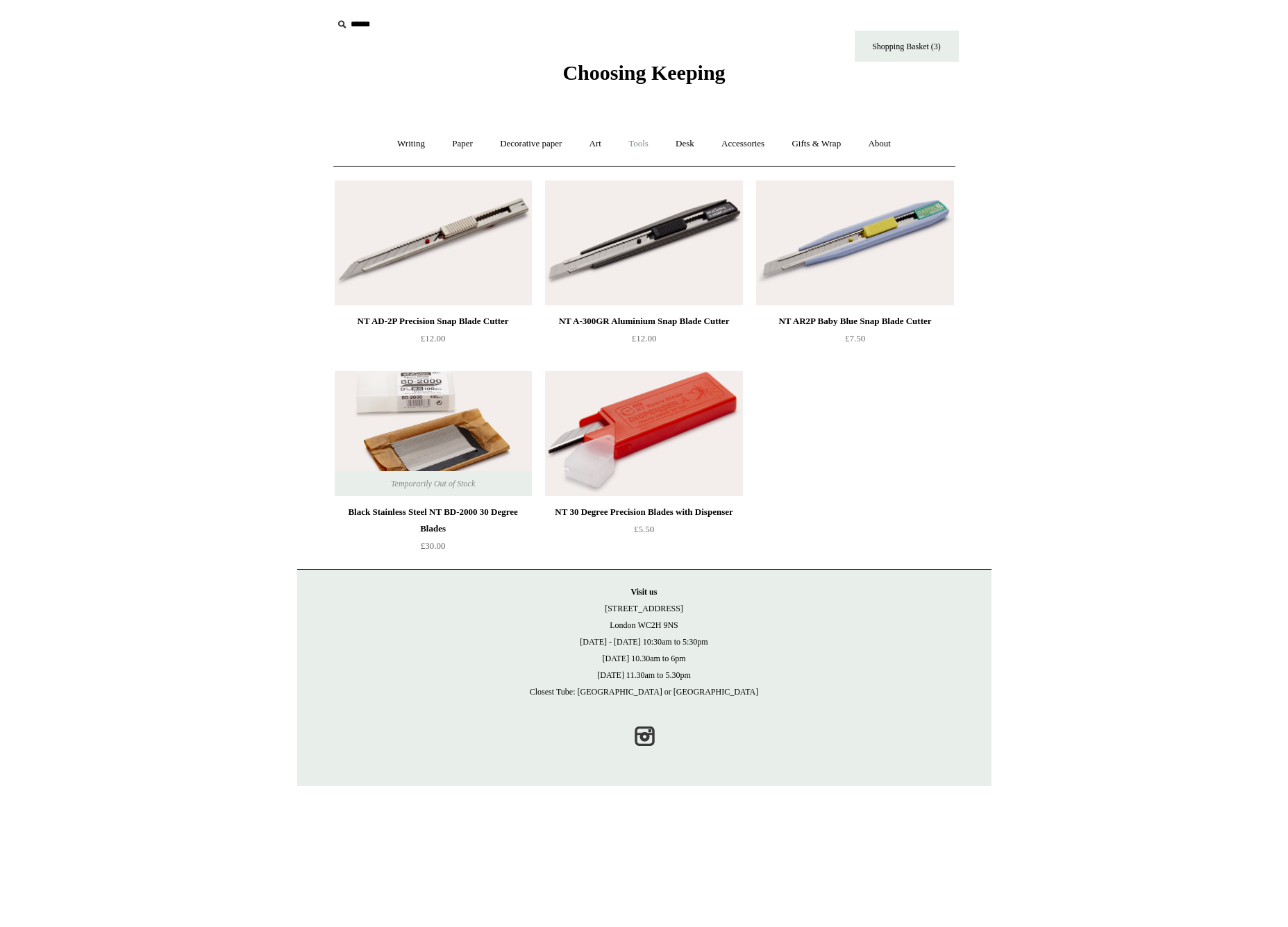
click at [640, 134] on link "Tools +" at bounding box center [639, 143] width 45 height 36
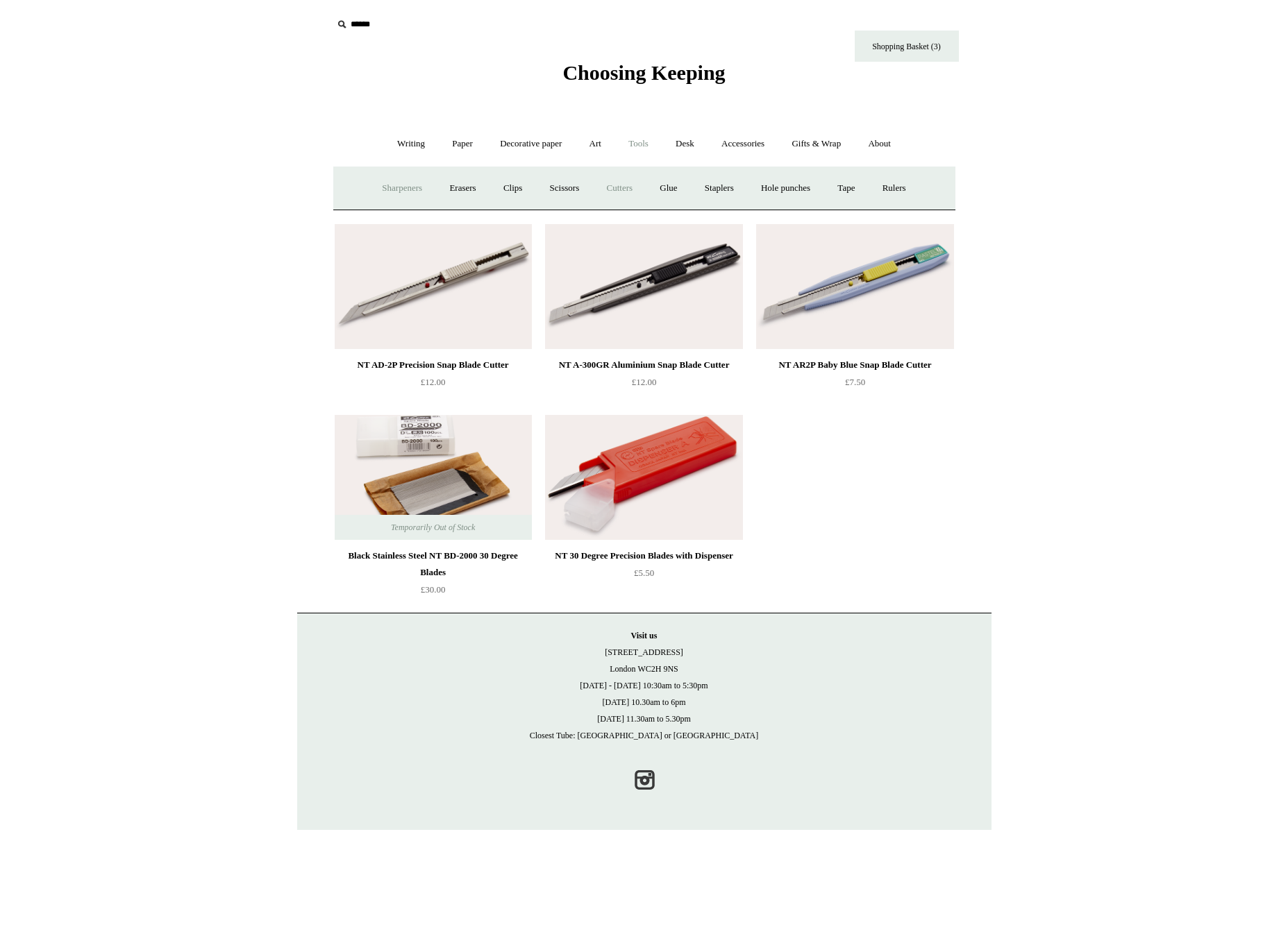
click at [404, 186] on link "Sharpeners" at bounding box center [402, 188] width 66 height 36
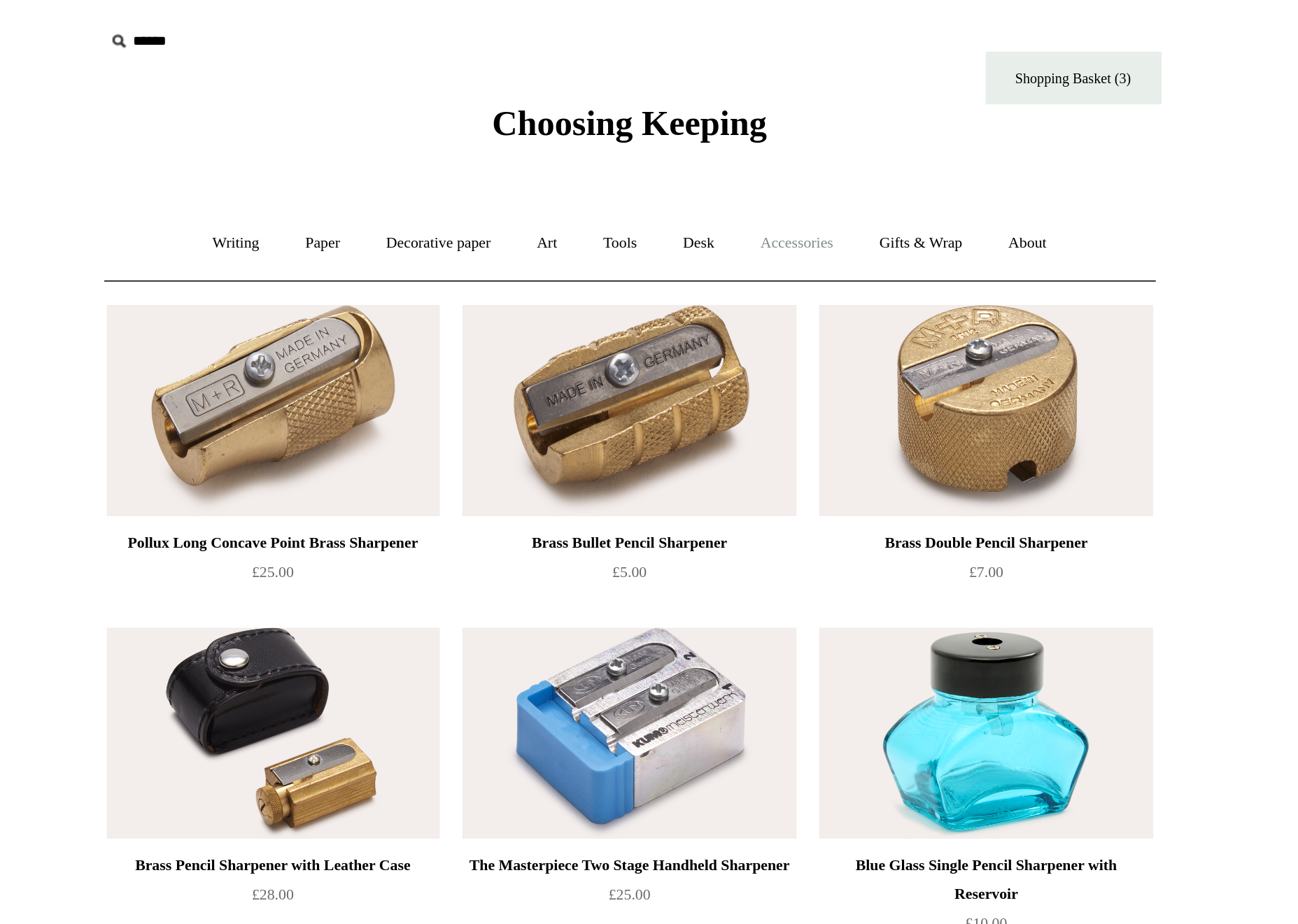
click at [714, 144] on link "Accessories +" at bounding box center [748, 145] width 69 height 37
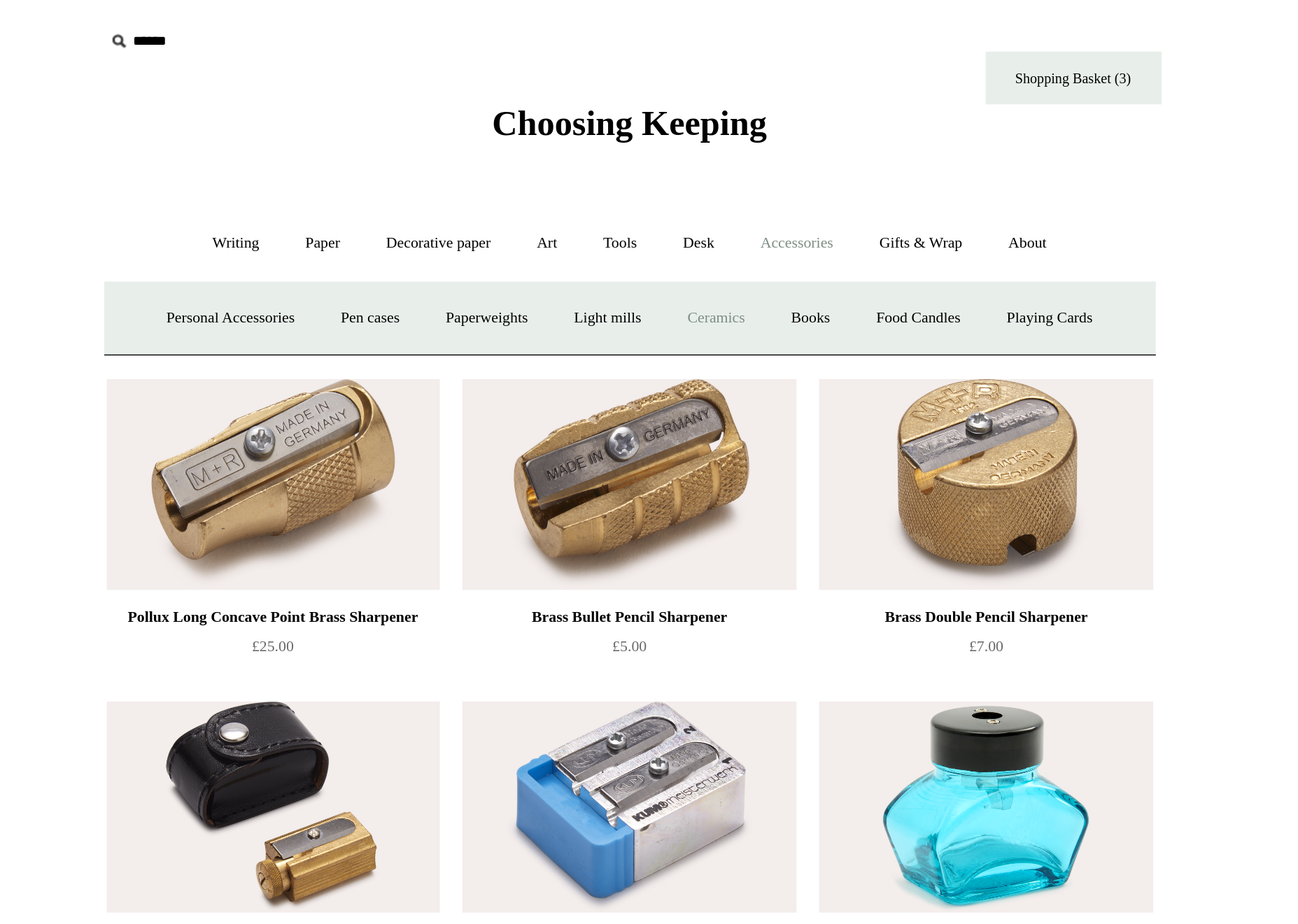
click at [671, 192] on link "Ceramics +" at bounding box center [700, 190] width 60 height 37
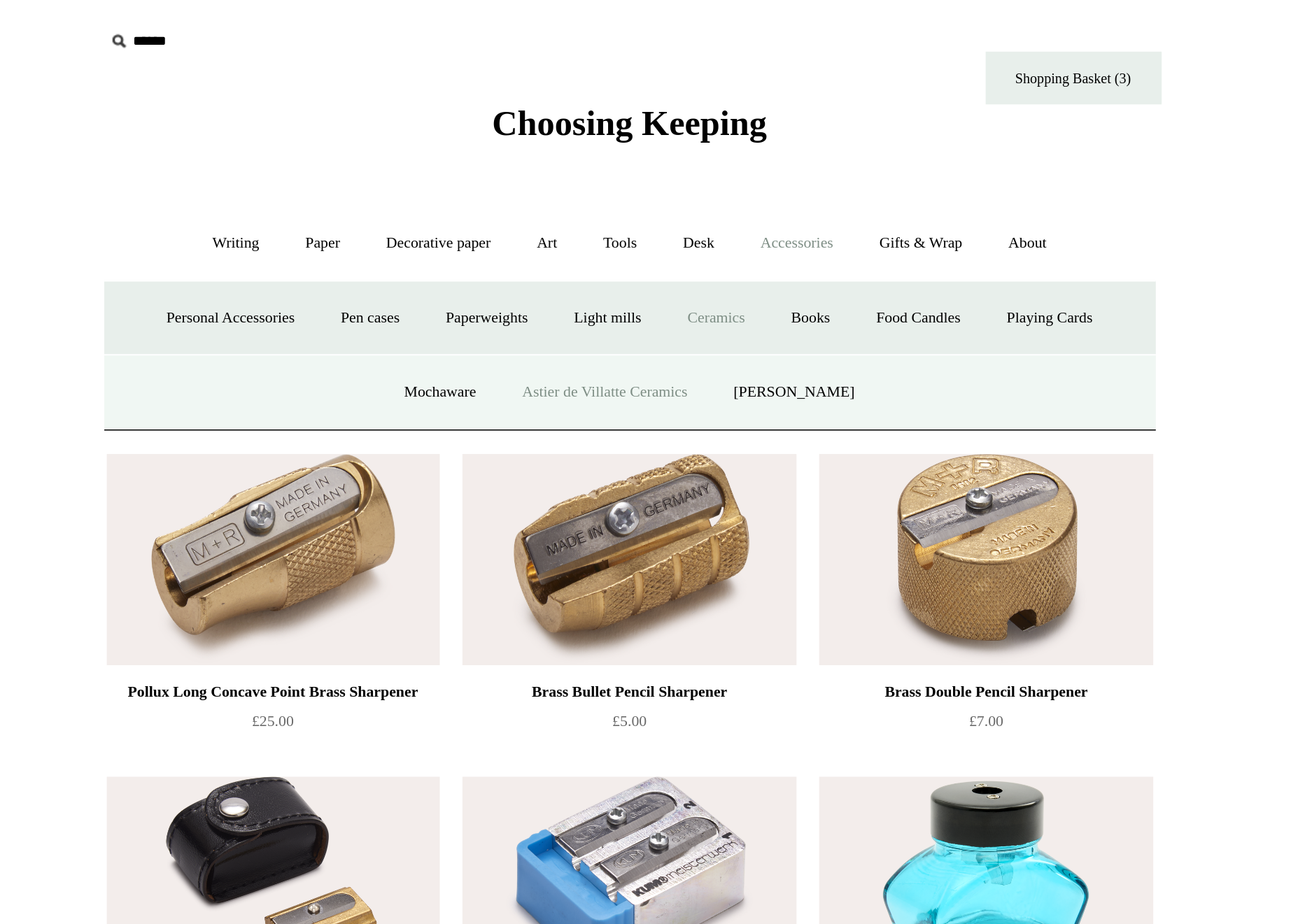
click at [573, 232] on link "Astier de Villatte Ceramics" at bounding box center [635, 234] width 124 height 37
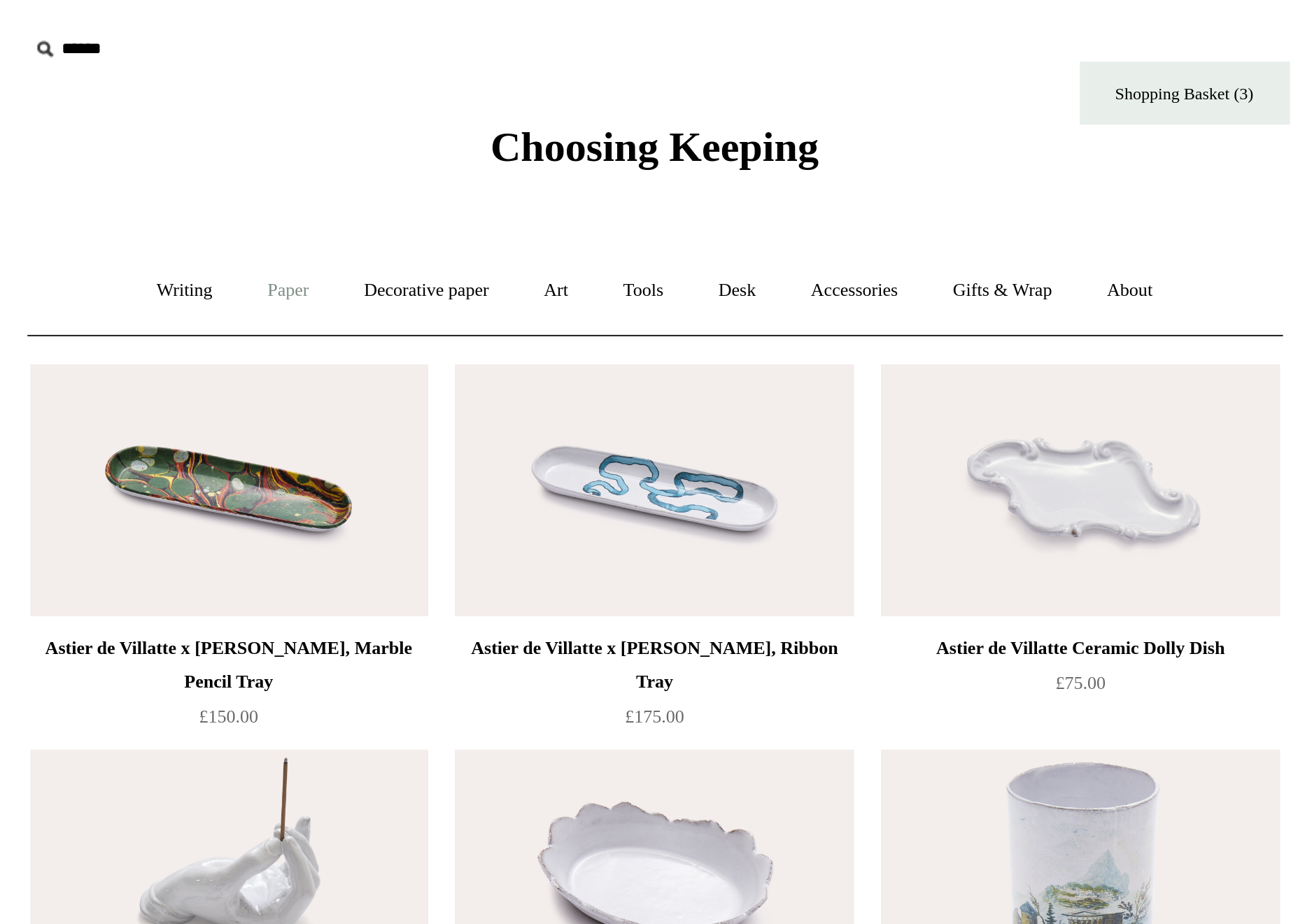
click at [443, 142] on link "Paper +" at bounding box center [466, 145] width 47 height 37
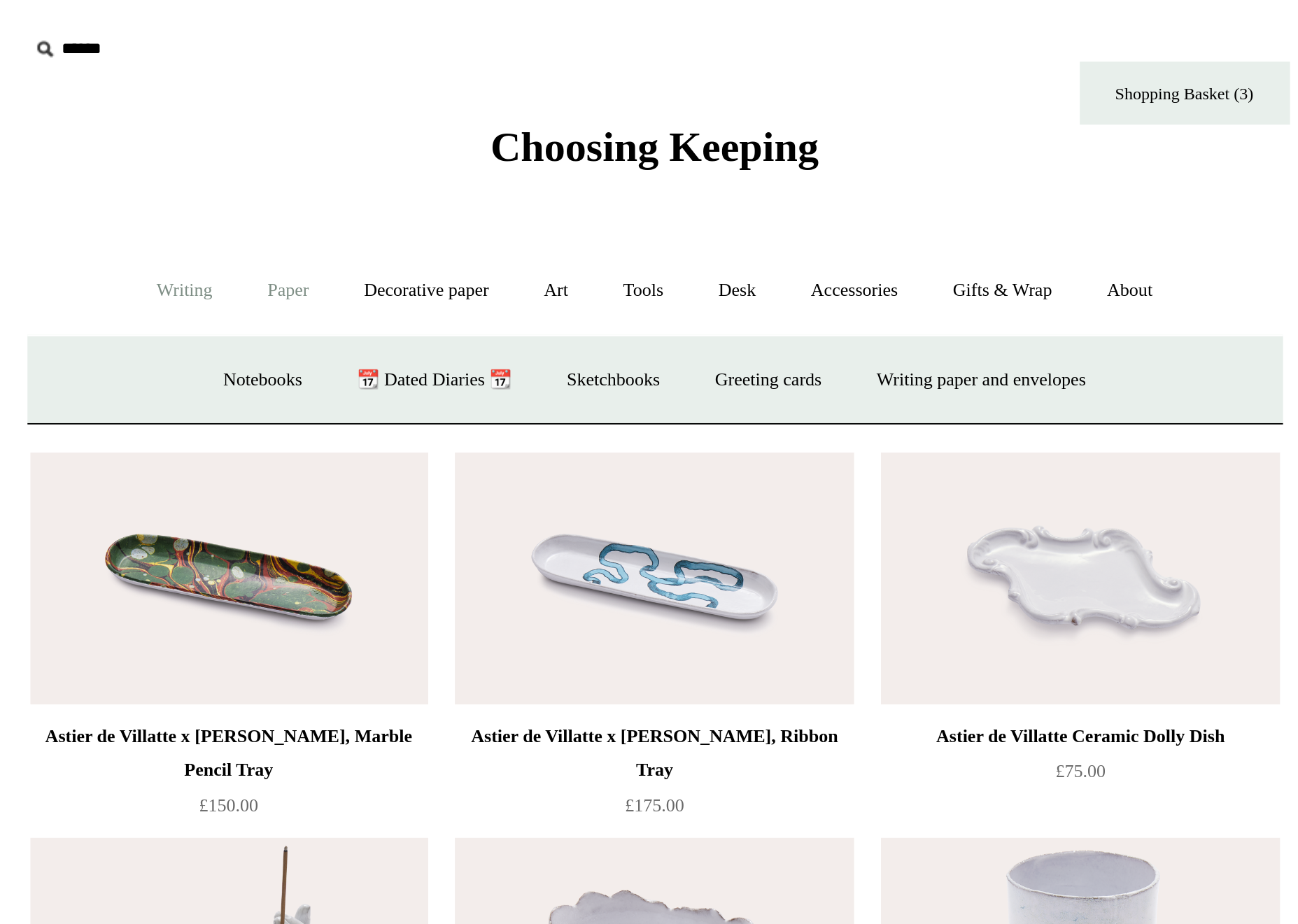
click at [387, 145] on link "Writing +" at bounding box center [413, 145] width 53 height 37
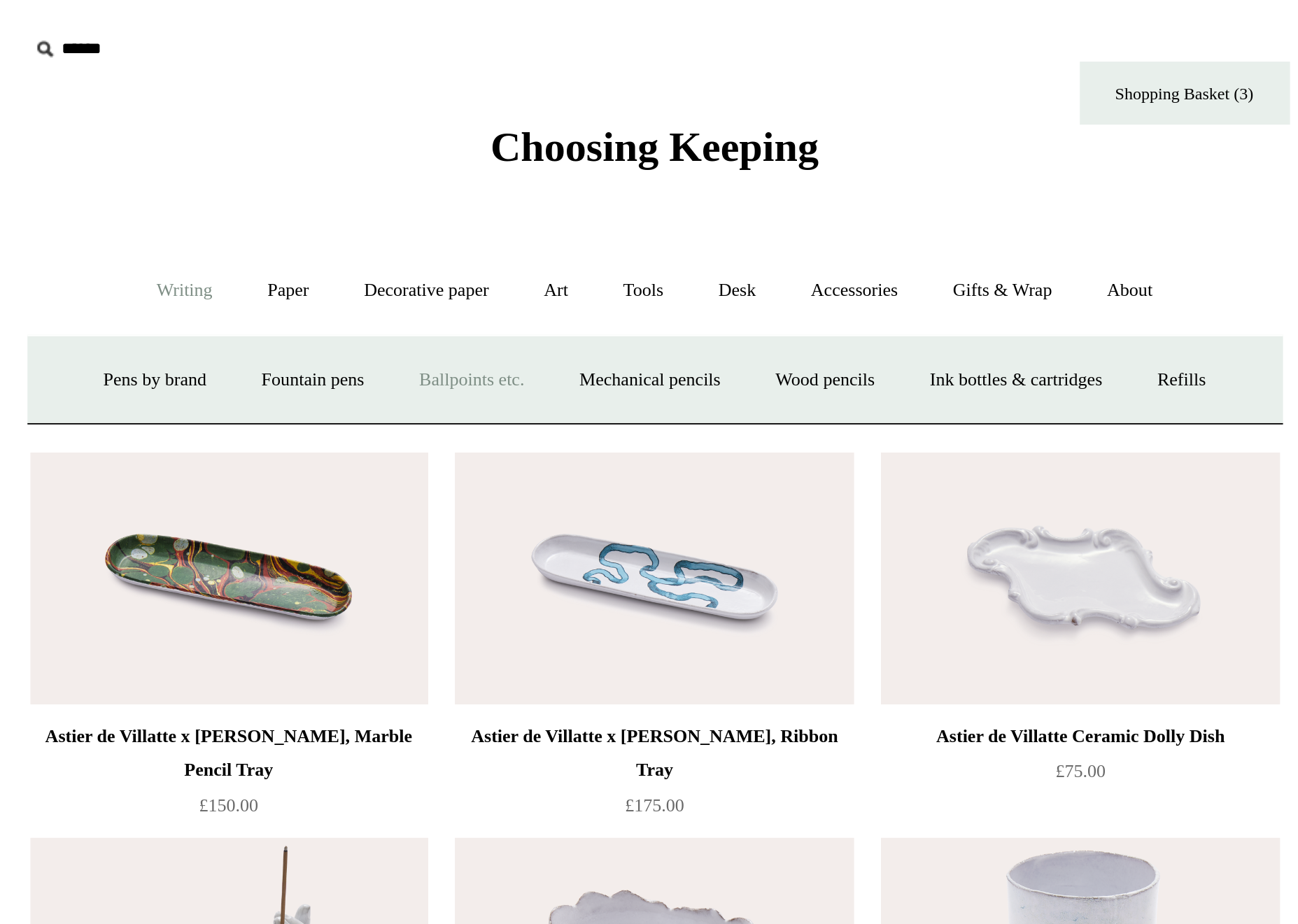
click at [519, 189] on link "Ballpoints etc. +" at bounding box center [557, 190] width 78 height 37
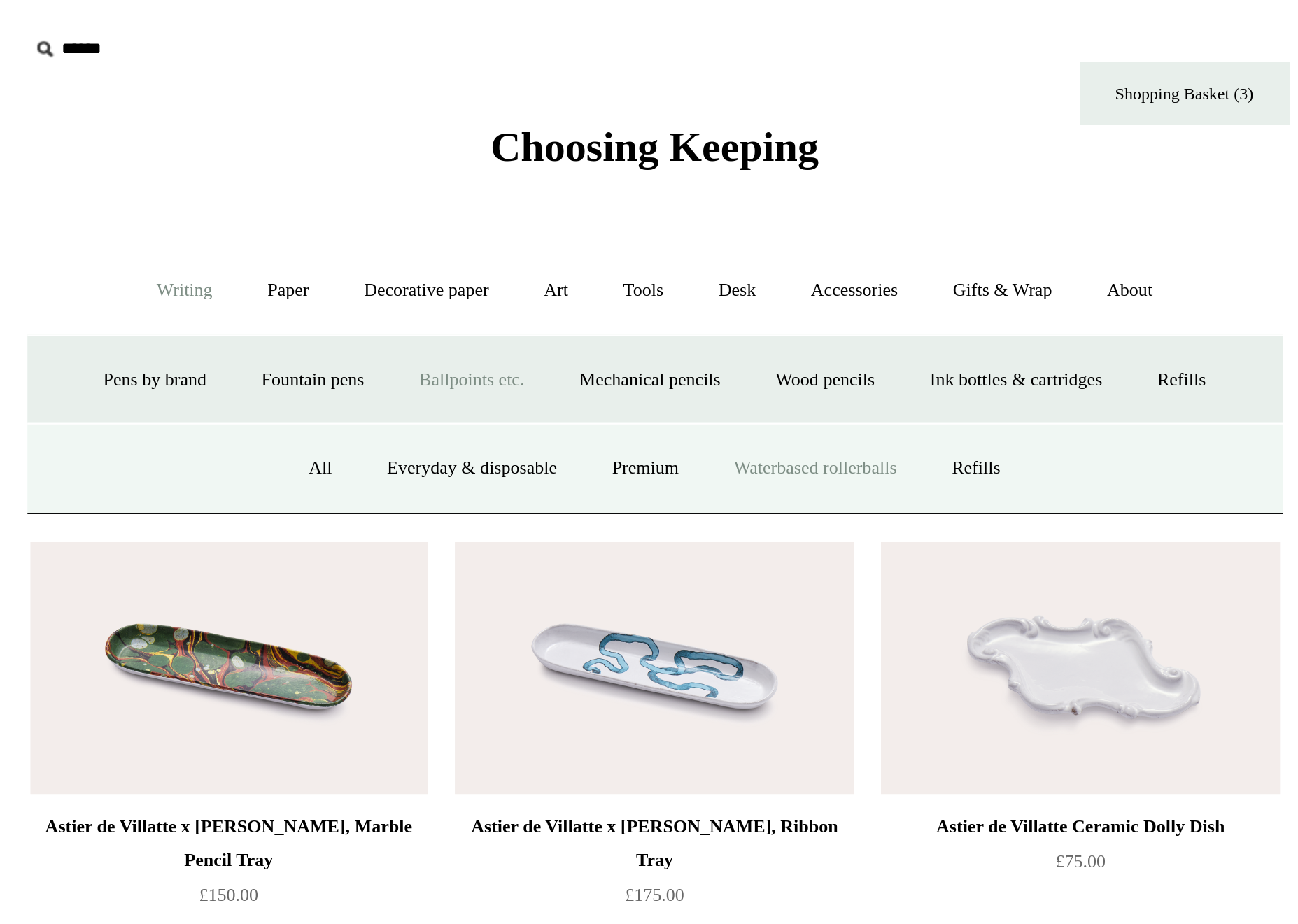
click at [676, 233] on link "Waterbased rollerballs" at bounding box center [729, 234] width 106 height 37
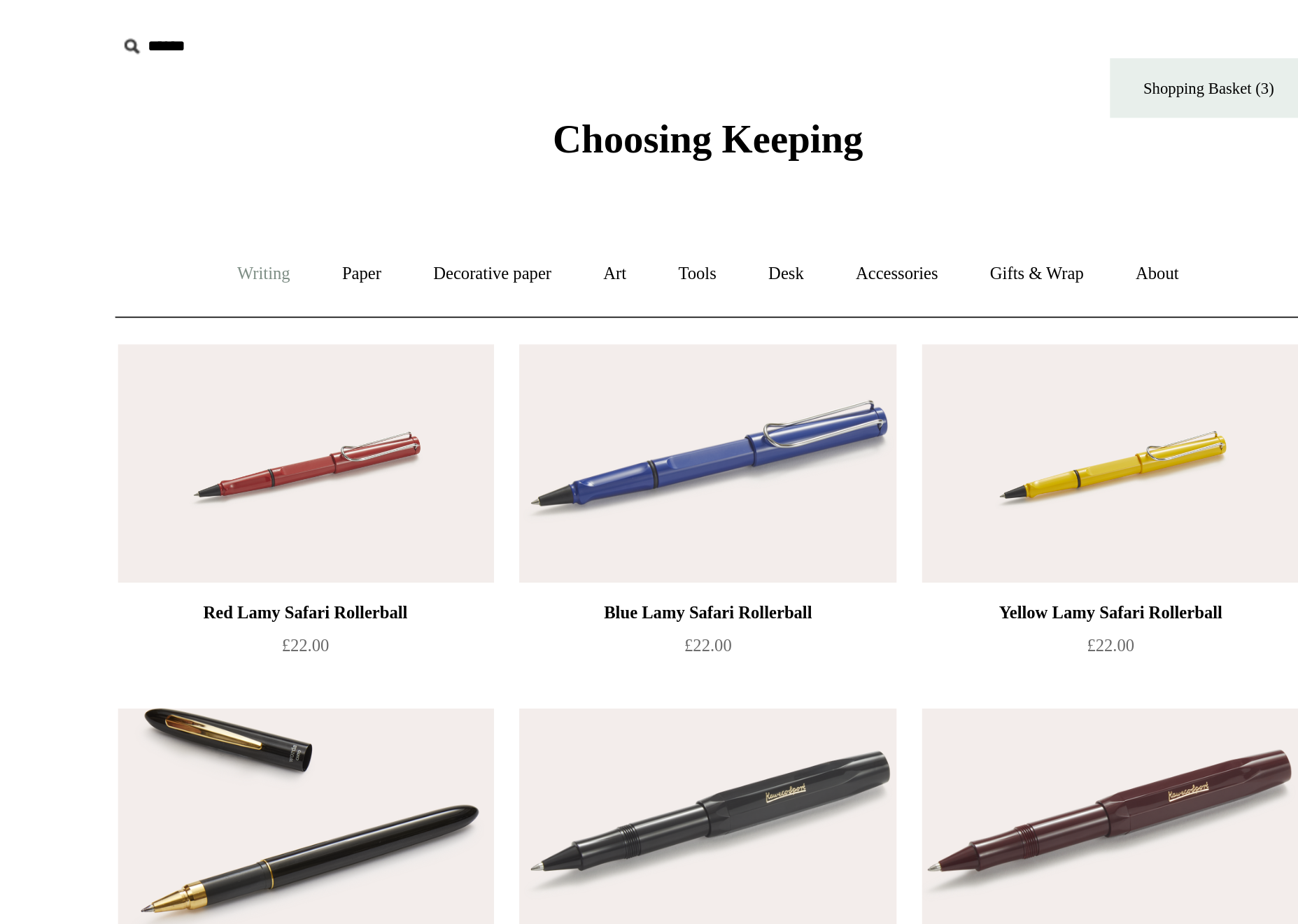
click at [387, 146] on link "Writing +" at bounding box center [413, 145] width 53 height 37
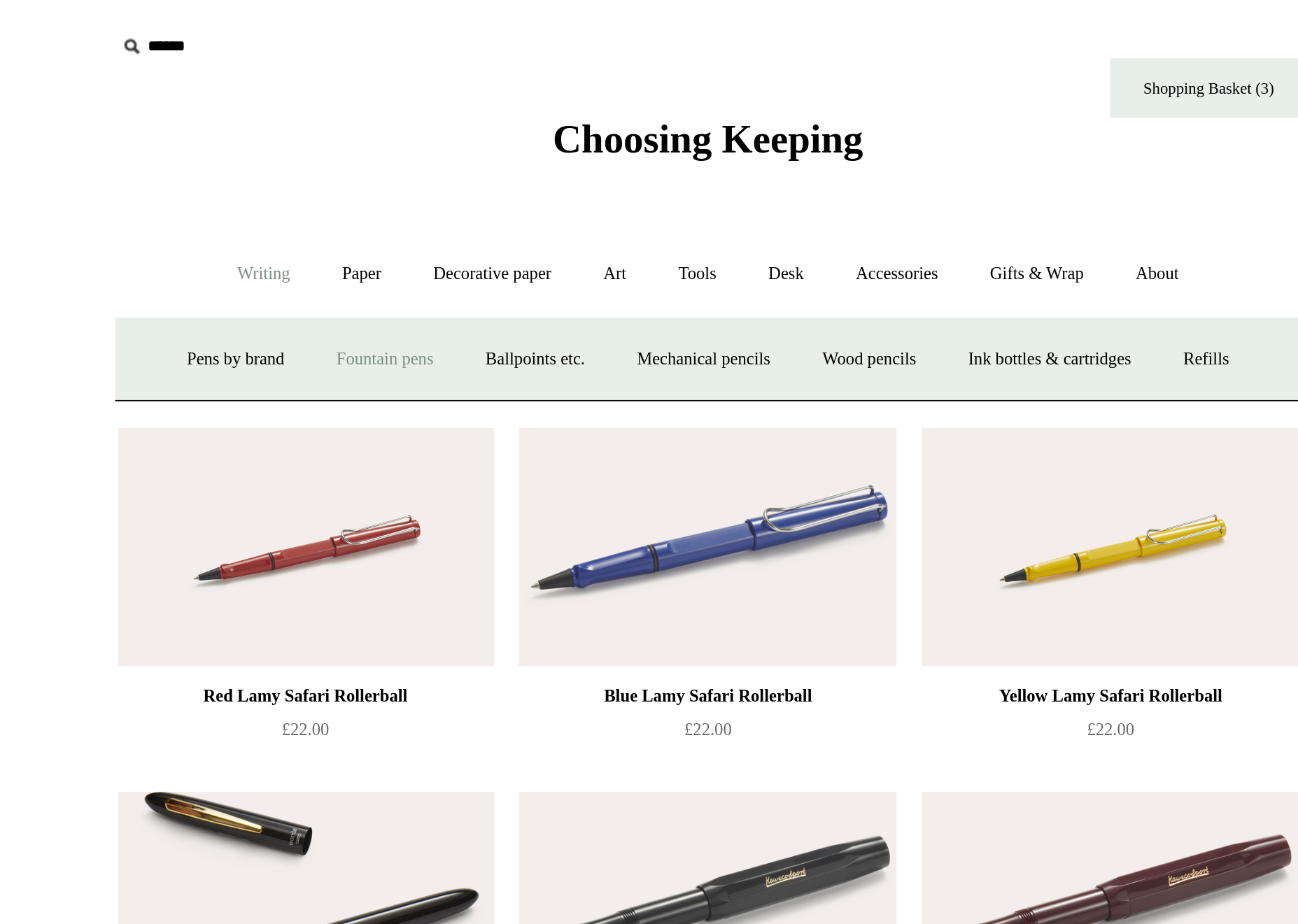
click at [440, 188] on link "Fountain pens +" at bounding box center [478, 190] width 76 height 37
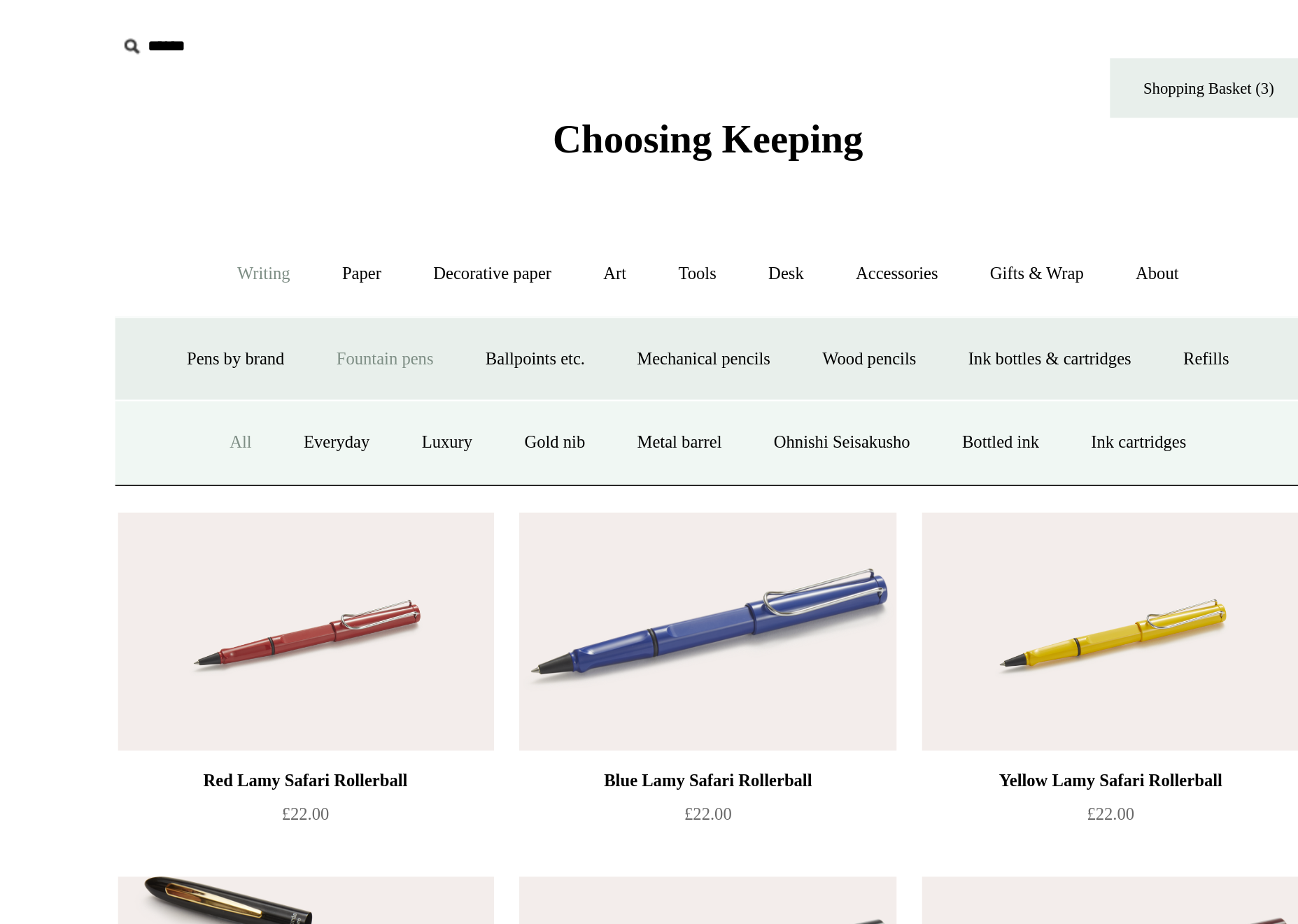
click at [383, 236] on link "All" at bounding box center [401, 234] width 37 height 37
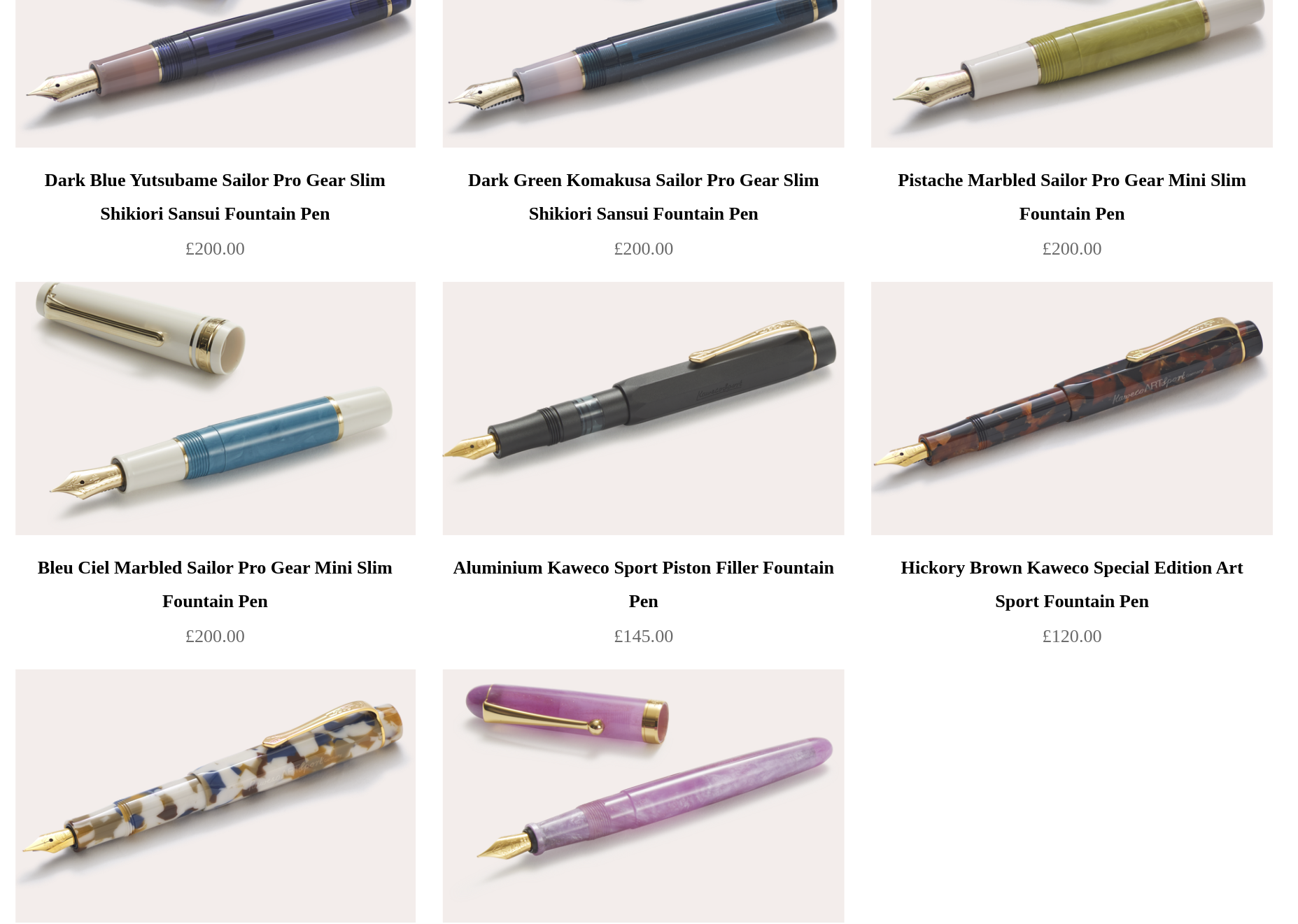
scroll to position [6563, 0]
